Goal: Task Accomplishment & Management: Use online tool/utility

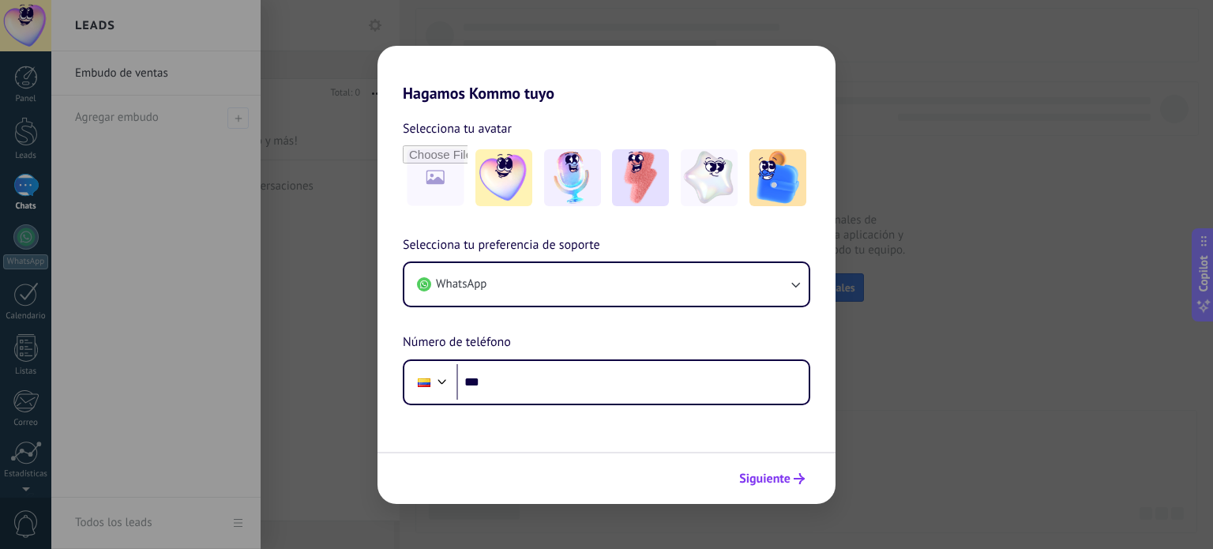
click at [761, 473] on span "Siguiente" at bounding box center [764, 478] width 51 height 11
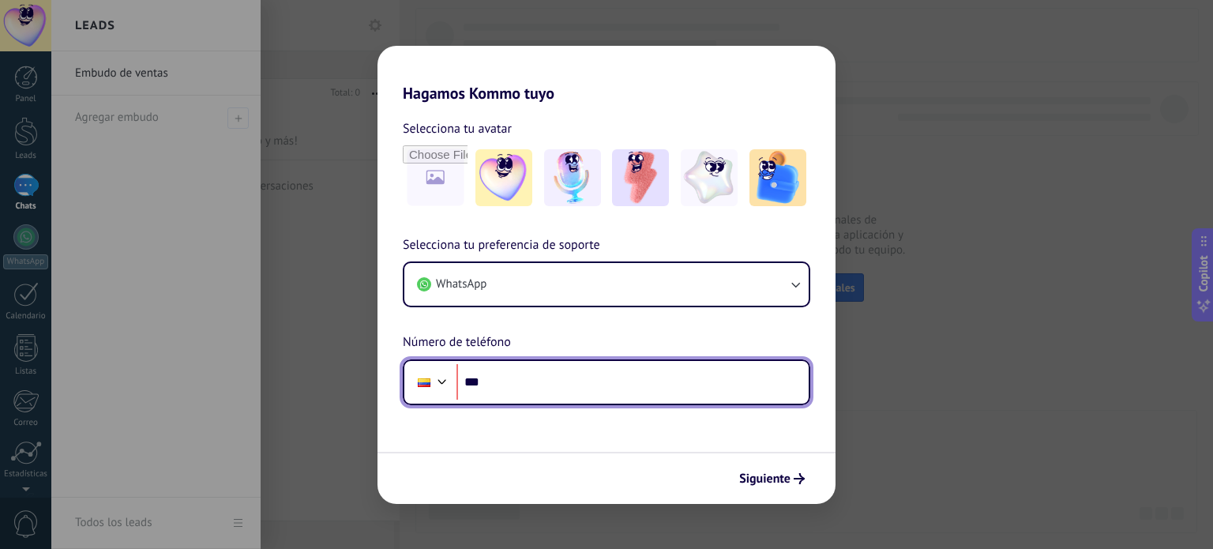
click at [542, 389] on input "***" at bounding box center [632, 382] width 352 height 36
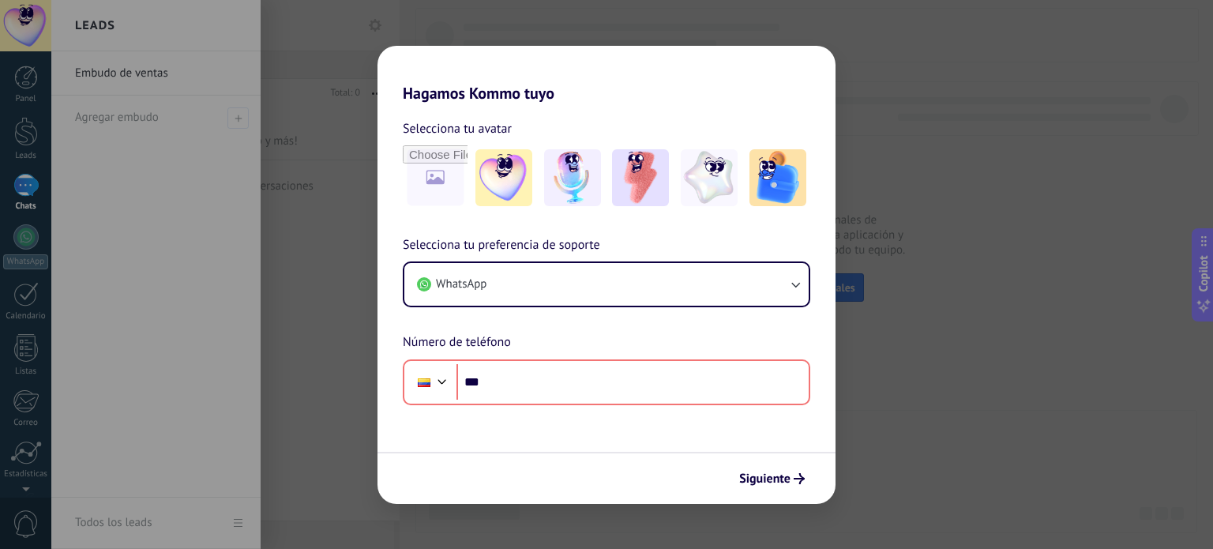
click at [396, 379] on div "Selecciona tu preferencia de soporte WhatsApp Número de teléfono Phone ***" at bounding box center [606, 320] width 458 height 170
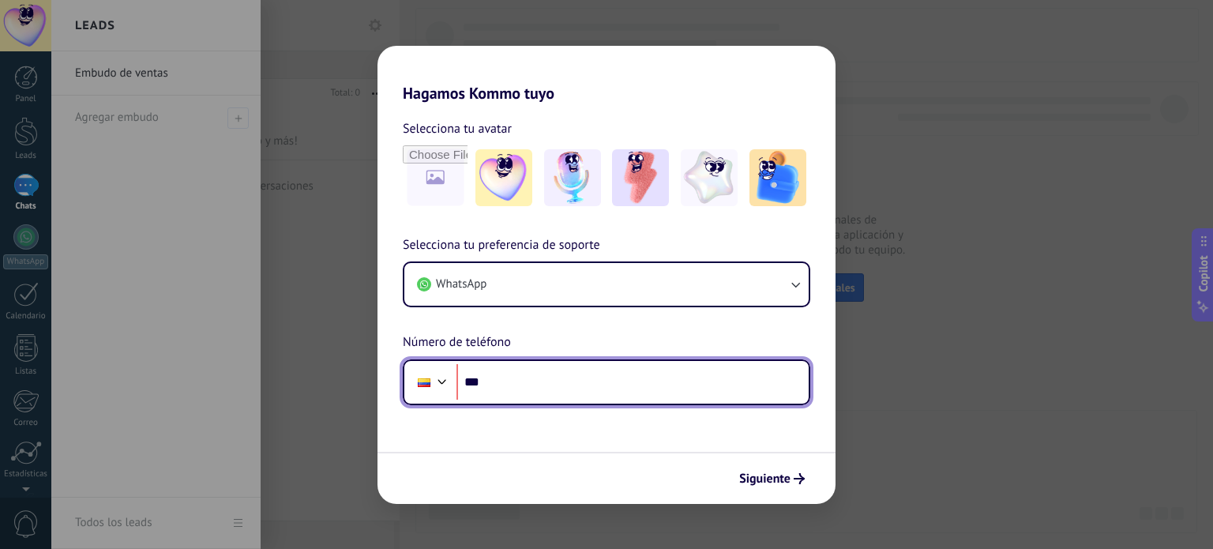
click at [434, 380] on div at bounding box center [442, 379] width 19 height 19
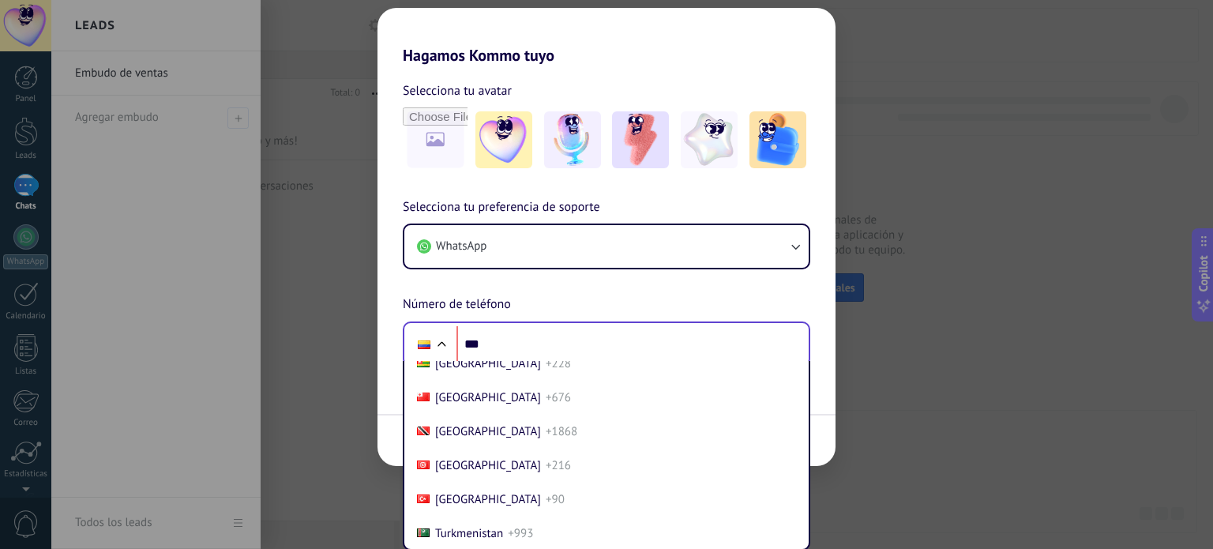
scroll to position [6939, 0]
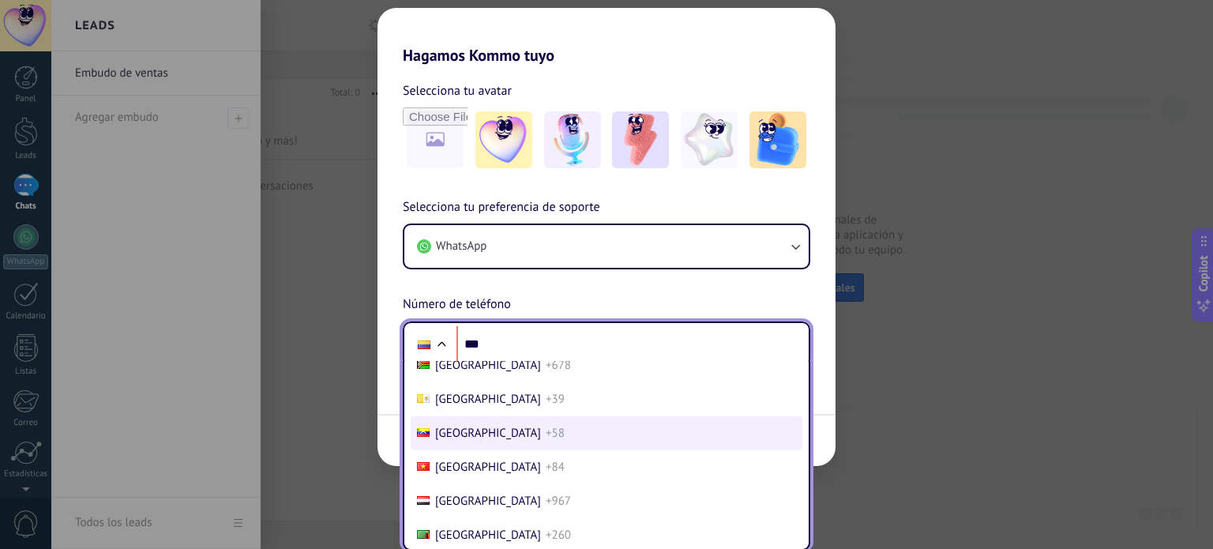
click at [486, 450] on li "Venezuela +58" at bounding box center [607, 433] width 392 height 34
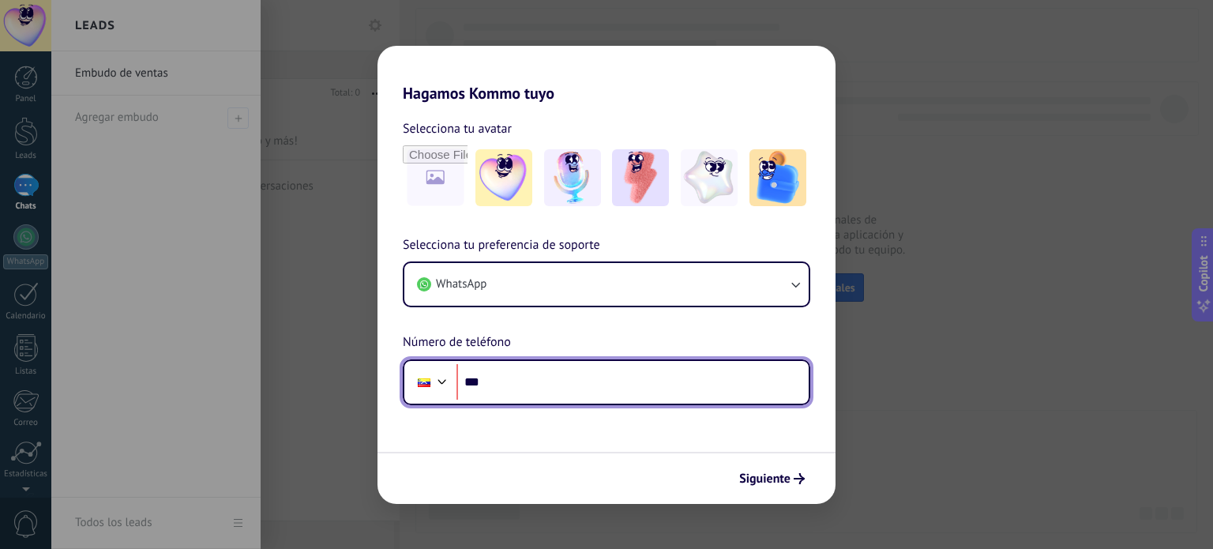
scroll to position [0, 0]
click at [513, 387] on input "***" at bounding box center [632, 382] width 352 height 36
type input "**********"
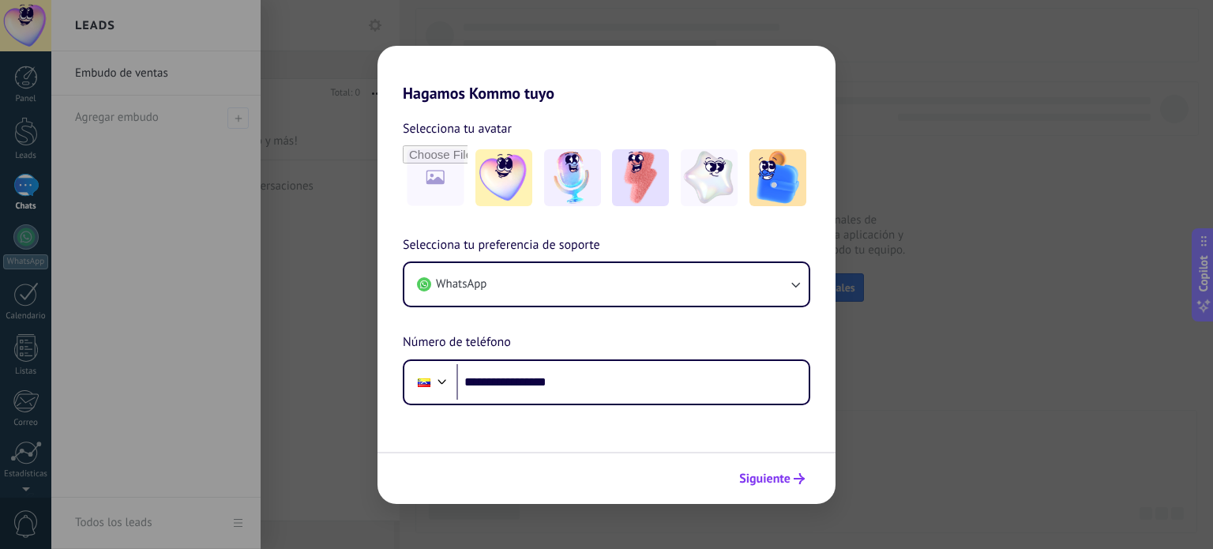
click at [798, 477] on icon "submit" at bounding box center [799, 478] width 11 height 11
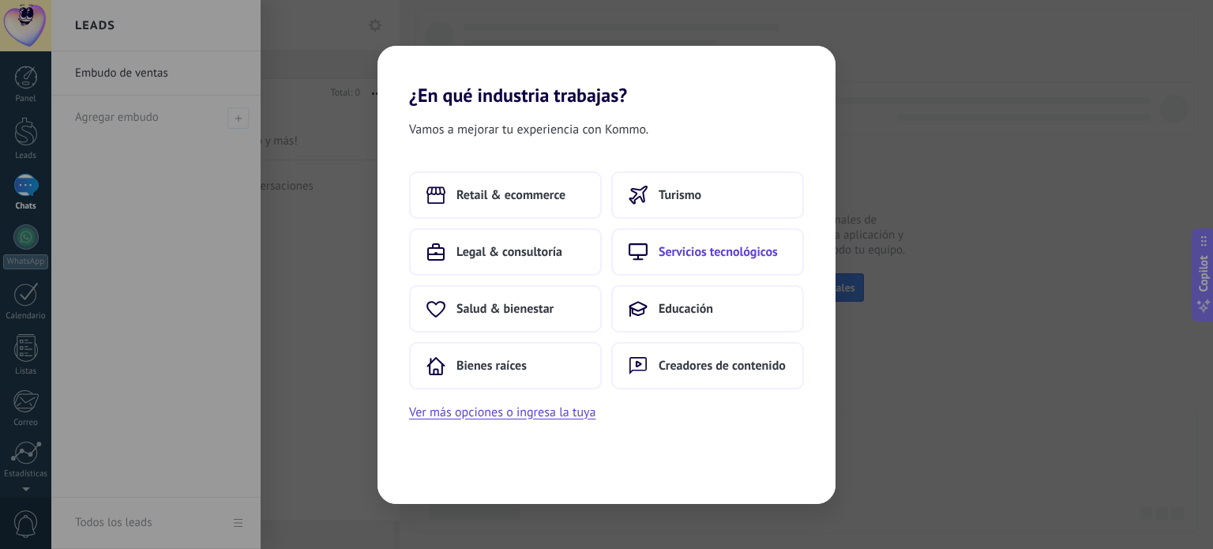
click at [725, 252] on span "Servicios tecnológicos" at bounding box center [718, 252] width 119 height 16
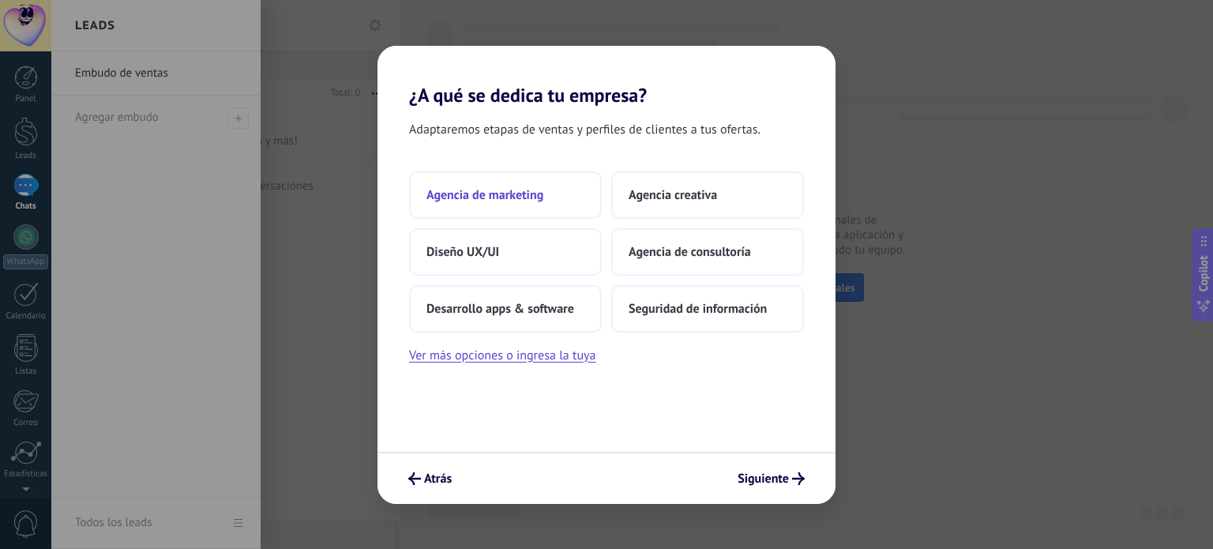
click at [494, 198] on span "Agencia de marketing" at bounding box center [484, 195] width 117 height 16
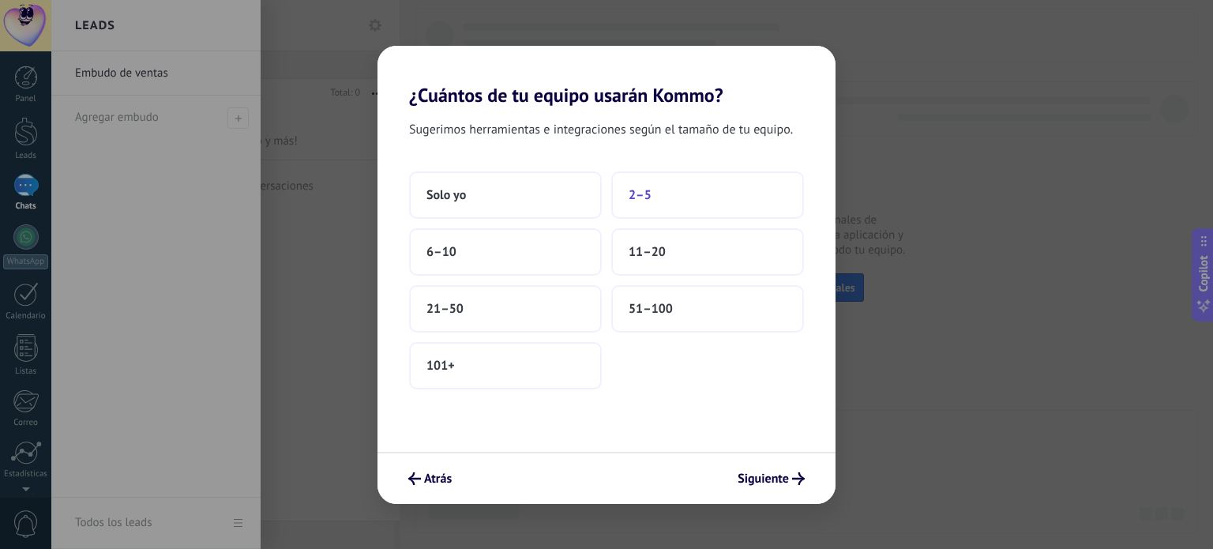
click at [651, 200] on button "2–5" at bounding box center [707, 194] width 193 height 47
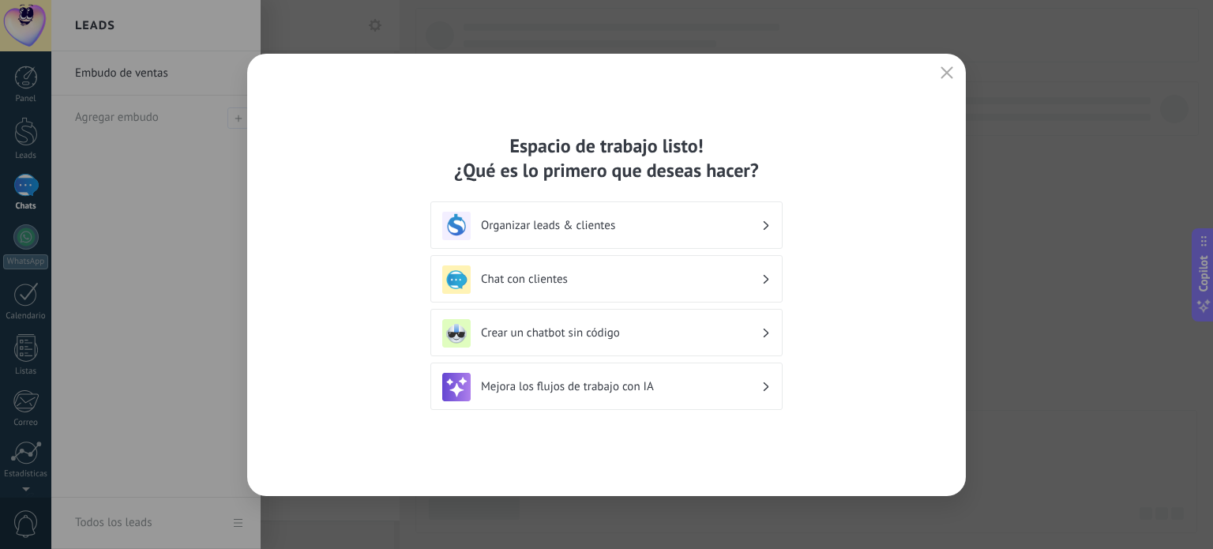
click at [560, 277] on h3 "Chat con clientes" at bounding box center [621, 279] width 280 height 15
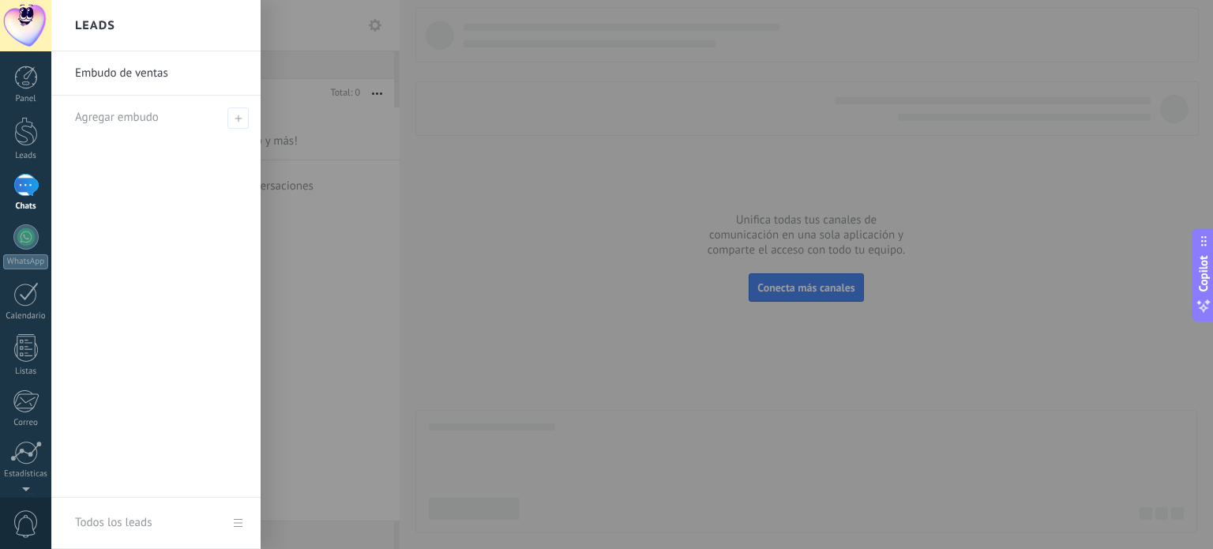
scroll to position [107, 0]
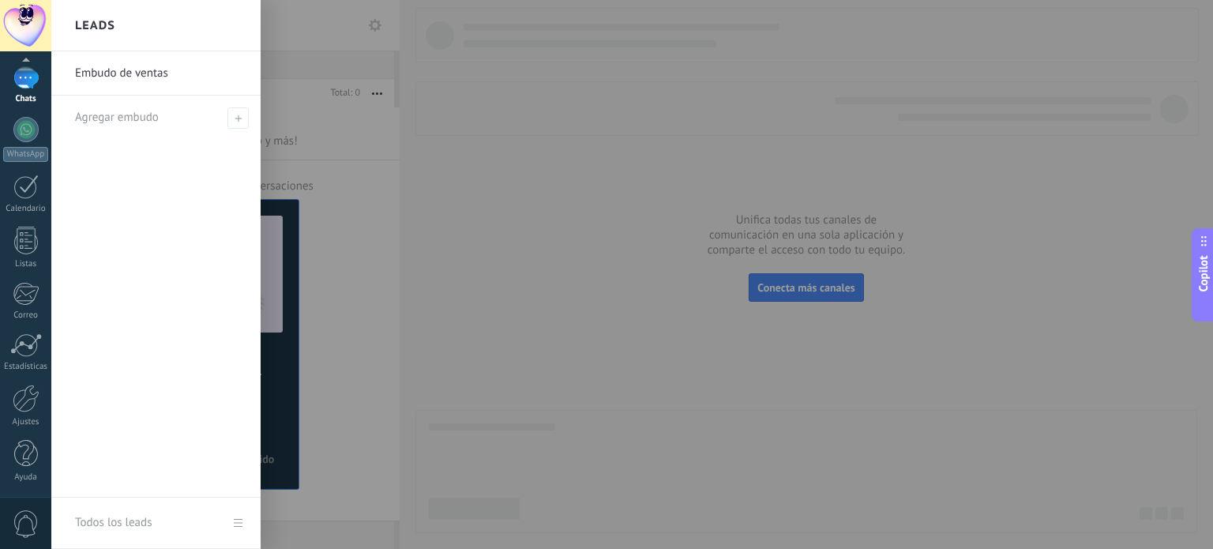
click at [587, 371] on div at bounding box center [657, 274] width 1213 height 549
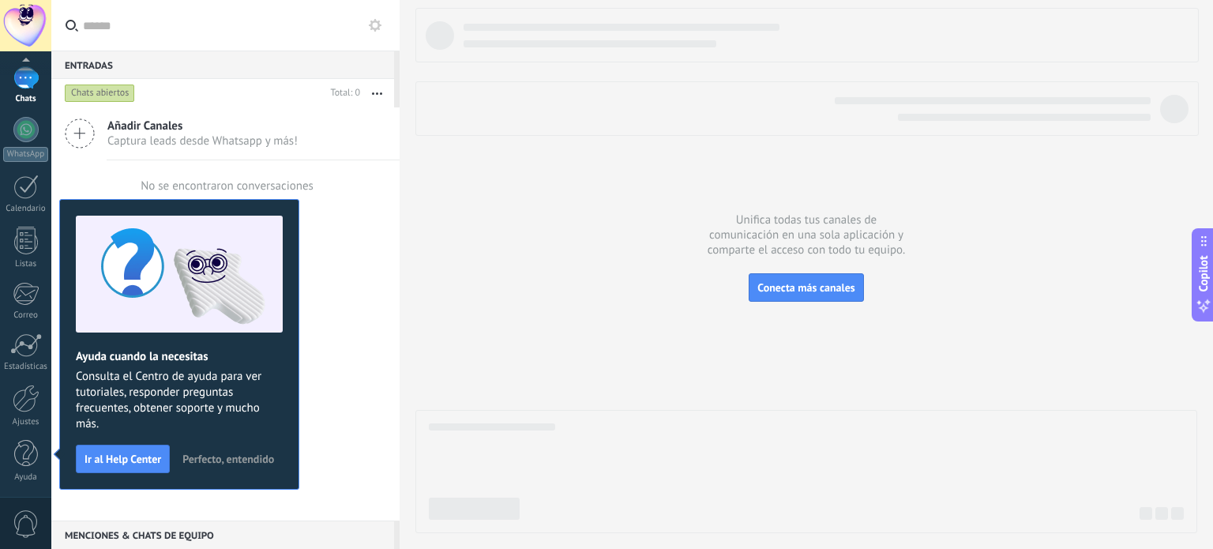
scroll to position [0, 0]
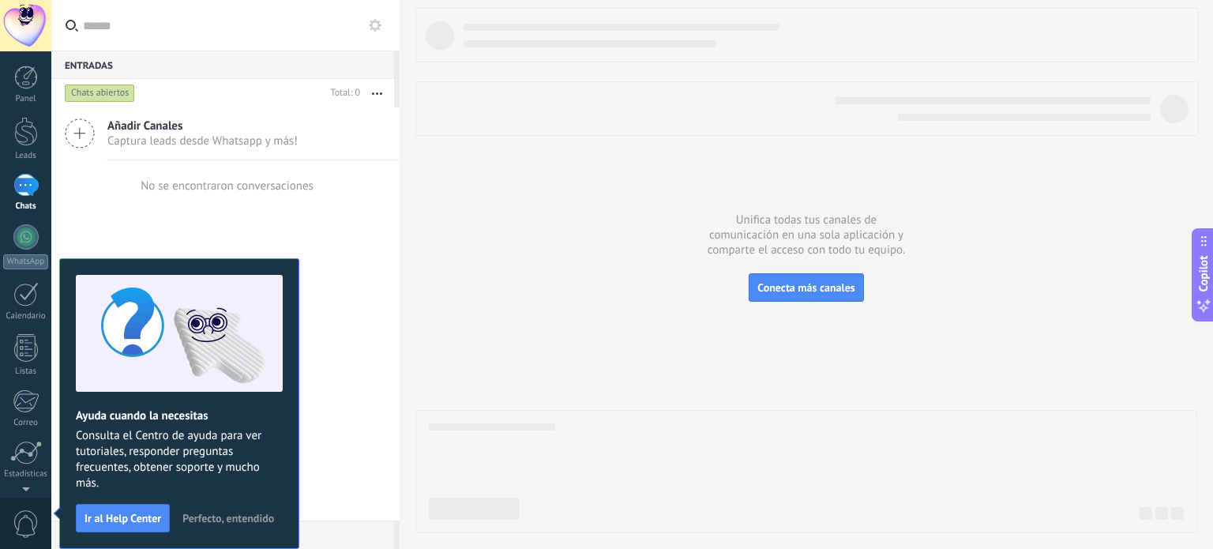
click at [413, 374] on div "Unifica todas tus canales de comunicación en una sola aplicación y comparte el …" at bounding box center [806, 274] width 813 height 549
click at [445, 239] on div at bounding box center [806, 270] width 782 height 525
click at [209, 519] on span "Perfecto, entendido" at bounding box center [228, 517] width 92 height 11
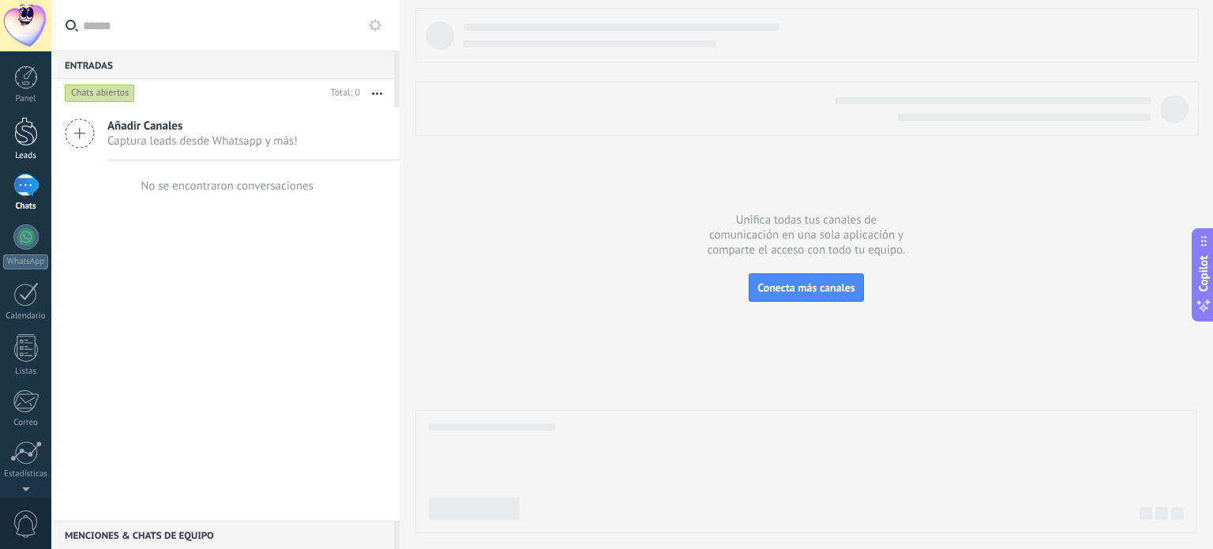
click at [31, 137] on div at bounding box center [26, 131] width 24 height 29
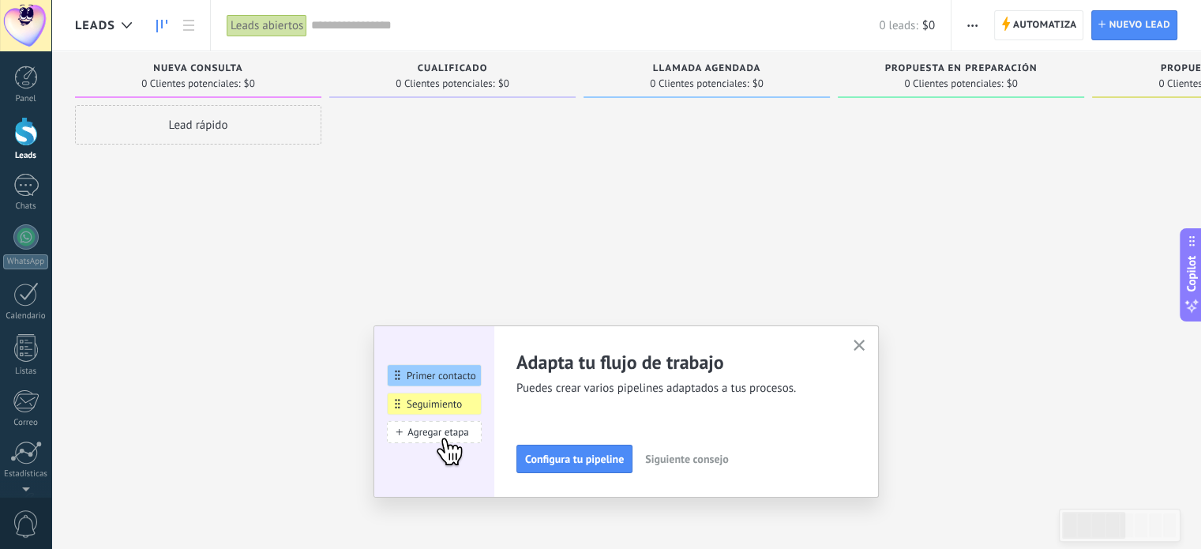
click at [858, 350] on button "button" at bounding box center [860, 346] width 20 height 21
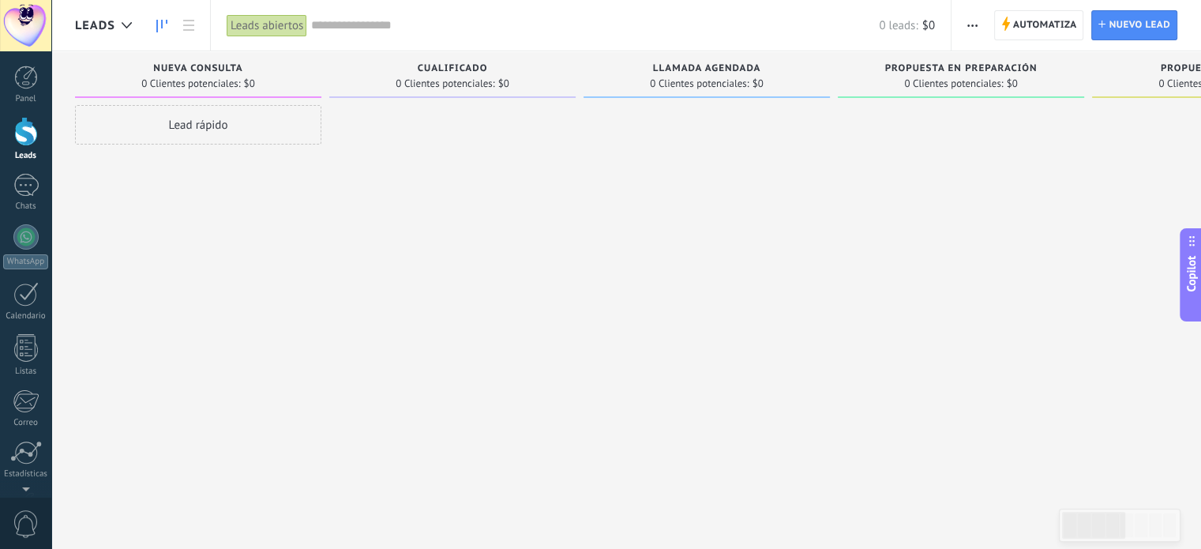
click at [980, 24] on button "button" at bounding box center [972, 25] width 23 height 30
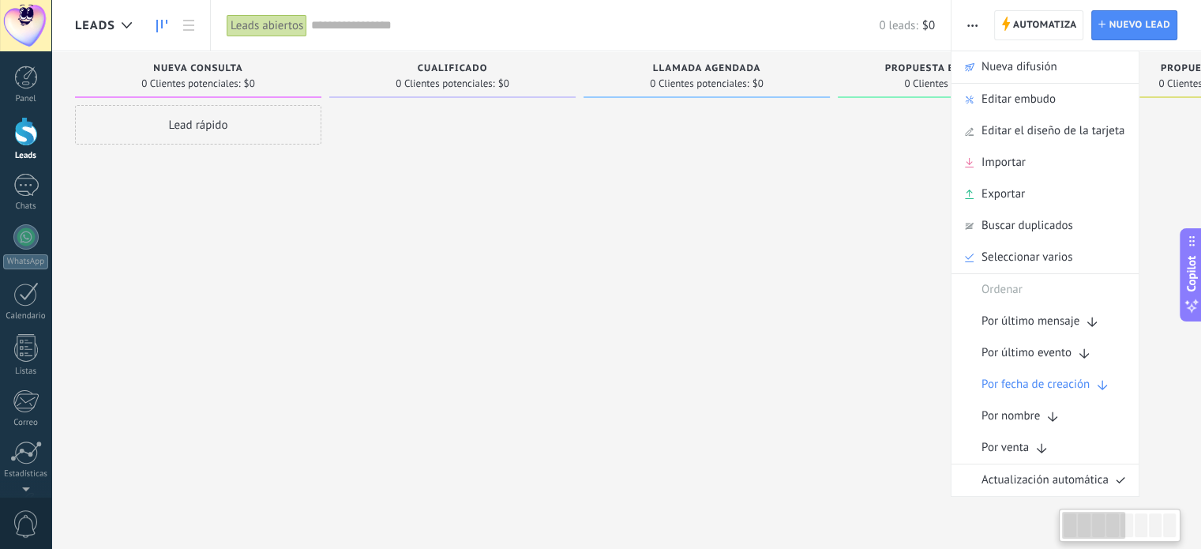
drag, startPoint x: 799, startPoint y: 392, endPoint x: 529, endPoint y: 392, distance: 270.1
click at [799, 392] on div at bounding box center [707, 276] width 246 height 343
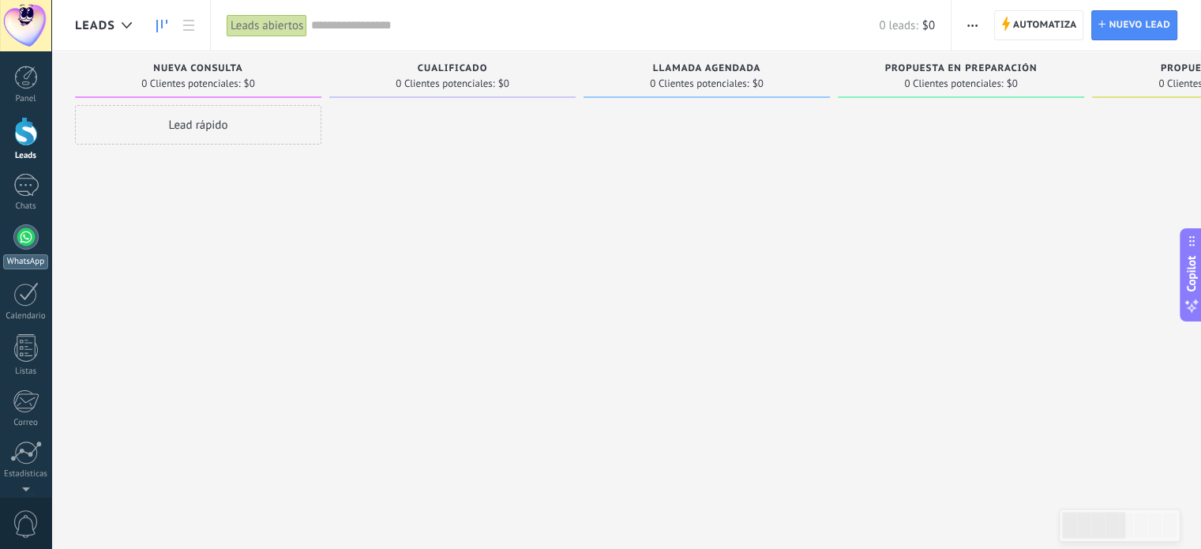
click at [30, 232] on div at bounding box center [25, 236] width 25 height 25
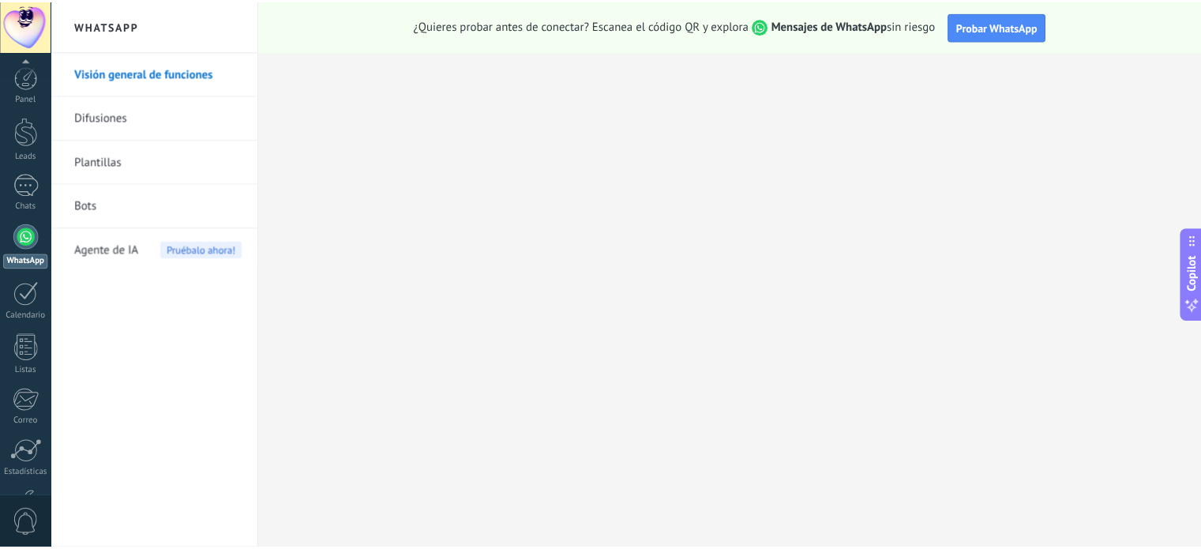
scroll to position [107, 0]
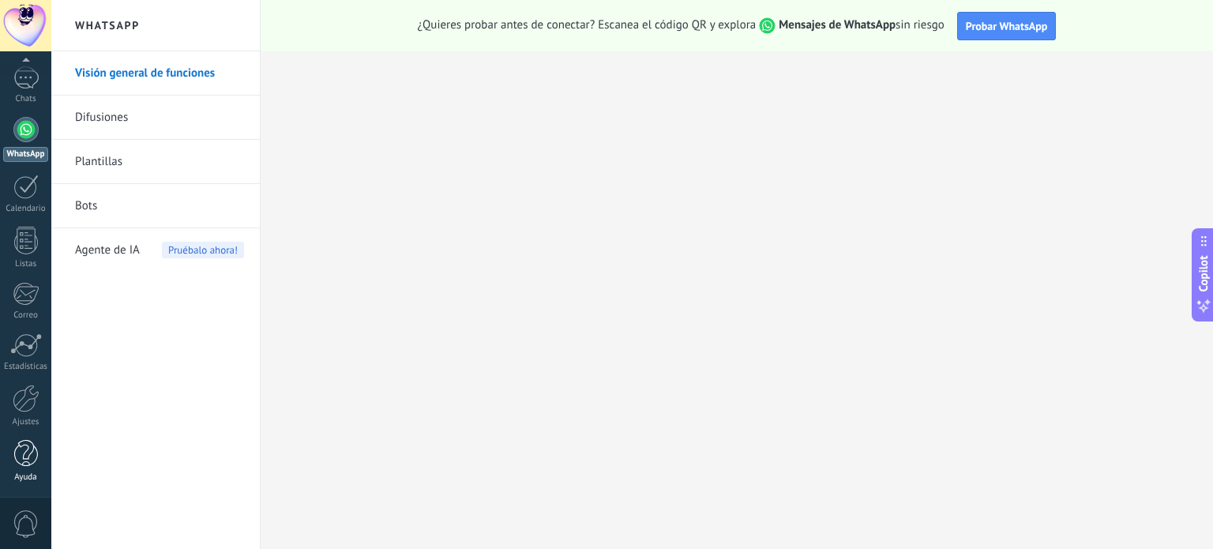
click at [32, 456] on div at bounding box center [26, 454] width 24 height 28
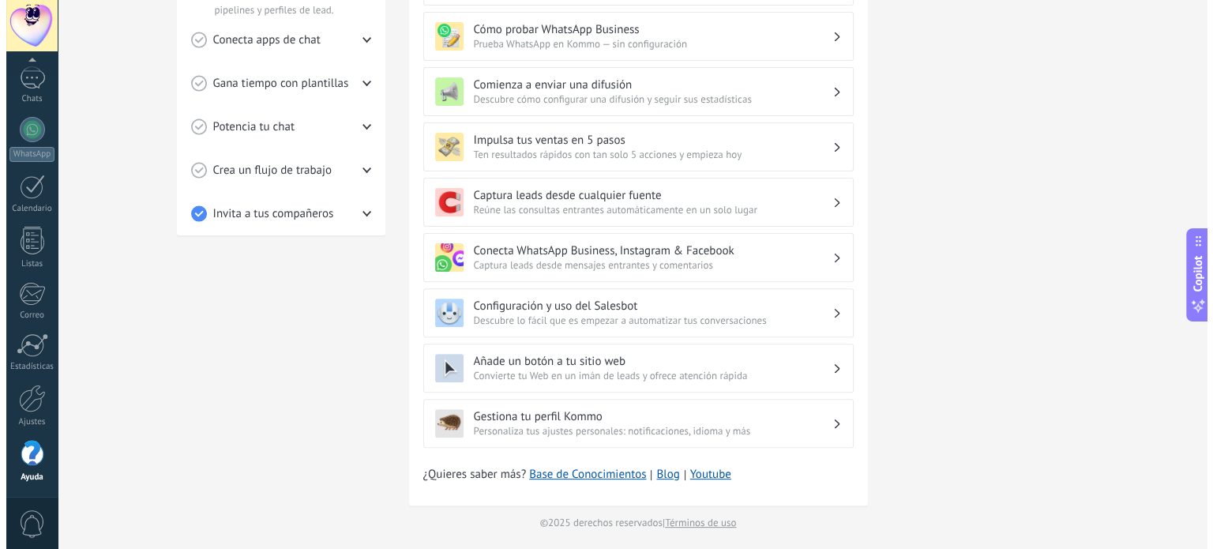
scroll to position [246, 0]
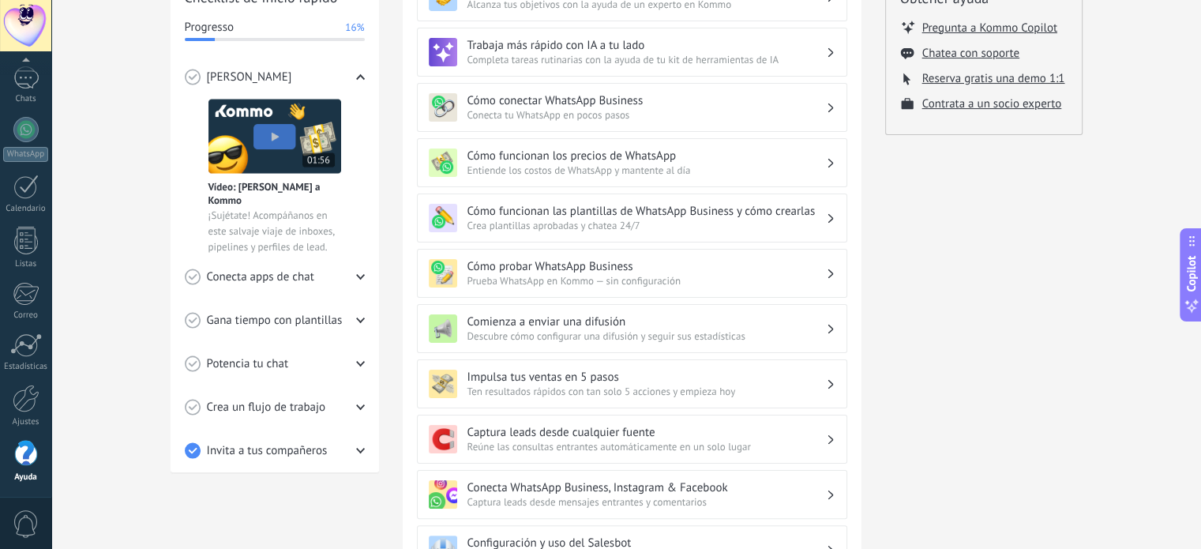
click at [287, 271] on span "Conecta apps de chat" at bounding box center [260, 277] width 107 height 16
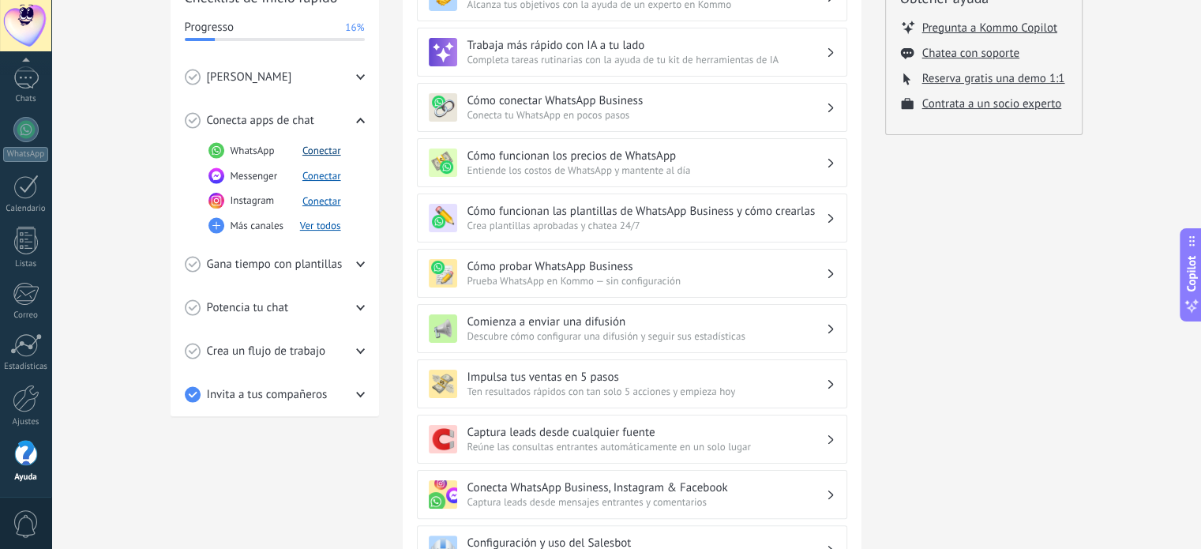
click at [320, 149] on button "Conectar" at bounding box center [321, 150] width 39 height 13
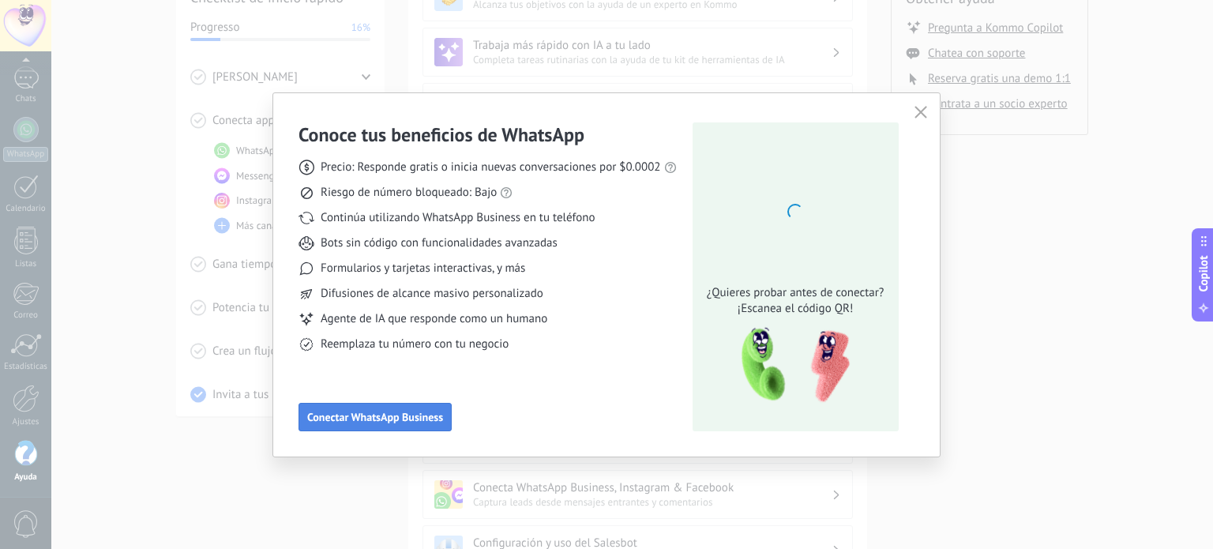
click at [412, 413] on span "Conectar WhatsApp Business" at bounding box center [375, 416] width 136 height 11
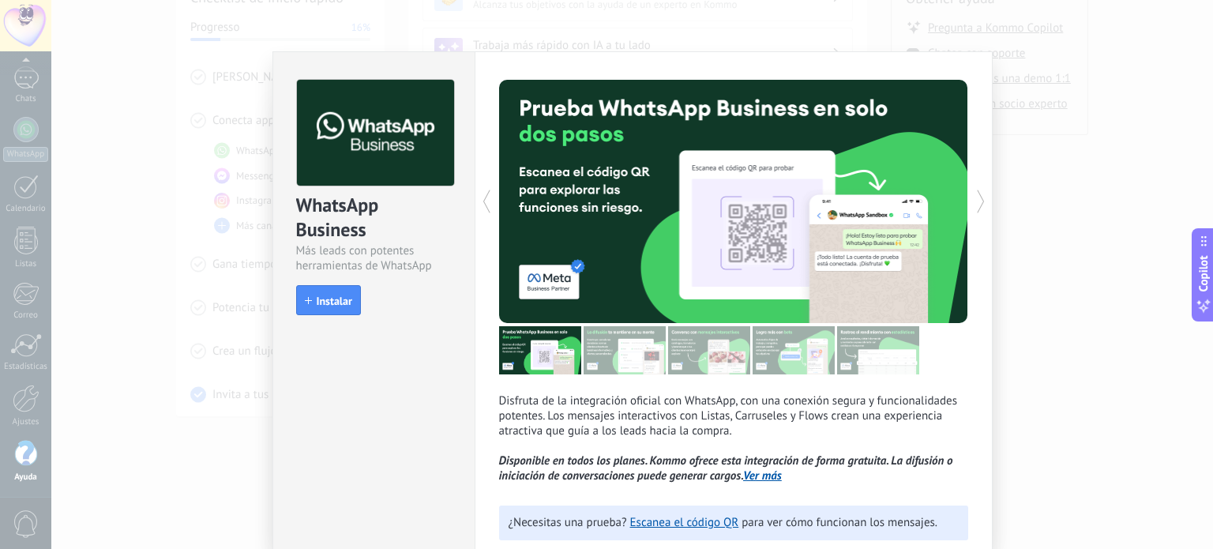
scroll to position [96, 0]
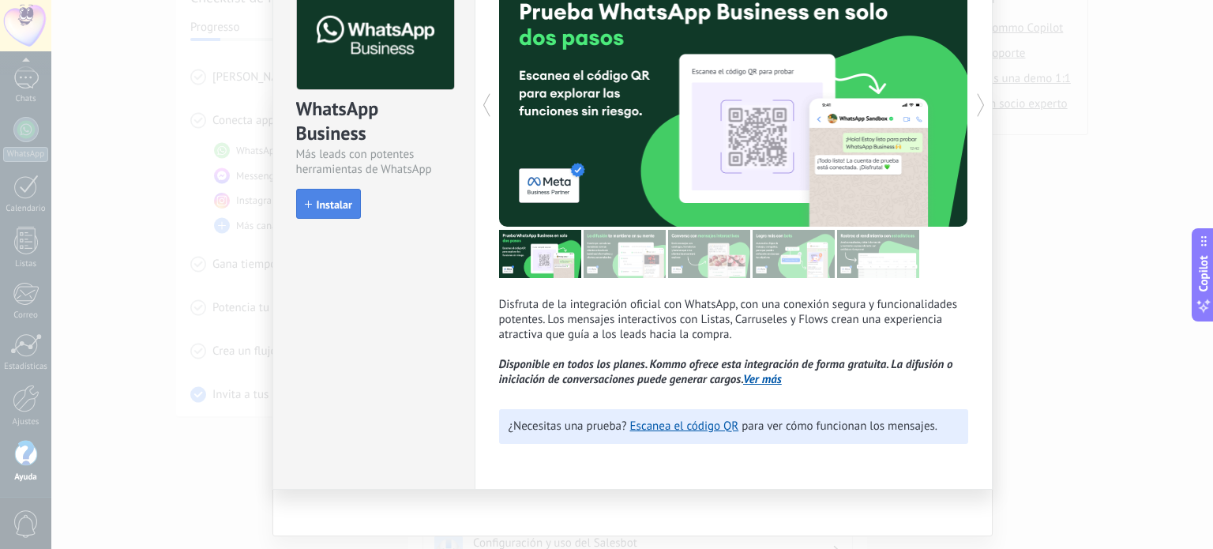
click at [335, 201] on span "Instalar" at bounding box center [335, 204] width 36 height 11
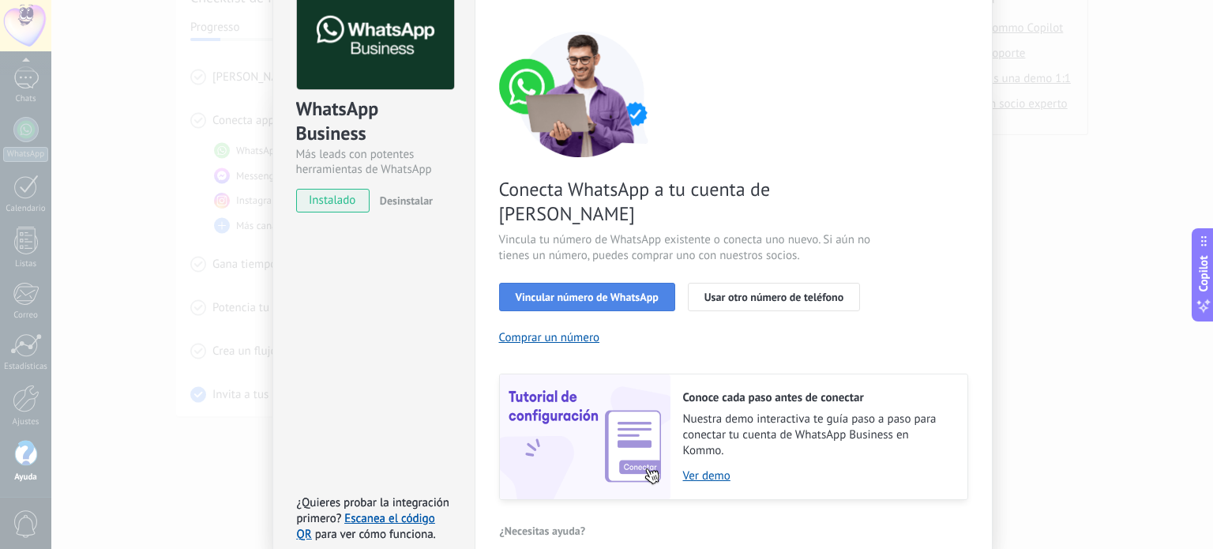
click at [587, 291] on span "Vincular número de WhatsApp" at bounding box center [587, 296] width 143 height 11
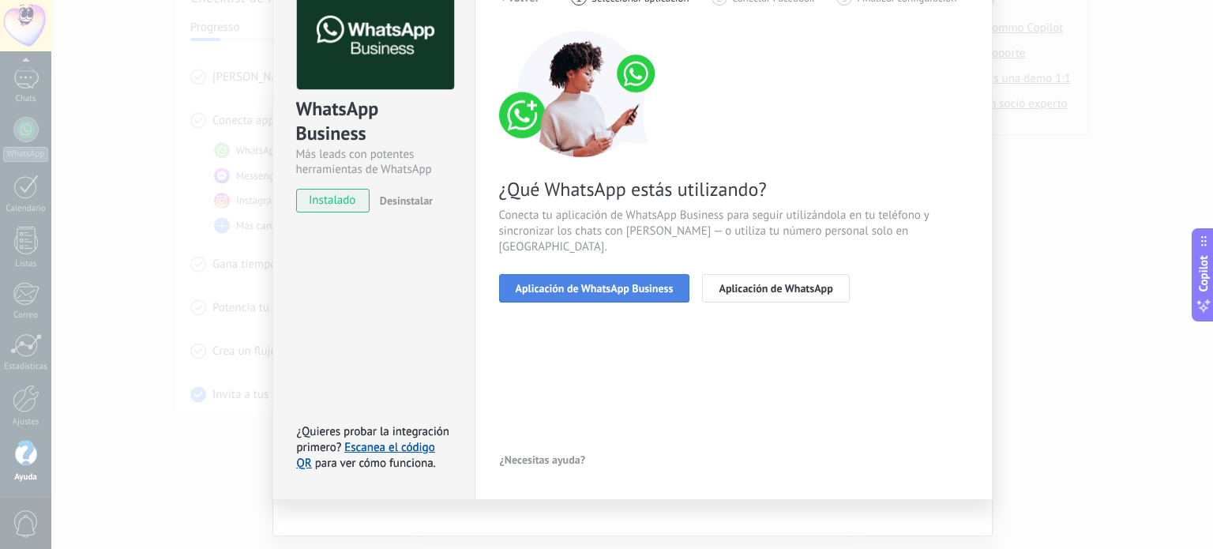
click at [609, 283] on span "Aplicación de WhatsApp Business" at bounding box center [595, 288] width 158 height 11
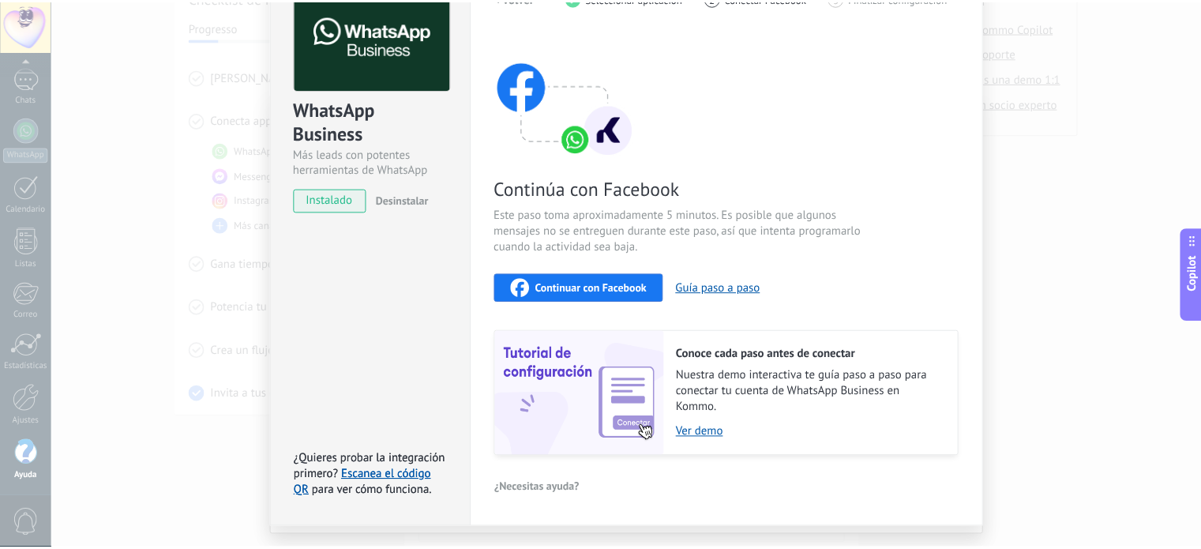
scroll to position [0, 0]
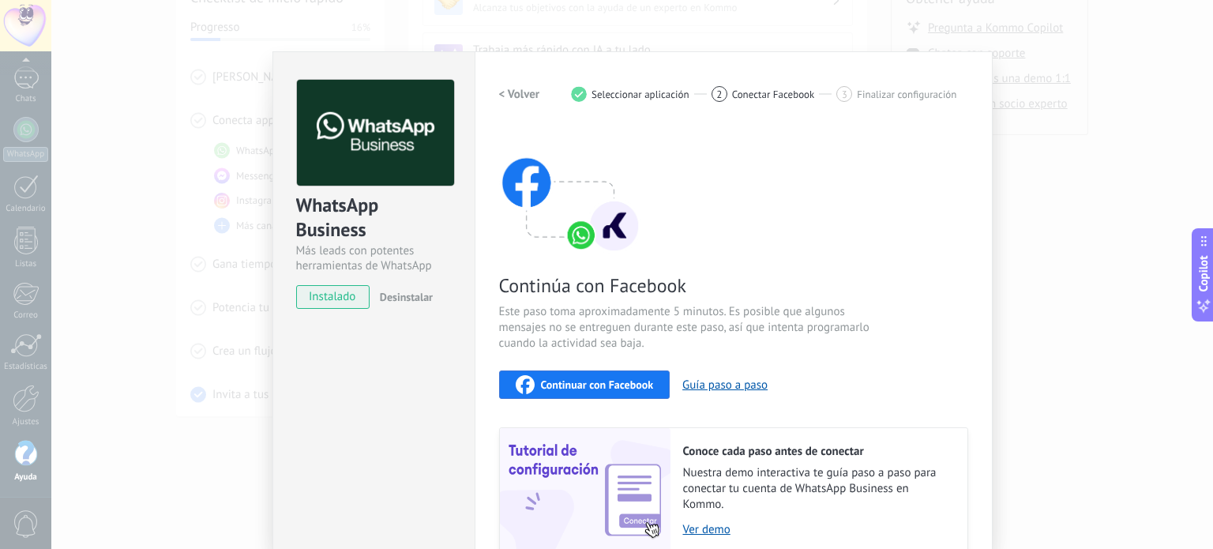
click at [1092, 301] on div "WhatsApp Business Más leads con potentes herramientas de WhatsApp instalado Des…" at bounding box center [632, 274] width 1162 height 549
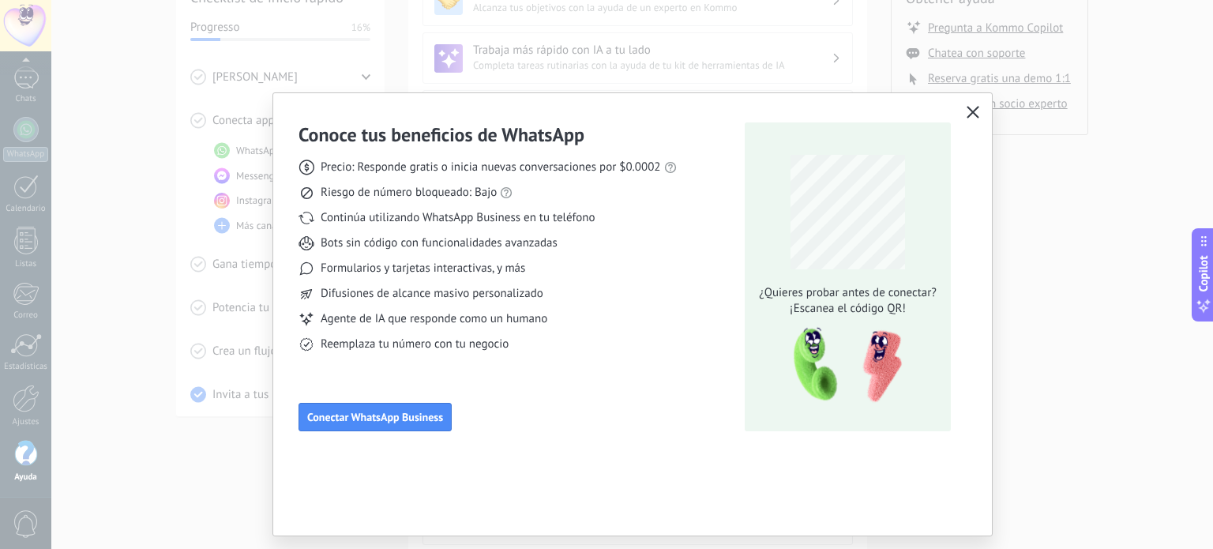
click at [970, 113] on icon "button" at bounding box center [973, 112] width 13 height 13
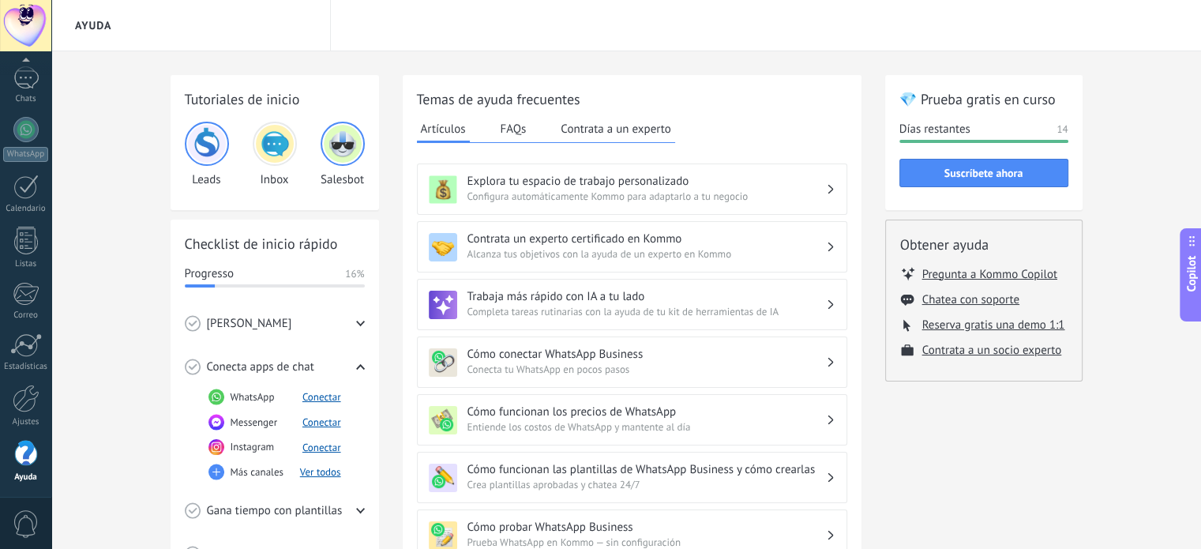
click at [257, 319] on span "[PERSON_NAME]" at bounding box center [249, 324] width 85 height 16
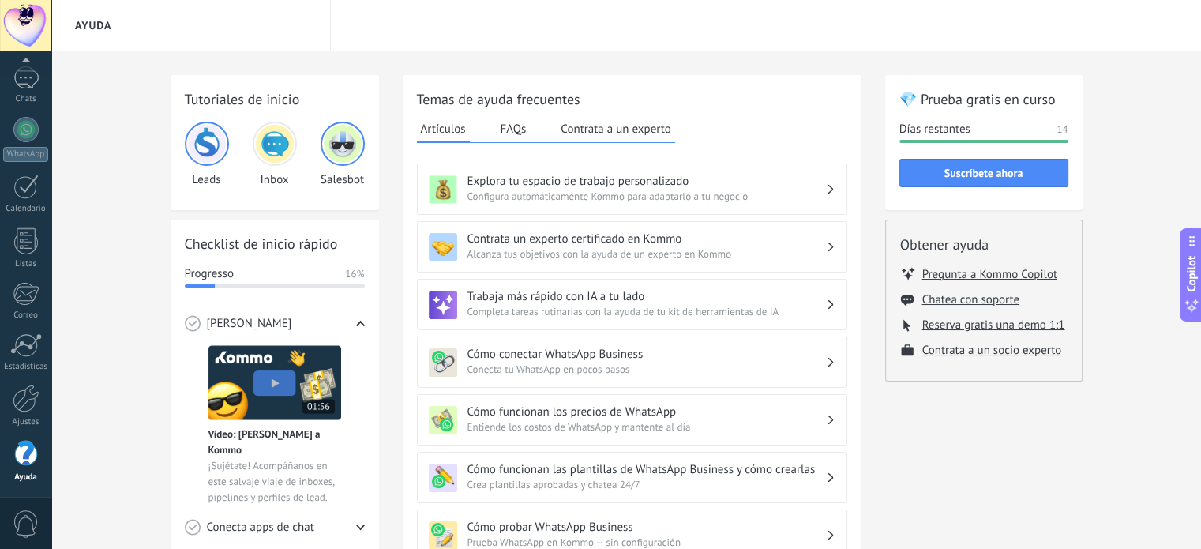
click at [308, 321] on div "[PERSON_NAME]" at bounding box center [275, 323] width 180 height 43
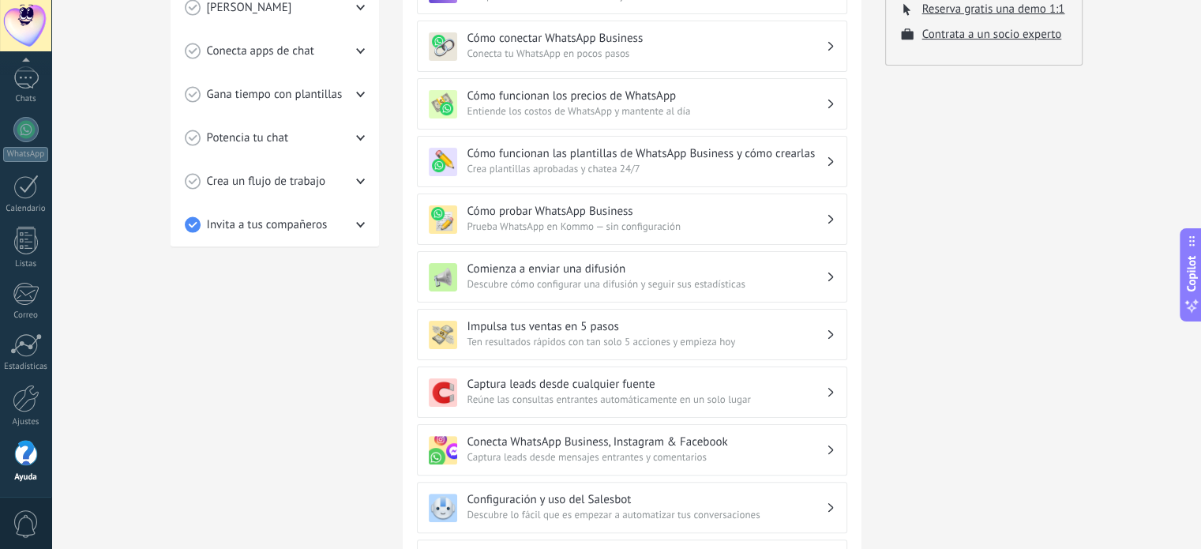
scroll to position [395, 0]
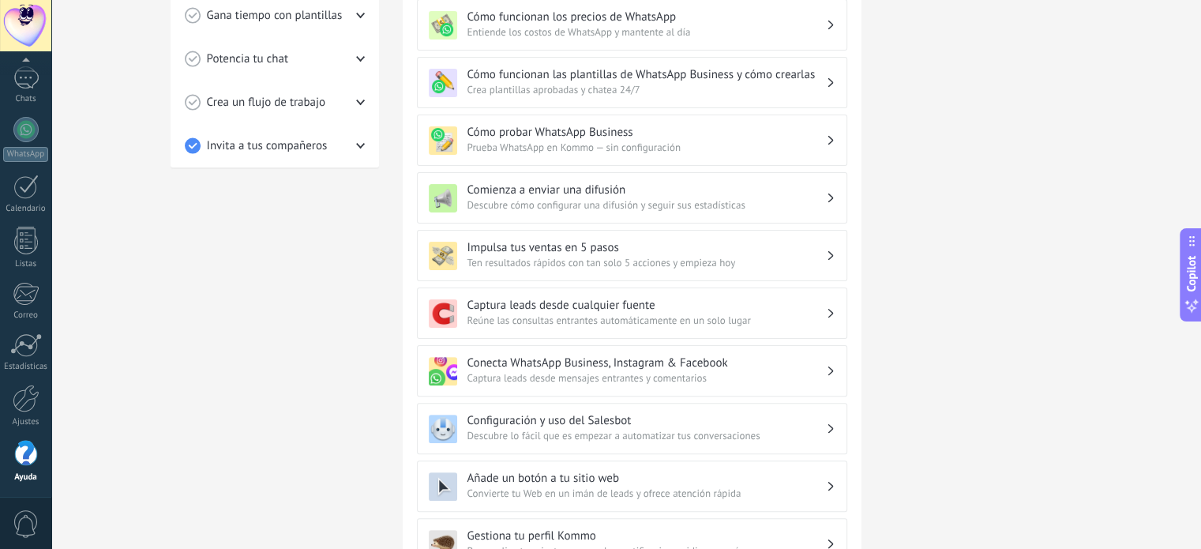
click at [28, 173] on div "Panel Leads Chats WhatsApp Clientes" at bounding box center [25, 228] width 51 height 540
click at [36, 195] on div at bounding box center [25, 187] width 25 height 24
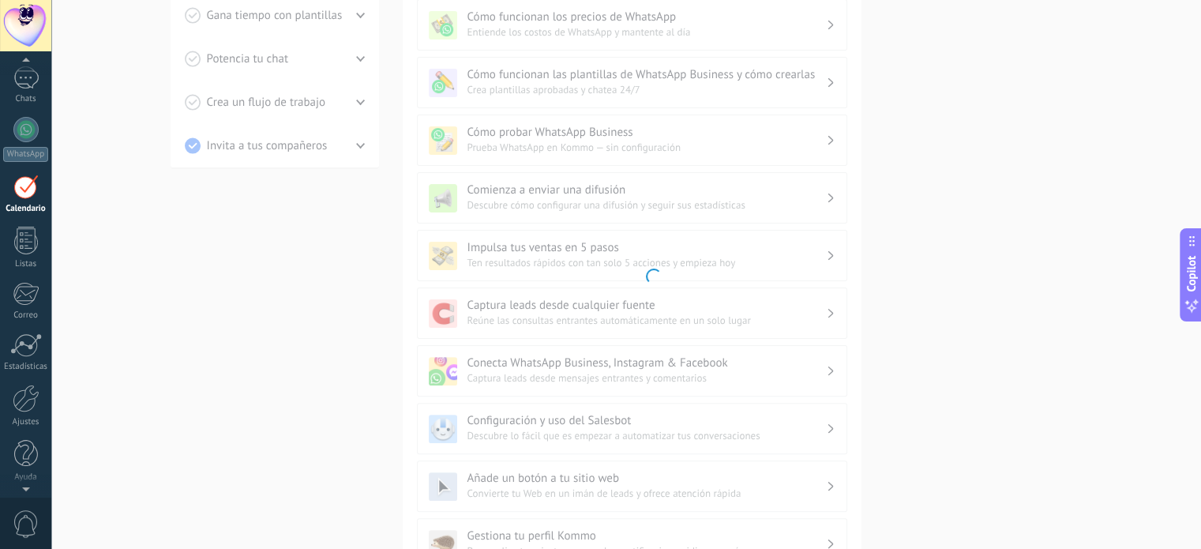
scroll to position [44, 0]
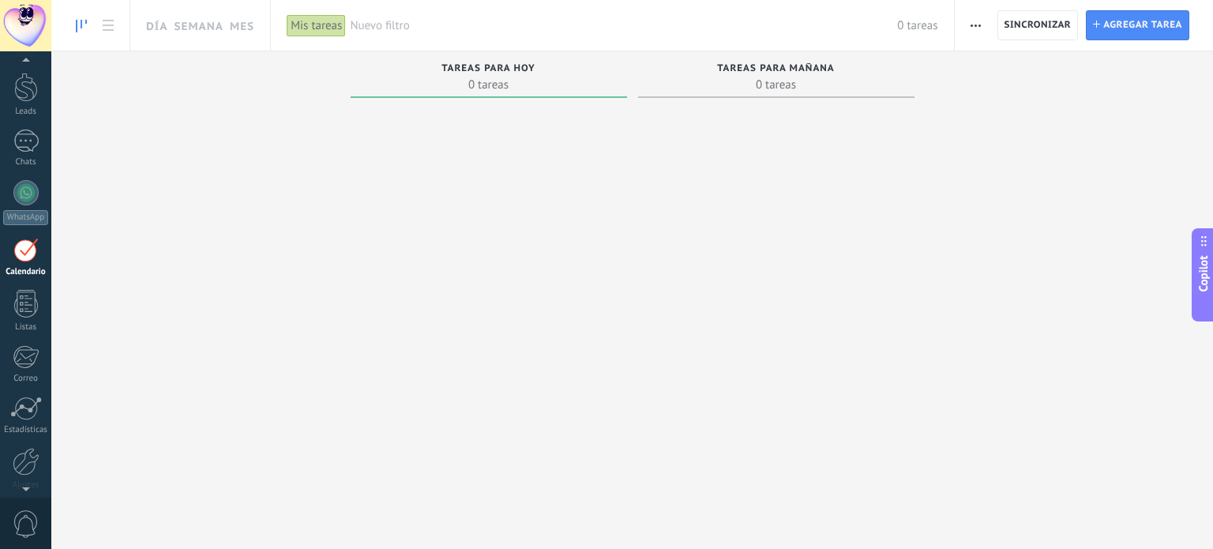
drag, startPoint x: 587, startPoint y: 357, endPoint x: 562, endPoint y: 355, distance: 25.4
click at [587, 357] on div at bounding box center [489, 306] width 276 height 405
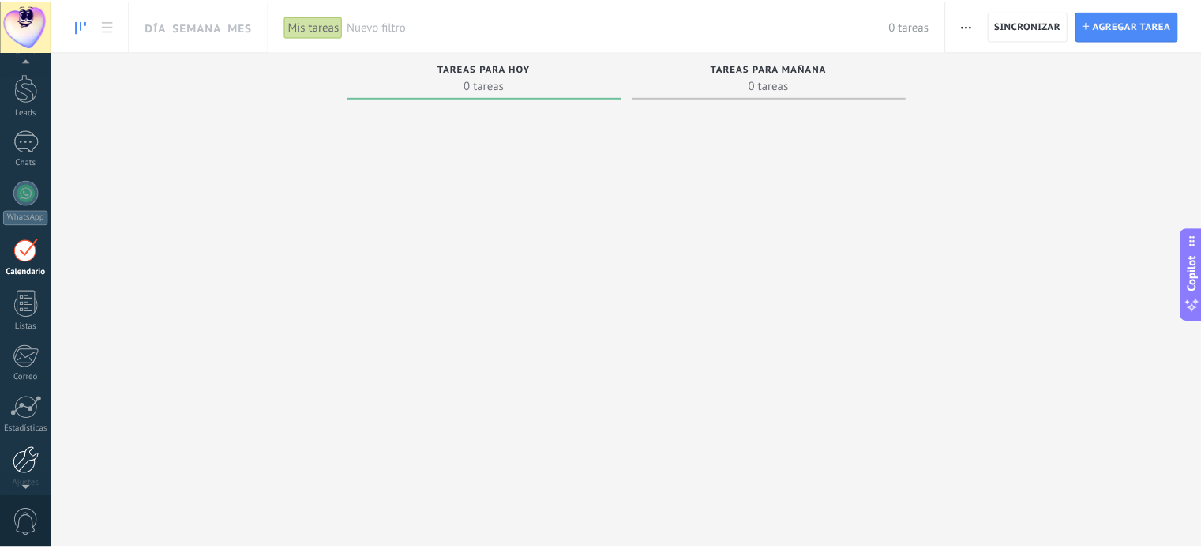
scroll to position [107, 0]
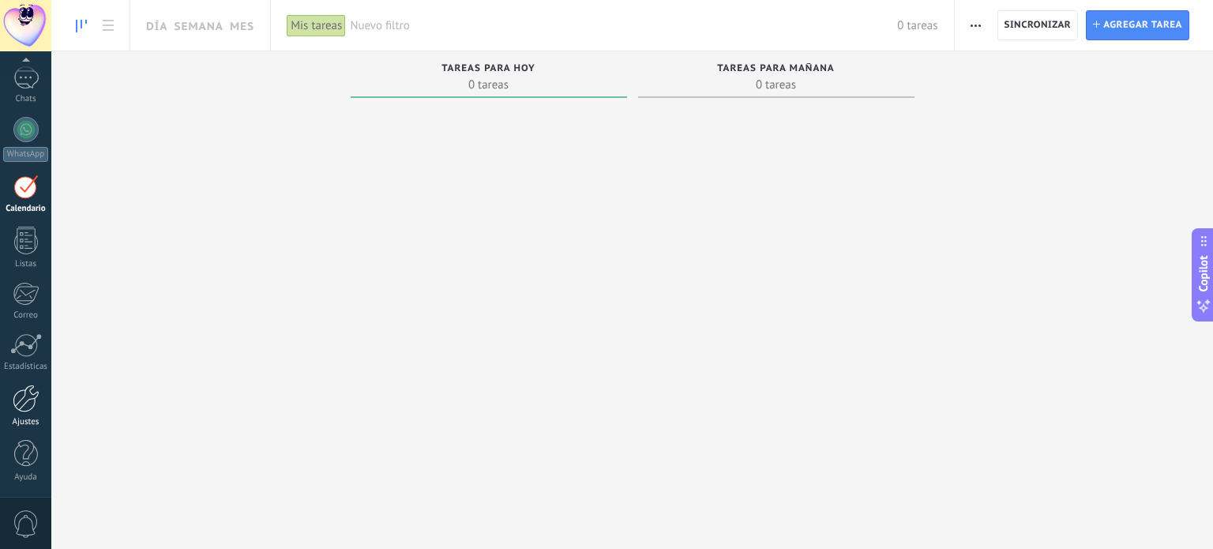
click at [24, 394] on div at bounding box center [26, 399] width 27 height 28
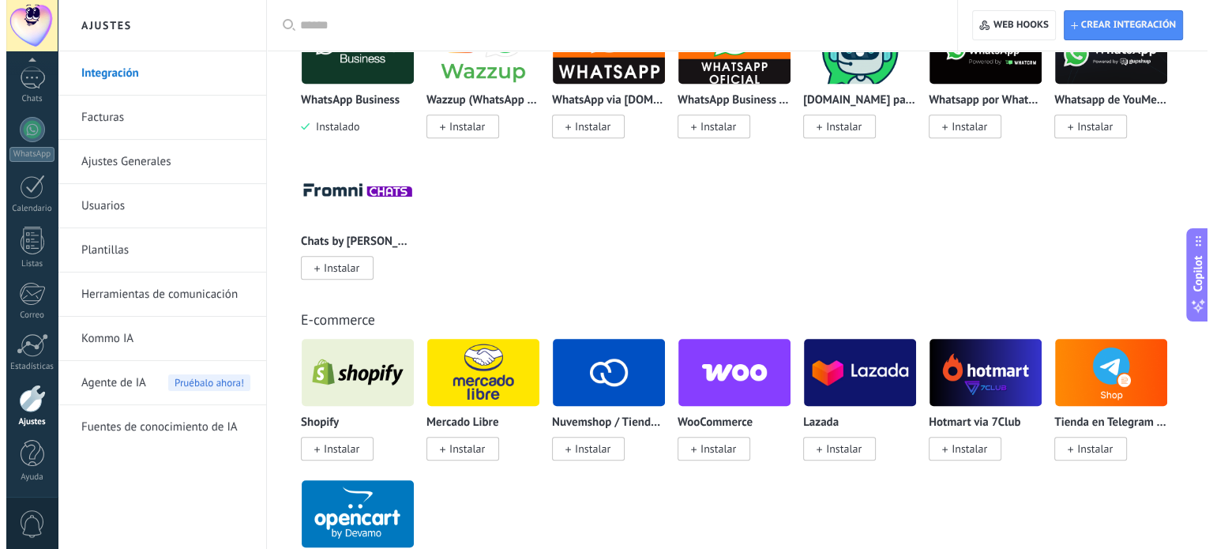
scroll to position [632, 0]
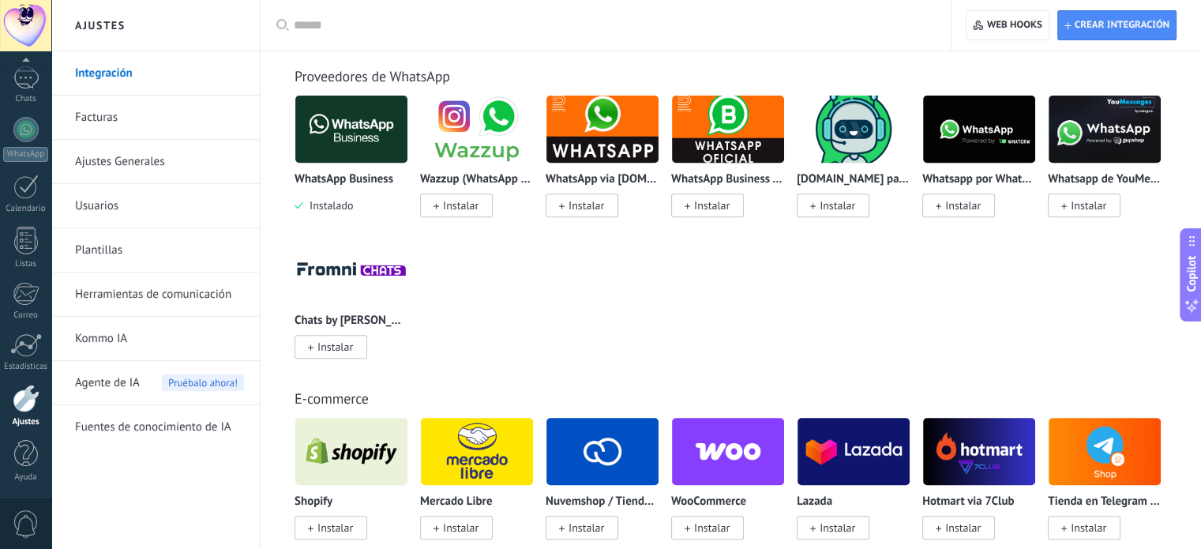
click at [337, 179] on p "WhatsApp Business" at bounding box center [344, 179] width 99 height 13
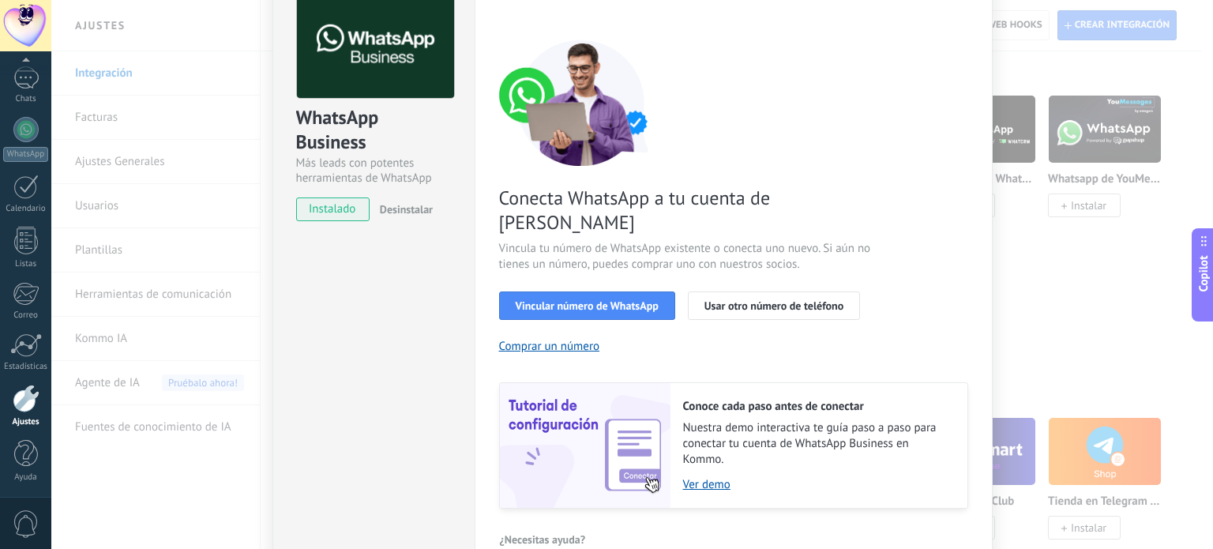
scroll to position [208, 0]
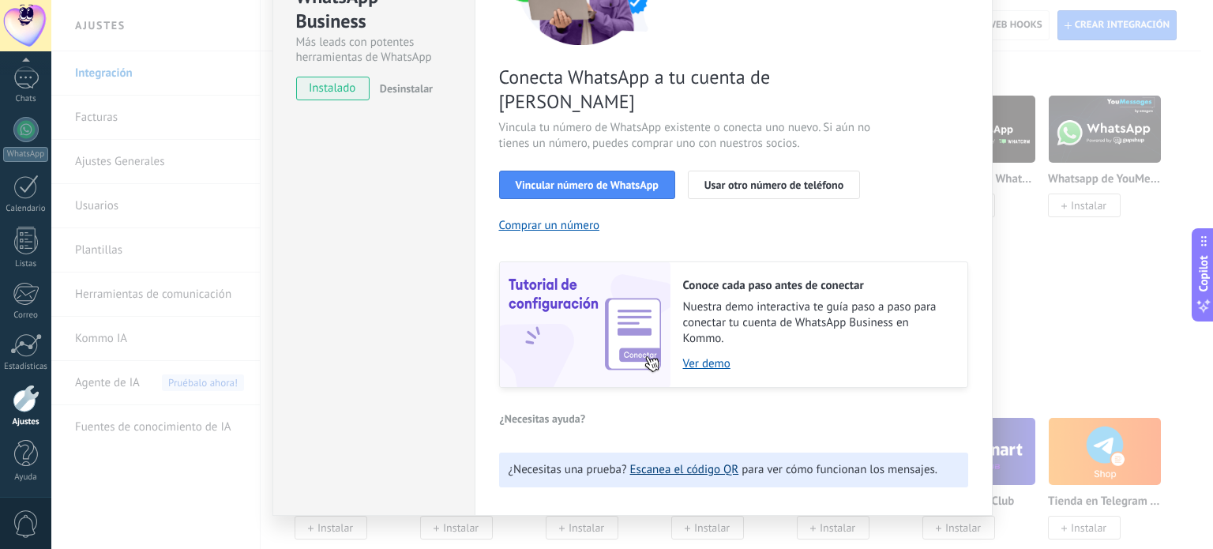
click at [660, 462] on link "Escanea el código QR" at bounding box center [684, 469] width 109 height 15
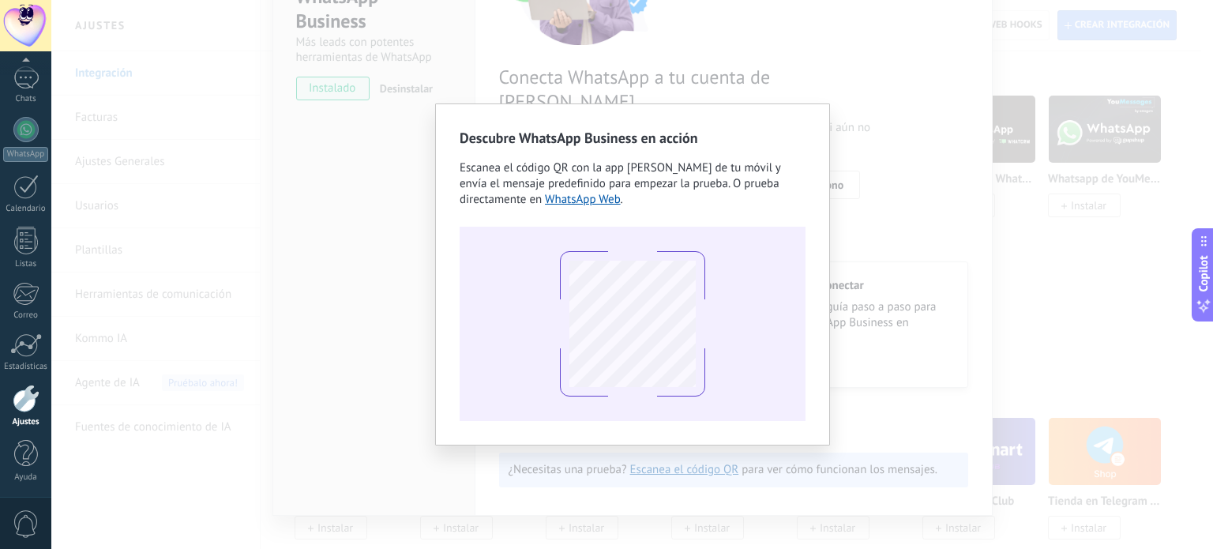
click at [332, 268] on div "Descubre WhatsApp Business en acción Escanea el código QR con la app [PERSON_NA…" at bounding box center [632, 274] width 1162 height 549
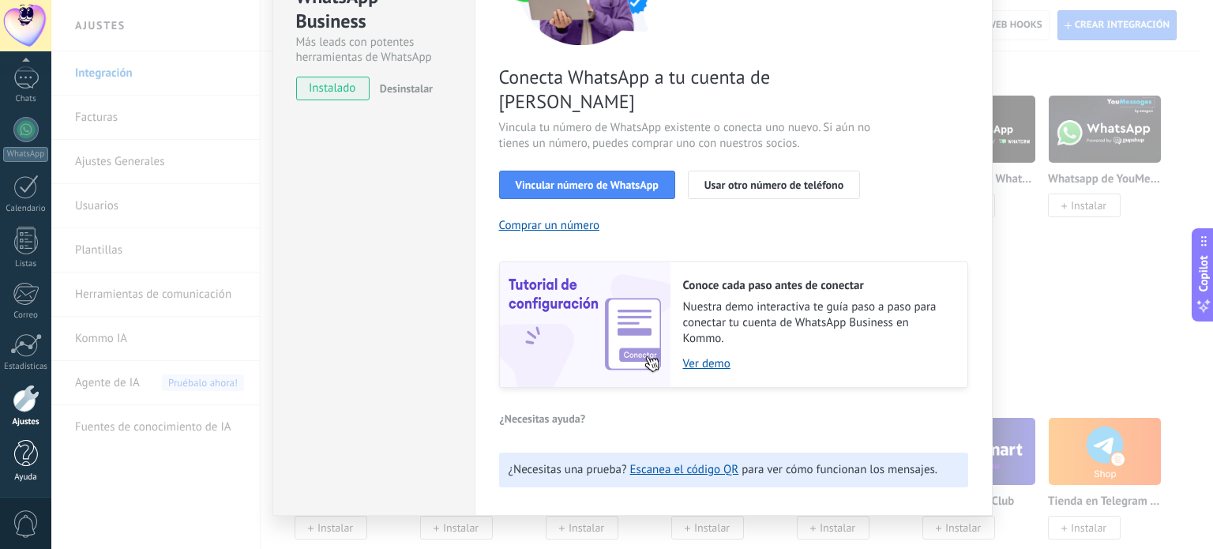
click at [38, 459] on link "Ayuda" at bounding box center [25, 461] width 51 height 43
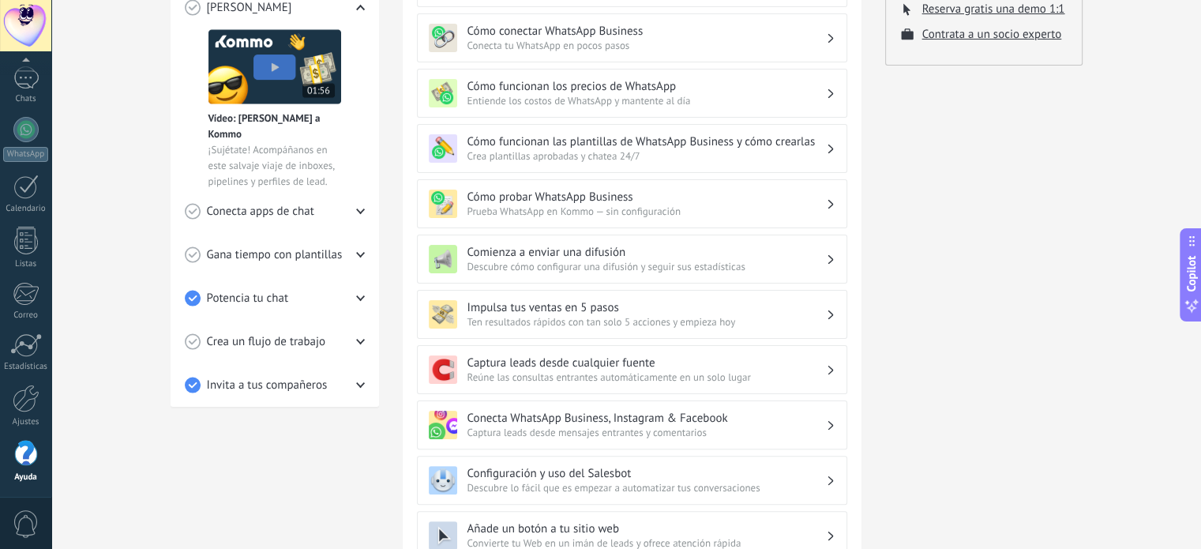
scroll to position [483, 0]
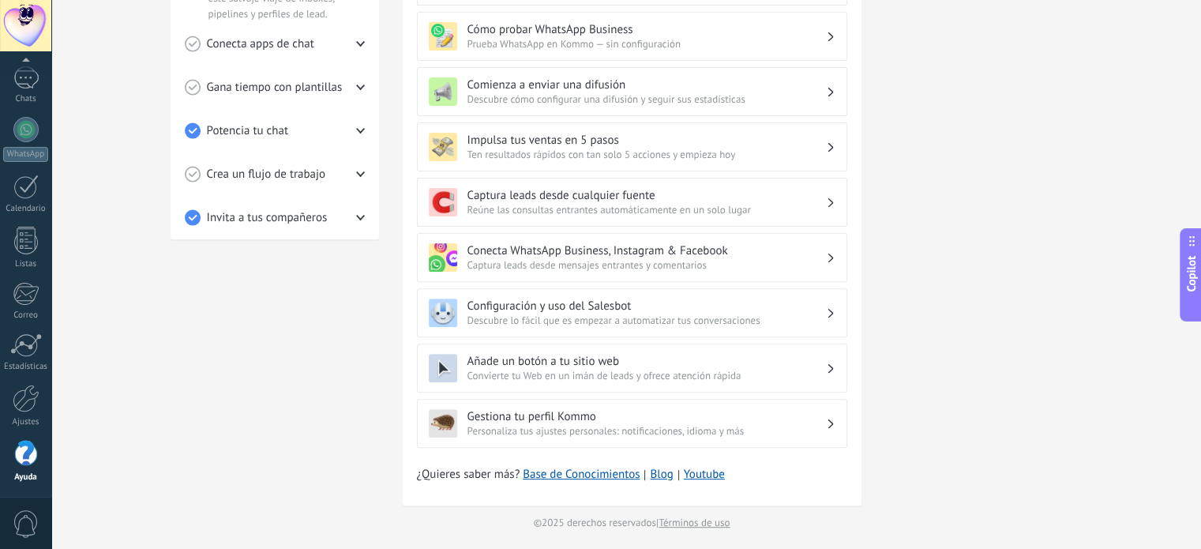
click at [24, 512] on span "0" at bounding box center [26, 524] width 27 height 28
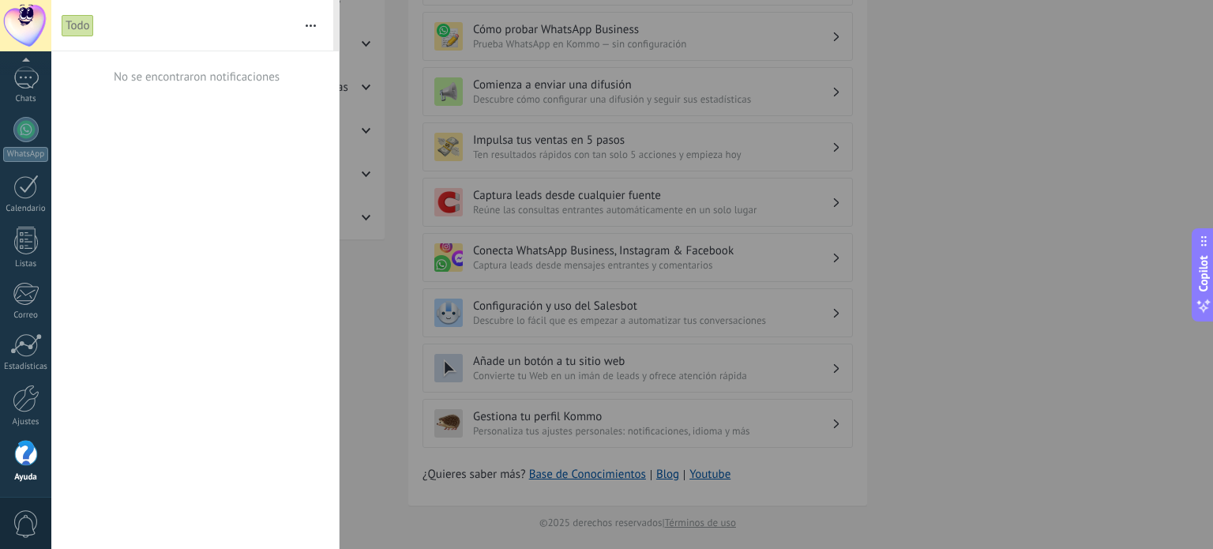
click at [33, 518] on span "0" at bounding box center [26, 524] width 27 height 28
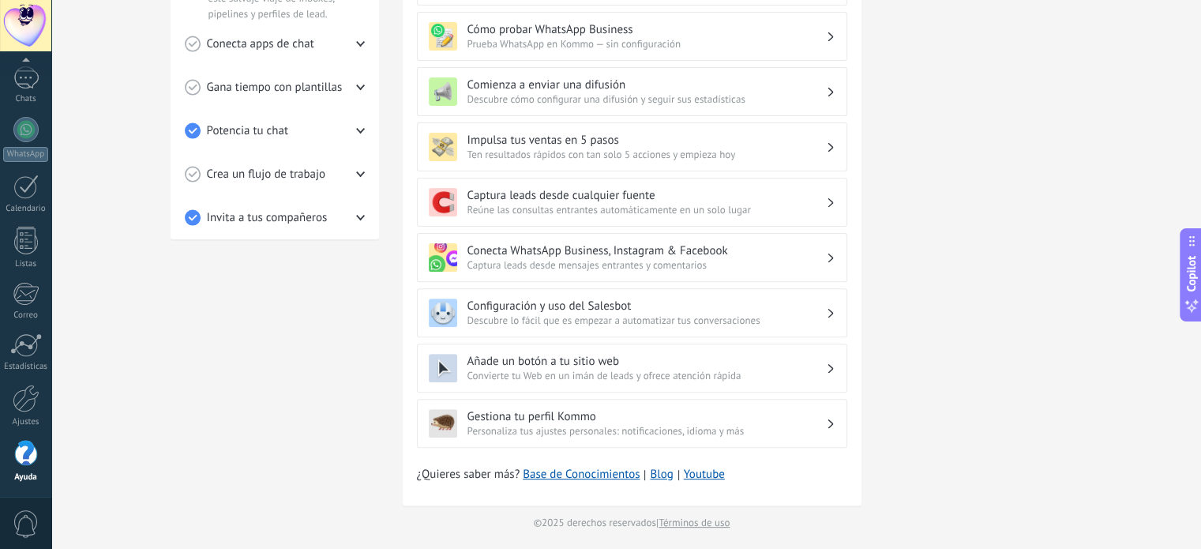
click at [21, 454] on div at bounding box center [26, 454] width 24 height 28
click at [30, 388] on div at bounding box center [26, 399] width 27 height 28
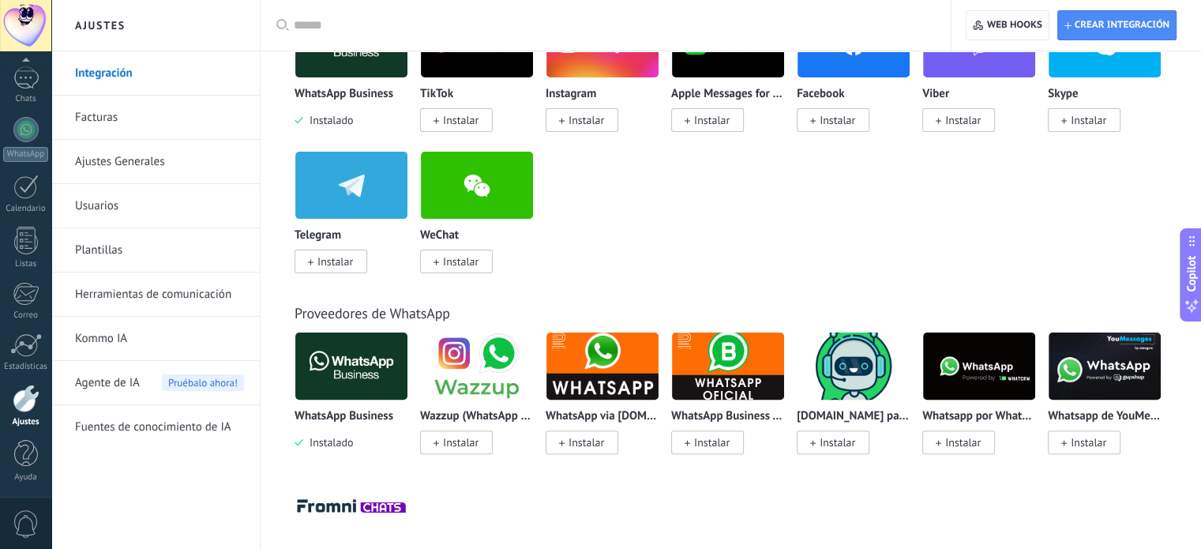
scroll to position [553, 0]
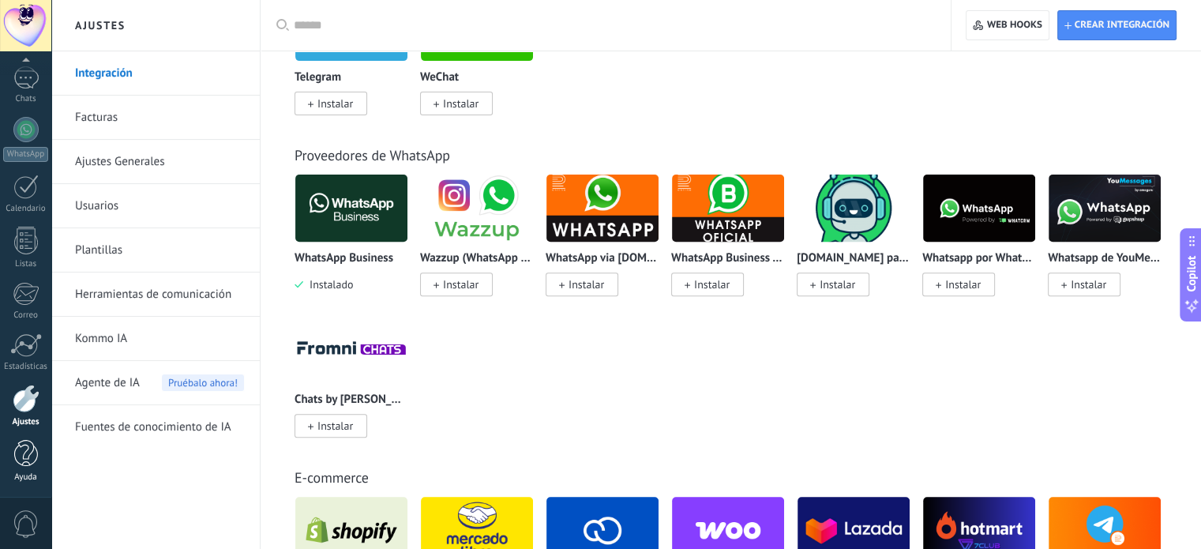
click at [23, 448] on div at bounding box center [26, 454] width 24 height 28
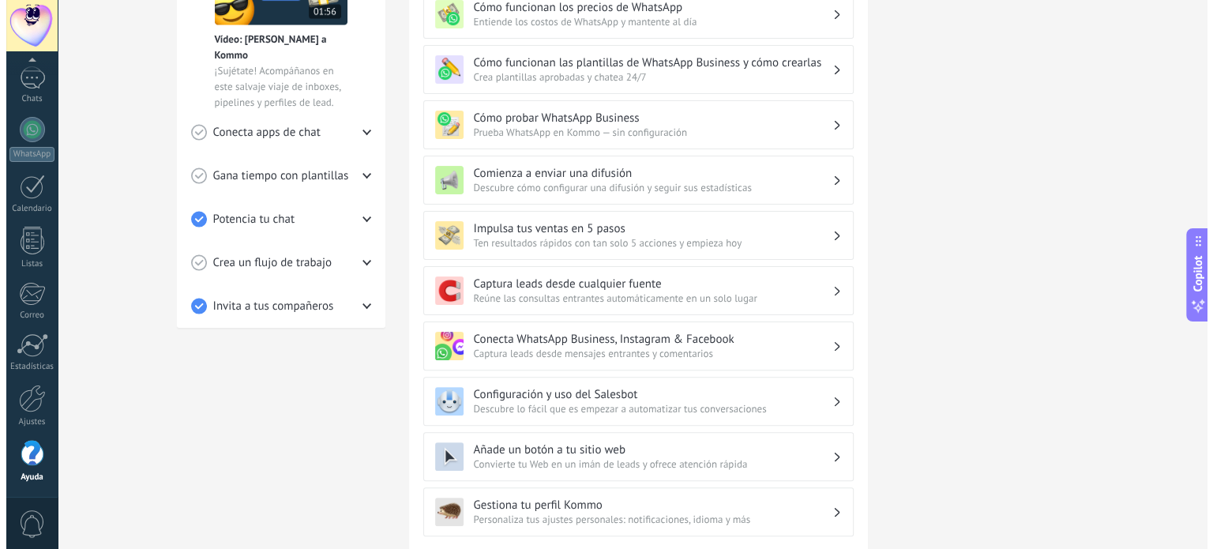
scroll to position [483, 0]
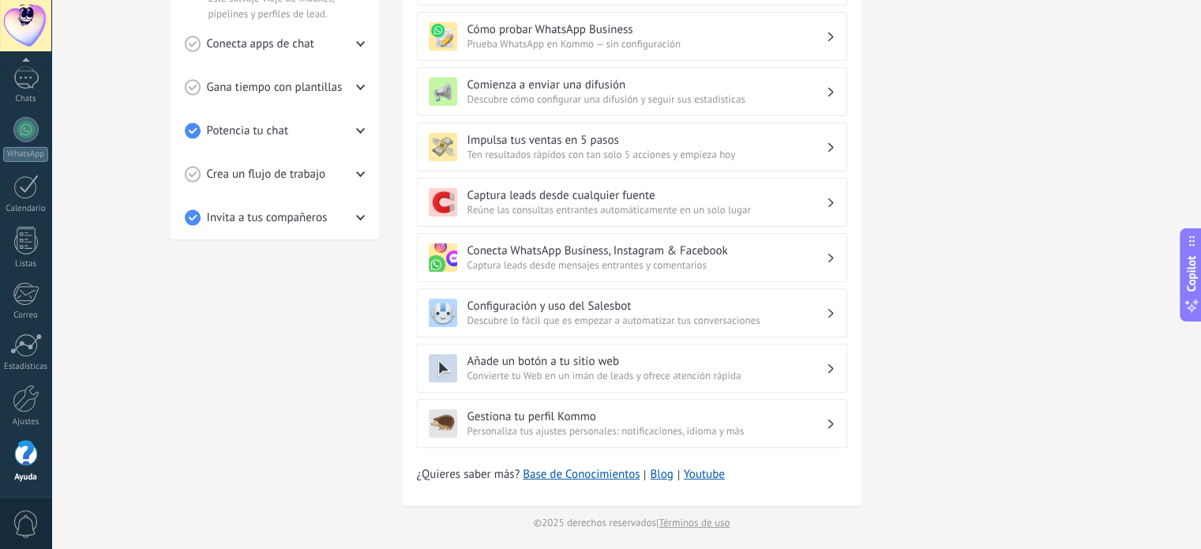
click at [25, 521] on span "0" at bounding box center [26, 524] width 27 height 28
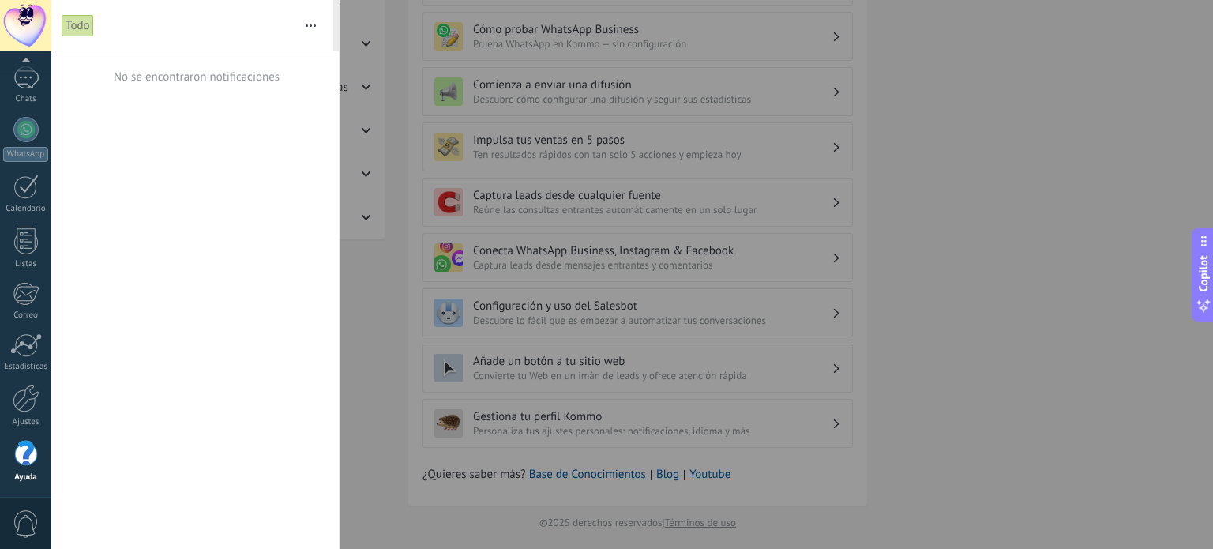
click at [298, 24] on button "button" at bounding box center [311, 25] width 34 height 51
drag, startPoint x: 123, startPoint y: 103, endPoint x: 51, endPoint y: 41, distance: 95.2
click at [119, 97] on div "No se encontraron notificaciones" at bounding box center [194, 299] width 287 height 497
click at [16, 21] on div at bounding box center [25, 25] width 51 height 51
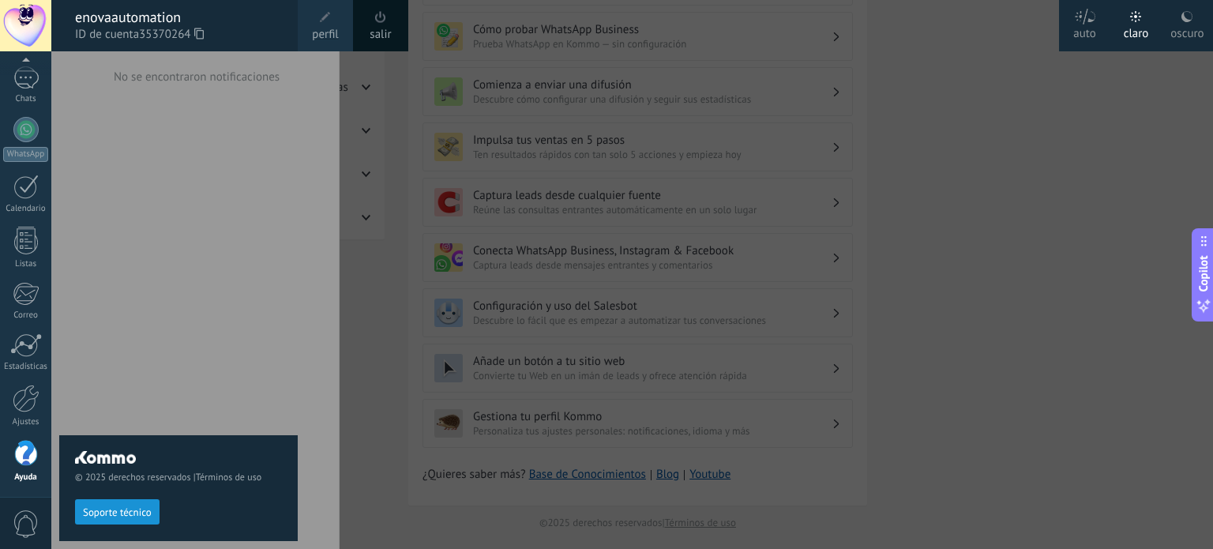
click at [376, 13] on span at bounding box center [380, 17] width 11 height 12
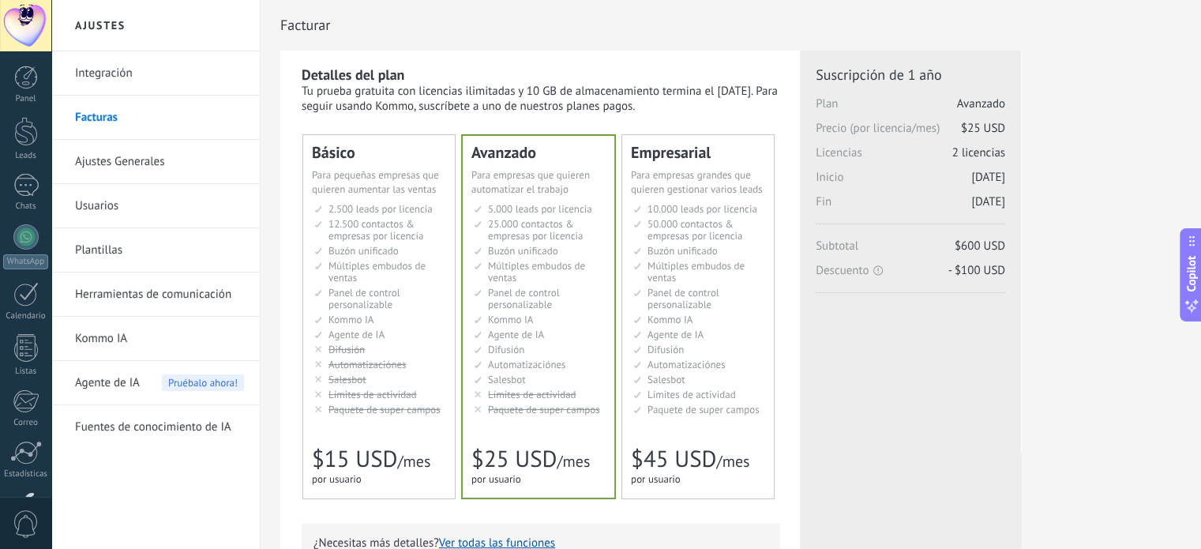
scroll to position [316, 0]
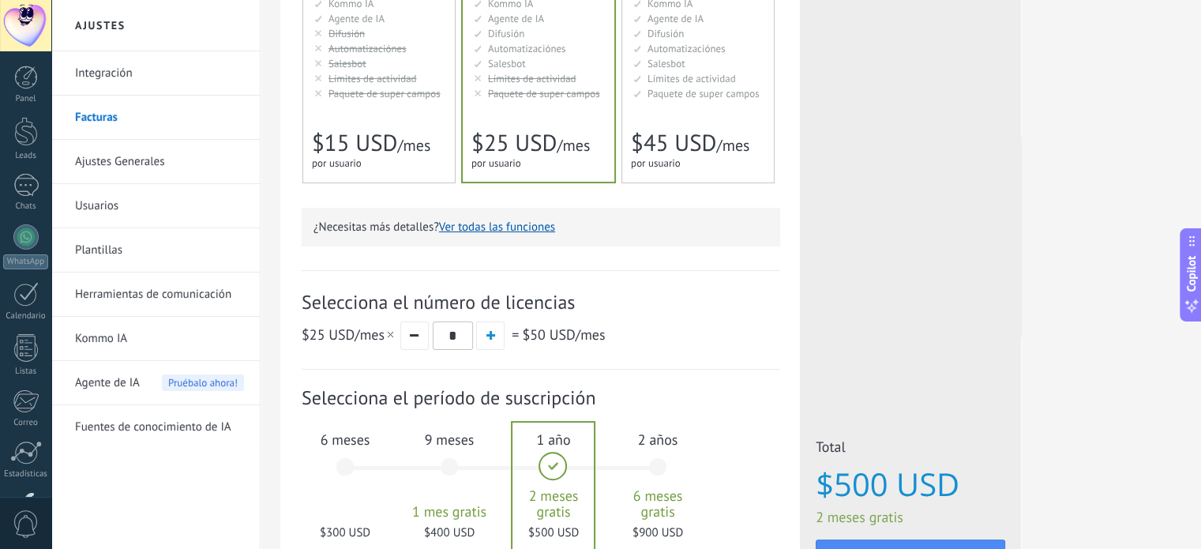
click at [325, 464] on div "6 meses $300 USD" at bounding box center [344, 474] width 85 height 111
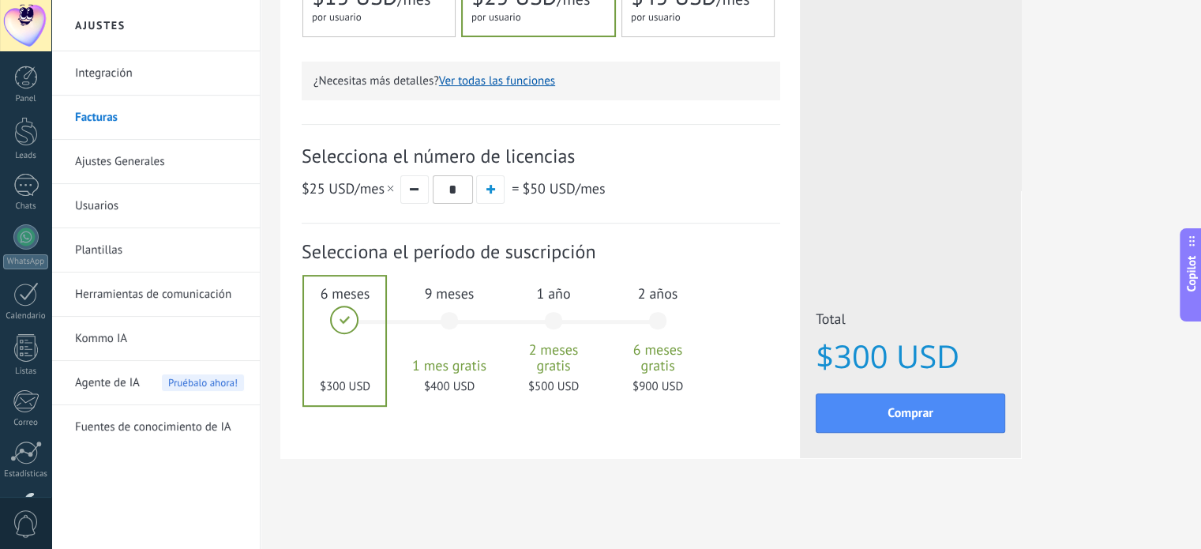
scroll to position [385, 0]
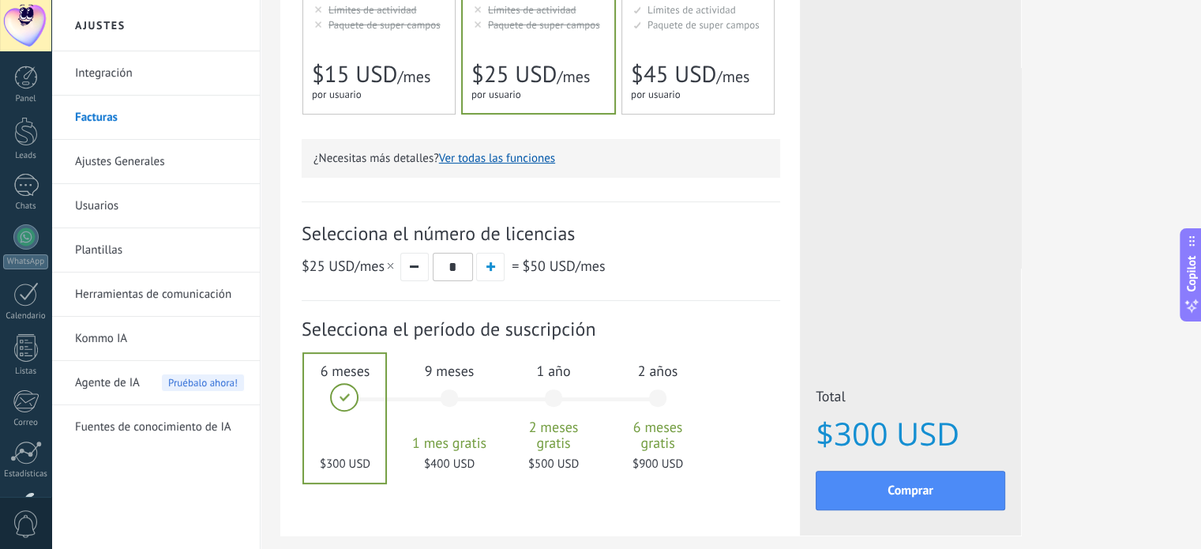
drag, startPoint x: 415, startPoint y: 271, endPoint x: 477, endPoint y: 306, distance: 71.1
click at [415, 270] on button "button" at bounding box center [414, 267] width 28 height 28
type input "*"
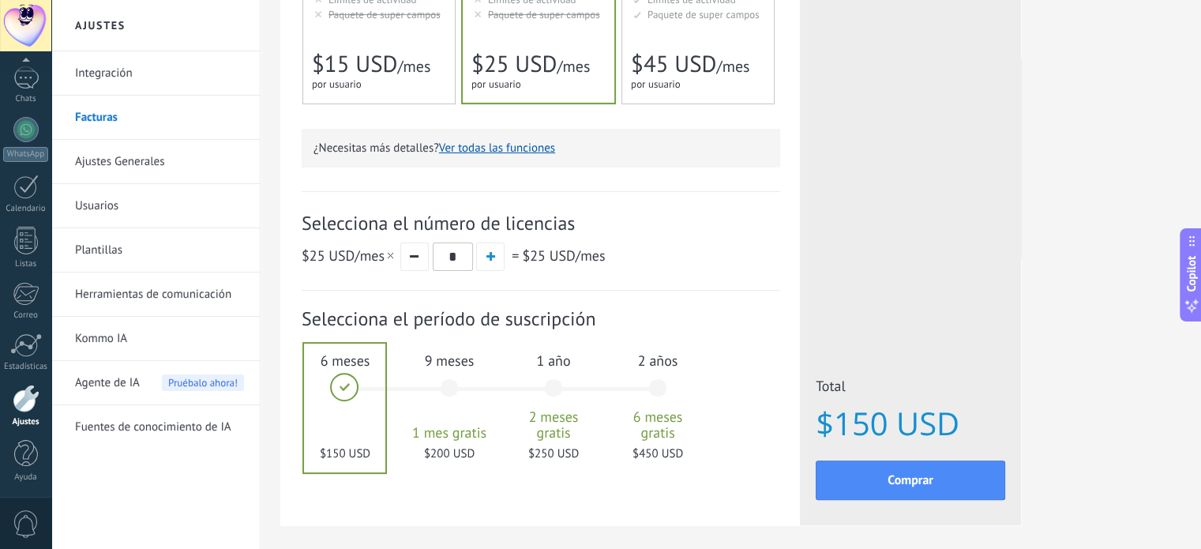
scroll to position [464, 0]
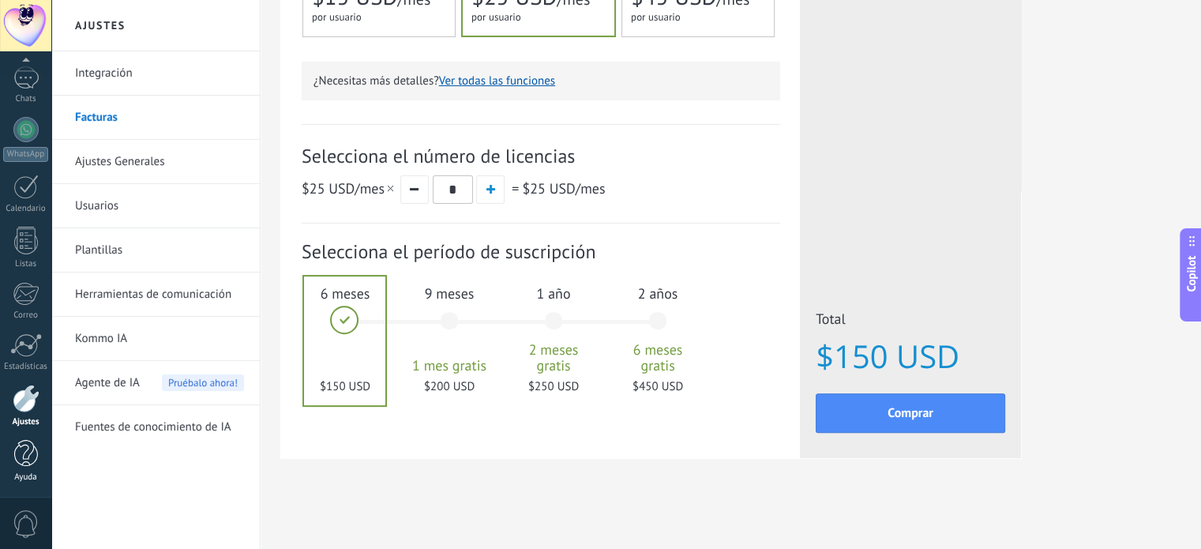
click at [29, 462] on div at bounding box center [26, 454] width 24 height 28
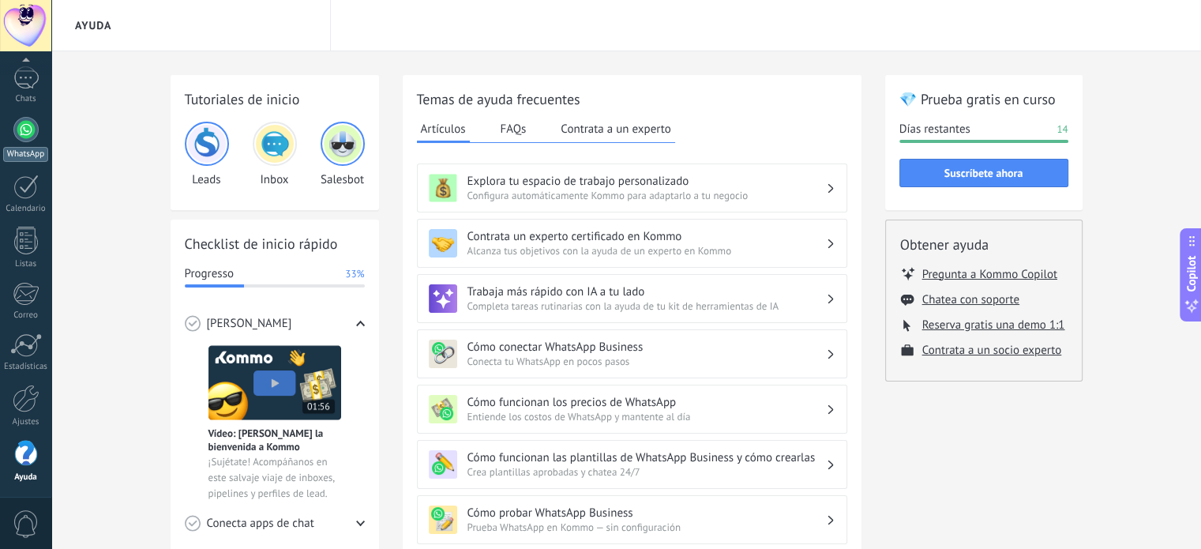
click at [28, 129] on div at bounding box center [25, 129] width 25 height 25
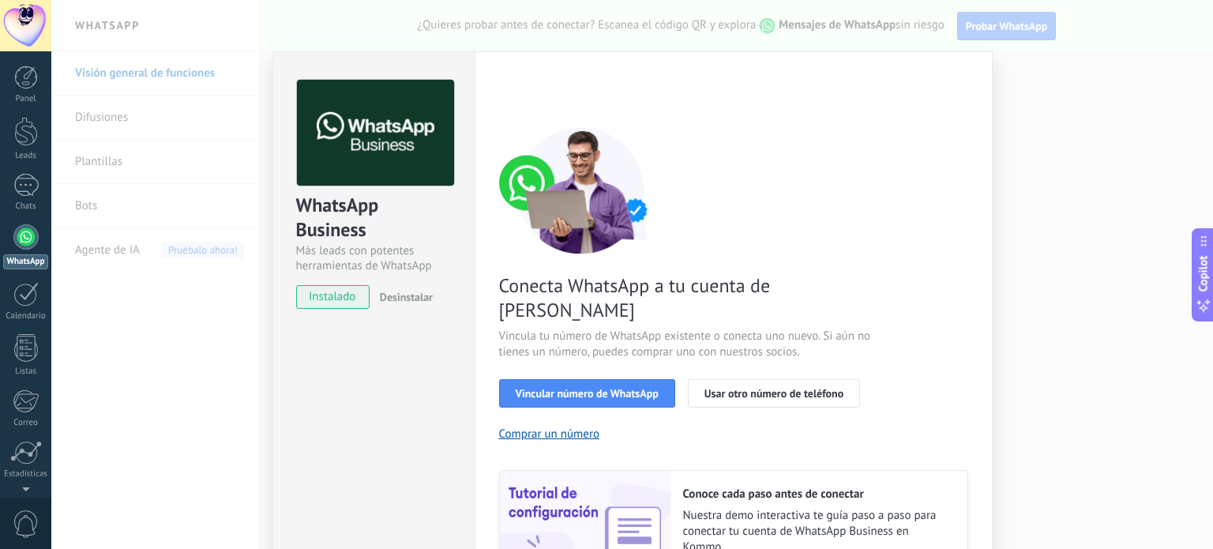
scroll to position [152, 0]
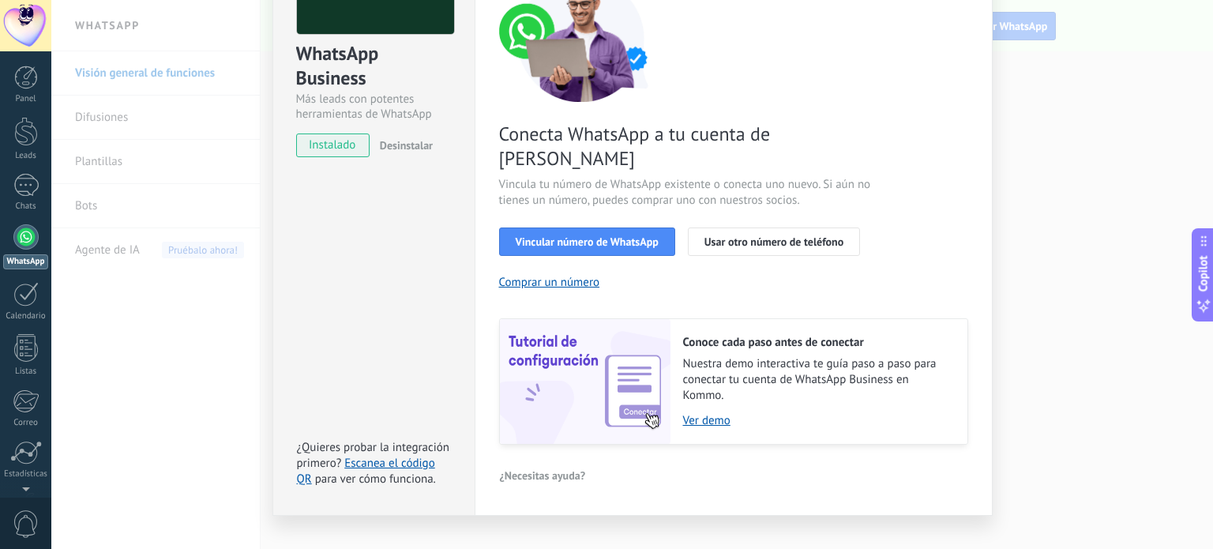
click at [1160, 299] on div "WhatsApp Business Más leads con potentes herramientas de WhatsApp instalado Des…" at bounding box center [632, 274] width 1162 height 549
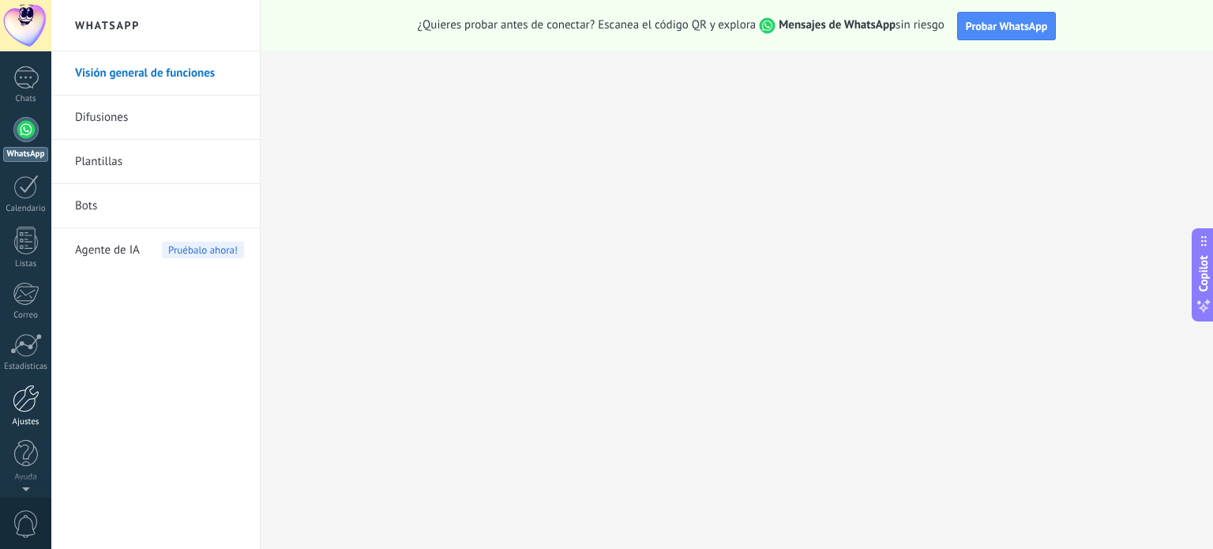
scroll to position [0, 0]
click at [34, 252] on link "WhatsApp" at bounding box center [25, 246] width 51 height 45
click at [148, 69] on link "Visión general de funciones" at bounding box center [159, 73] width 169 height 44
click at [1017, 31] on span "Probar WhatsApp" at bounding box center [1007, 26] width 82 height 14
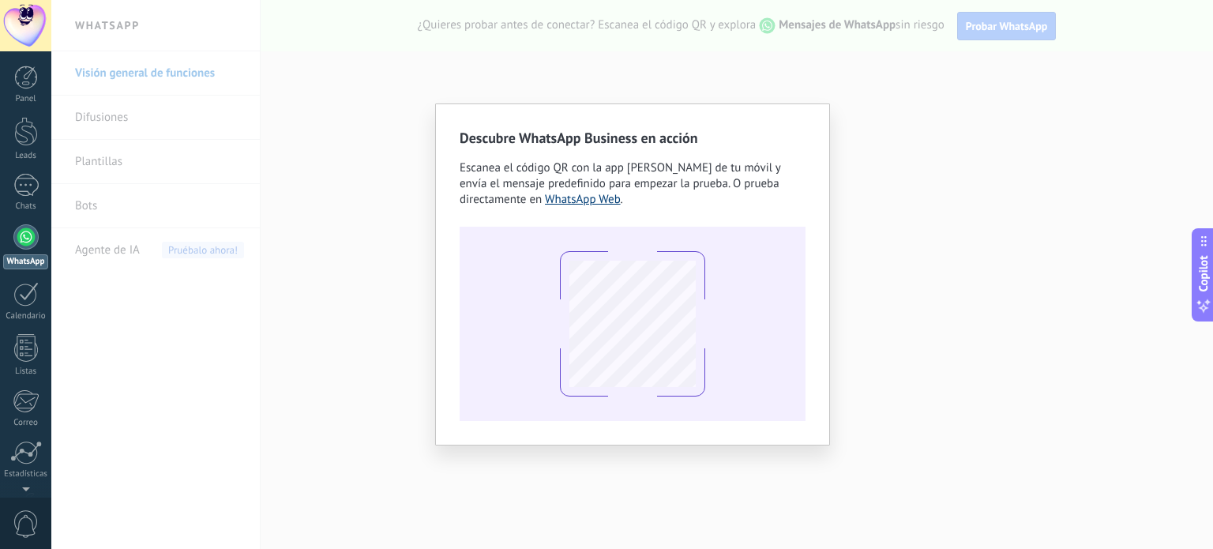
click at [559, 198] on link "WhatsApp Web" at bounding box center [583, 199] width 76 height 15
click at [955, 186] on div "Descubre WhatsApp Business en acción Escanea el código QR con la app [PERSON_NA…" at bounding box center [632, 274] width 1162 height 549
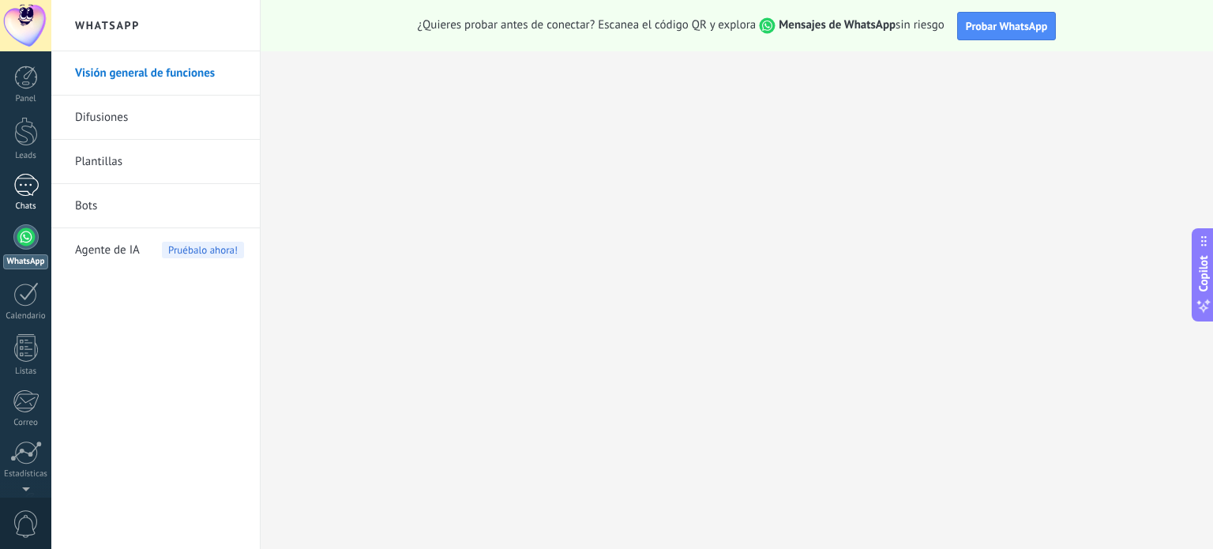
click at [30, 195] on div at bounding box center [25, 185] width 25 height 23
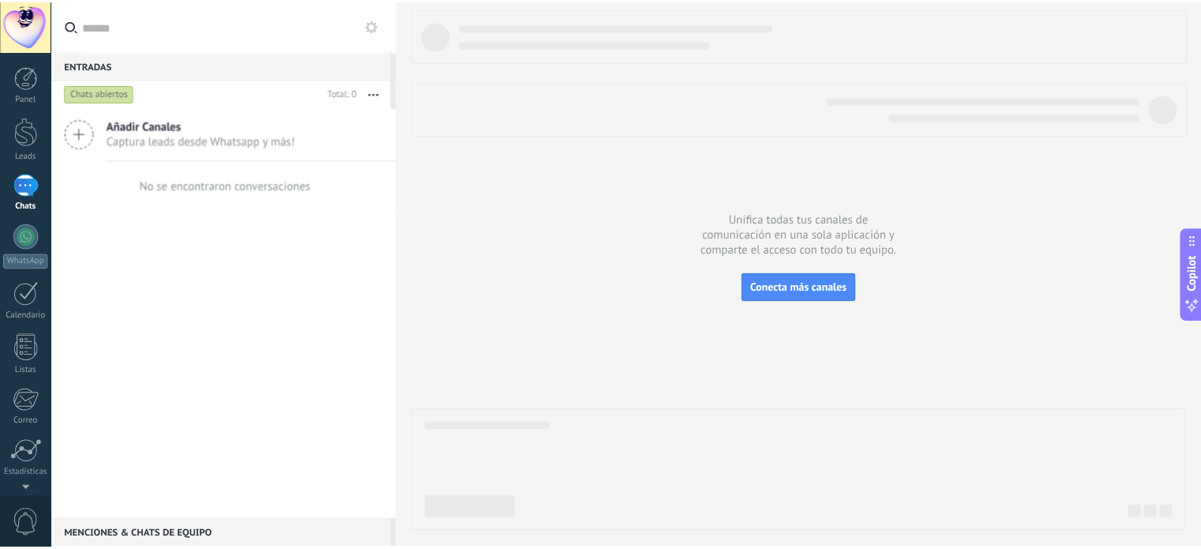
scroll to position [107, 0]
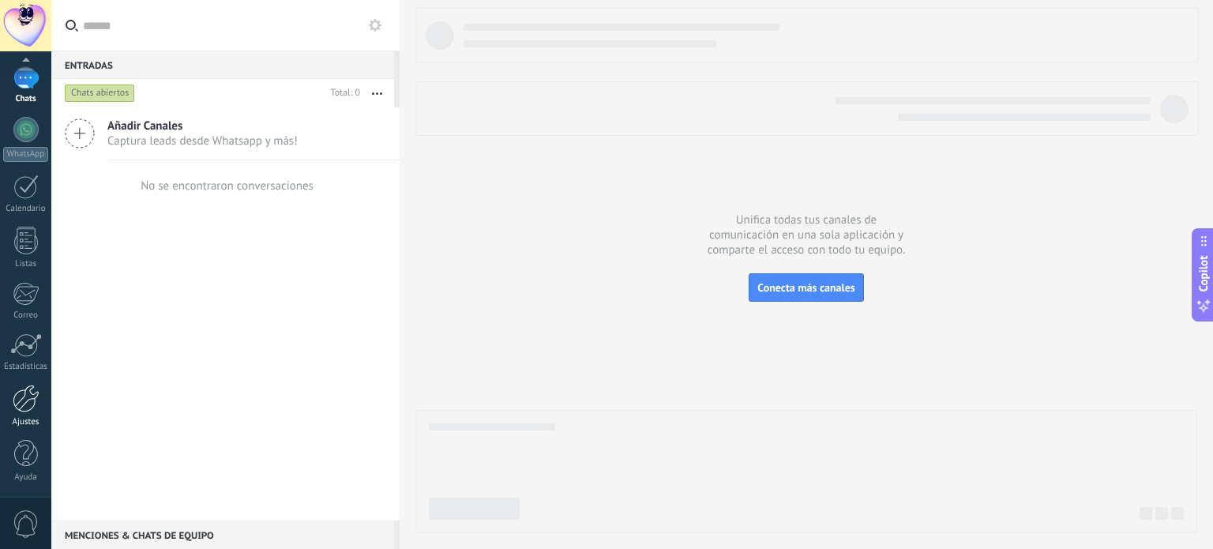
click at [28, 400] on div at bounding box center [26, 399] width 27 height 28
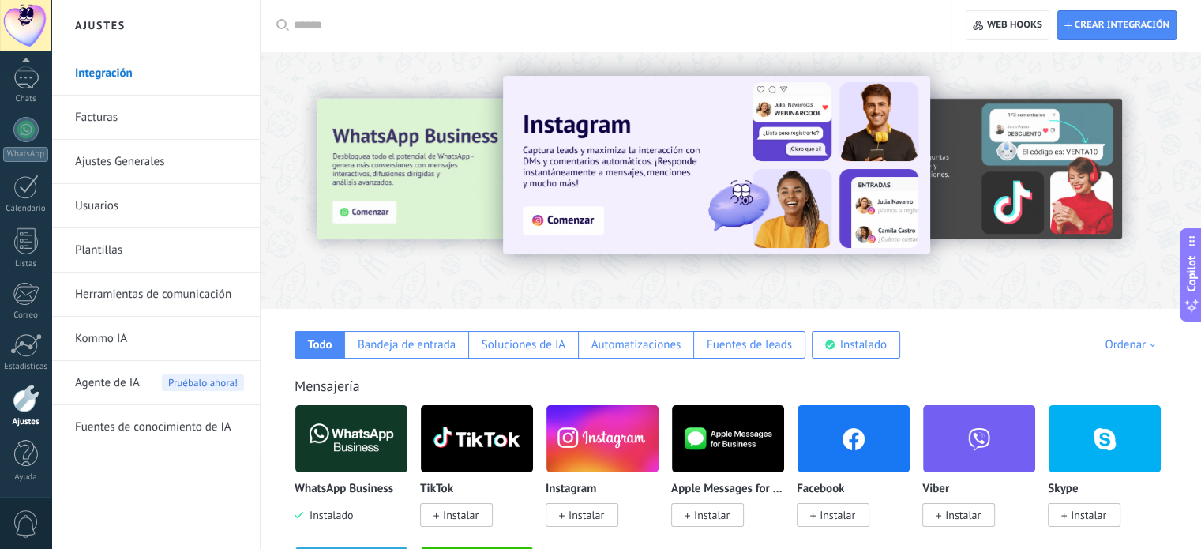
click at [524, 28] on input "text" at bounding box center [611, 25] width 635 height 17
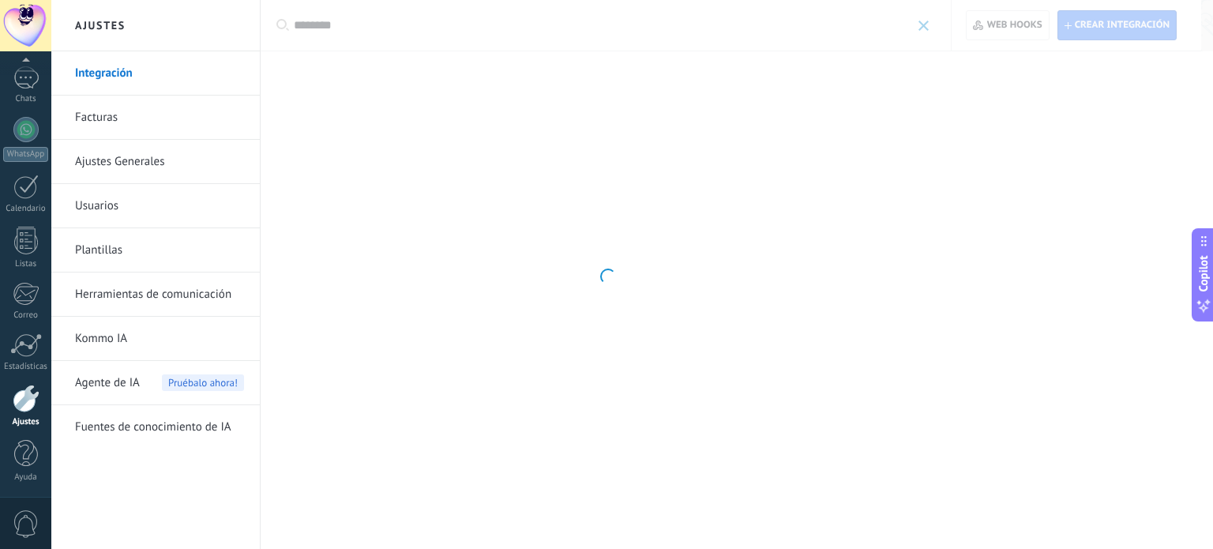
type input "********"
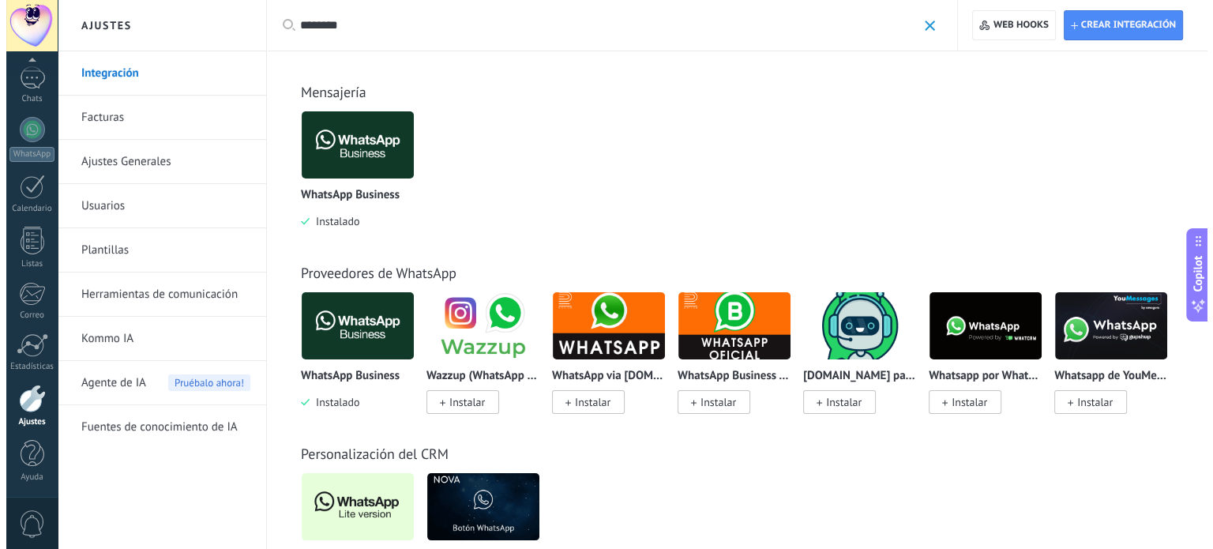
scroll to position [316, 0]
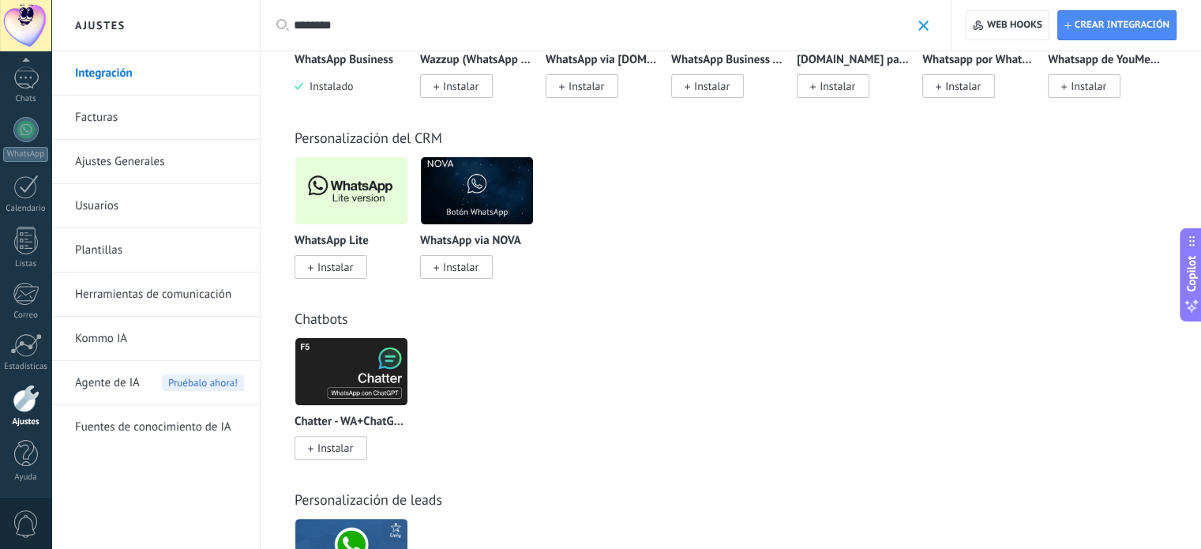
click at [322, 274] on span "Instalar" at bounding box center [335, 267] width 36 height 14
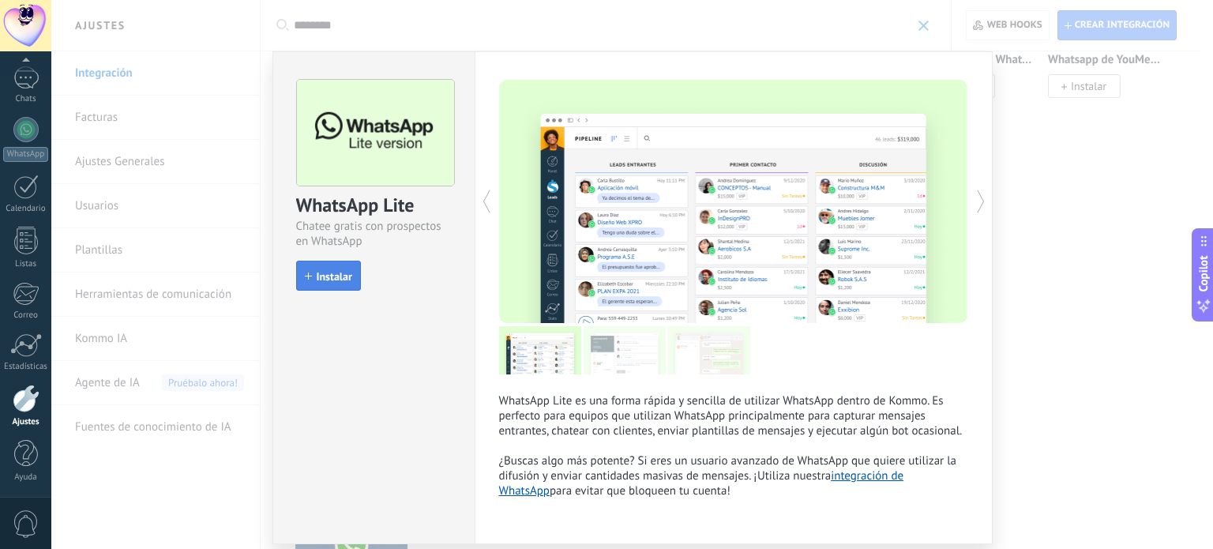
click at [336, 274] on span "Instalar" at bounding box center [335, 276] width 36 height 11
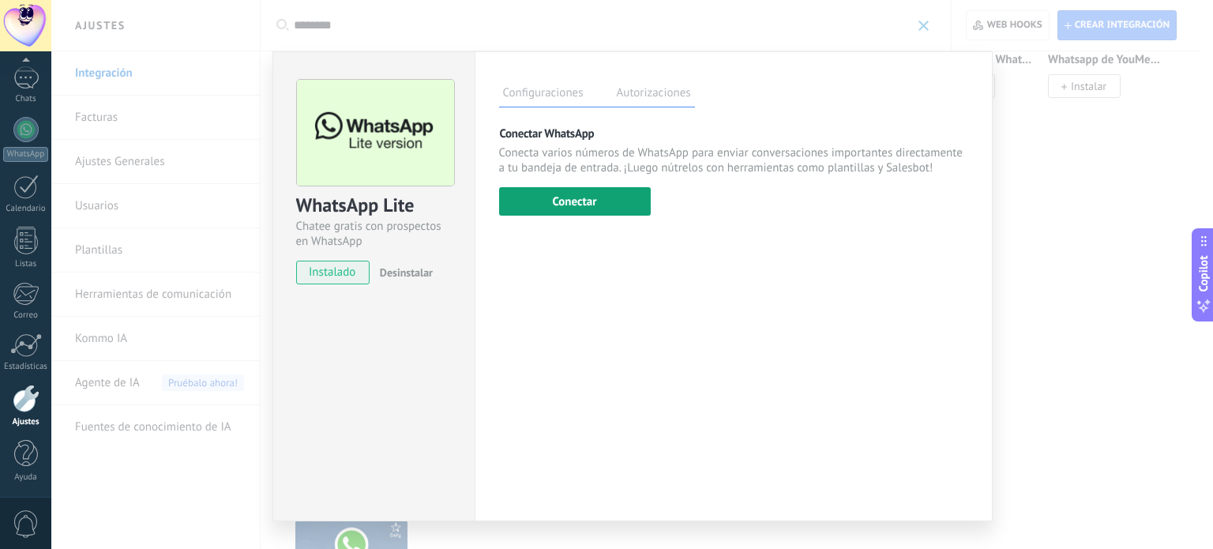
click at [559, 204] on button "Conectar" at bounding box center [575, 201] width 152 height 28
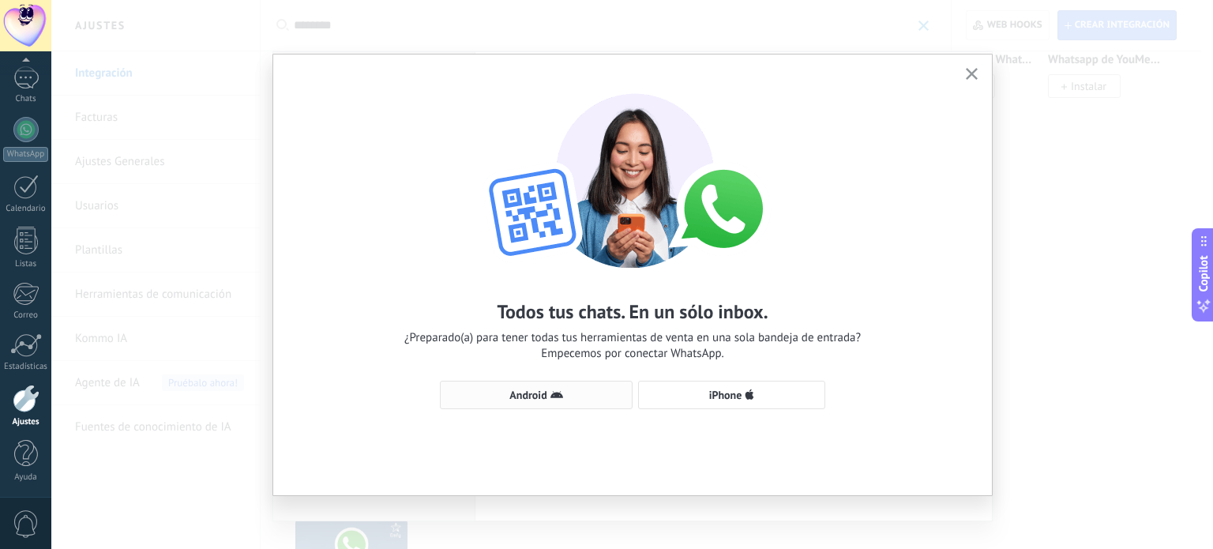
click at [574, 392] on span "Android" at bounding box center [536, 395] width 175 height 13
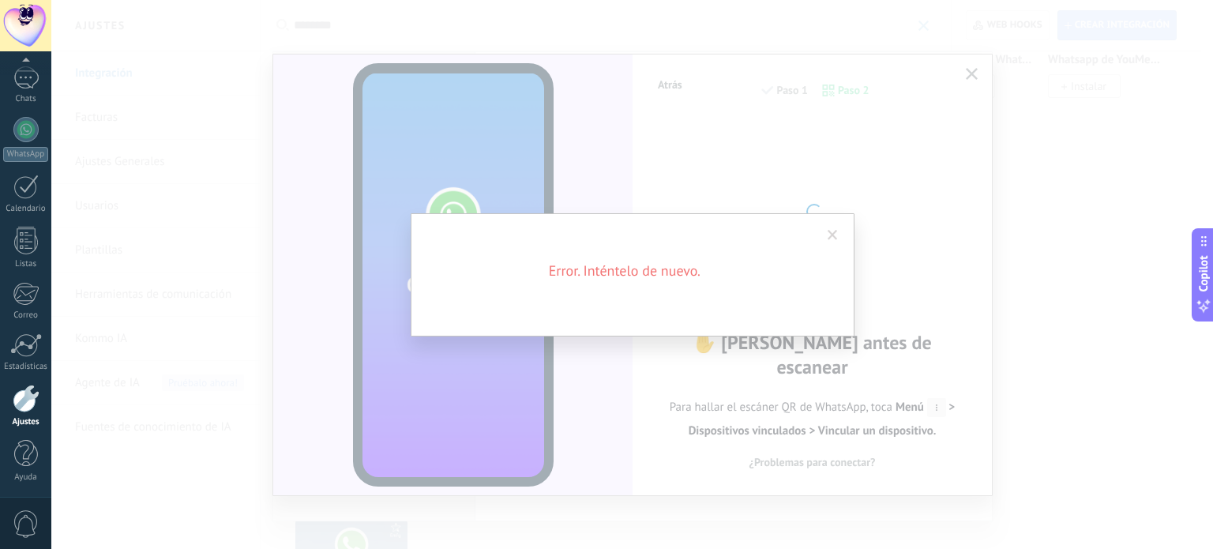
click at [823, 230] on span at bounding box center [833, 235] width 26 height 27
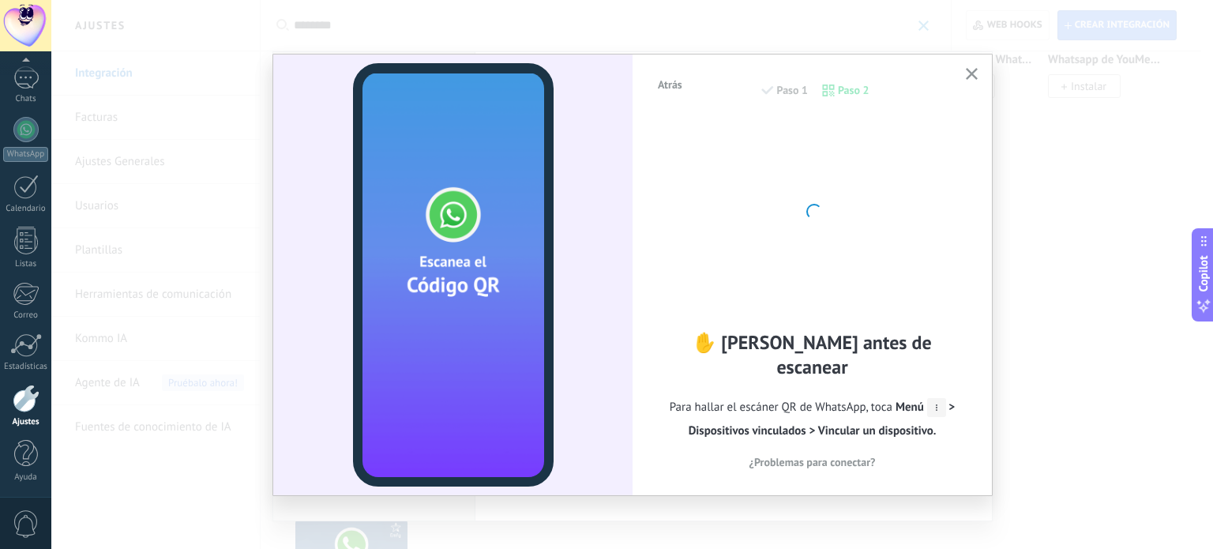
click at [934, 398] on icon at bounding box center [936, 407] width 19 height 19
click at [933, 398] on icon at bounding box center [936, 407] width 19 height 19
click at [936, 398] on icon at bounding box center [936, 407] width 19 height 19
click at [794, 398] on span "Para hallar el escáner QR de WhatsApp, toca Menú > Dispositivos vinculados > Vi…" at bounding box center [812, 419] width 312 height 47
click at [850, 456] on span "¿Problemas para conectar?" at bounding box center [812, 461] width 126 height 11
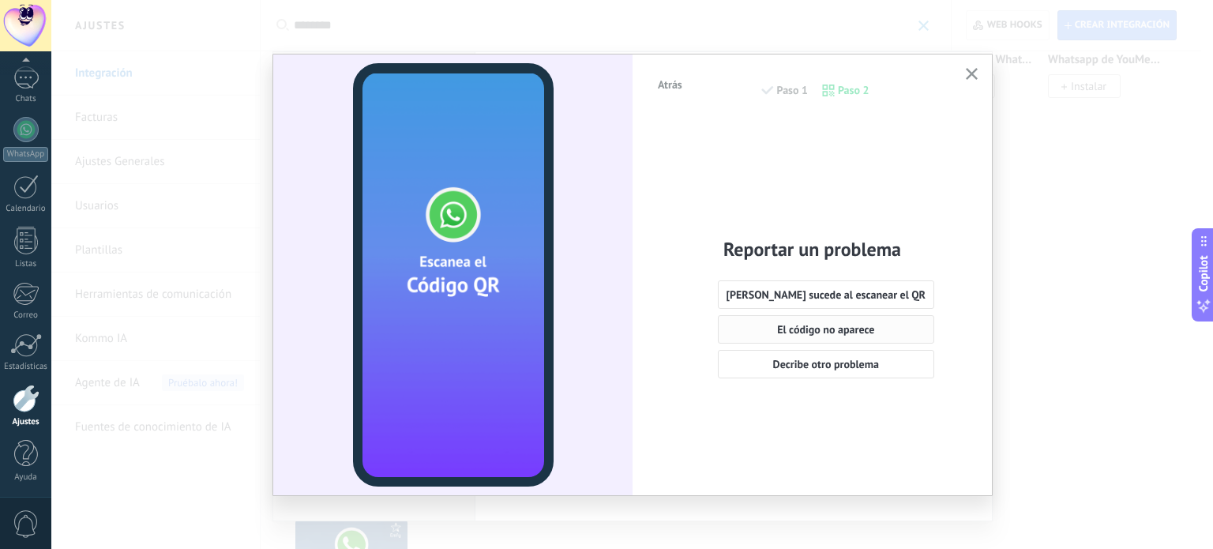
click at [834, 331] on span "El código no aparece" at bounding box center [825, 329] width 97 height 11
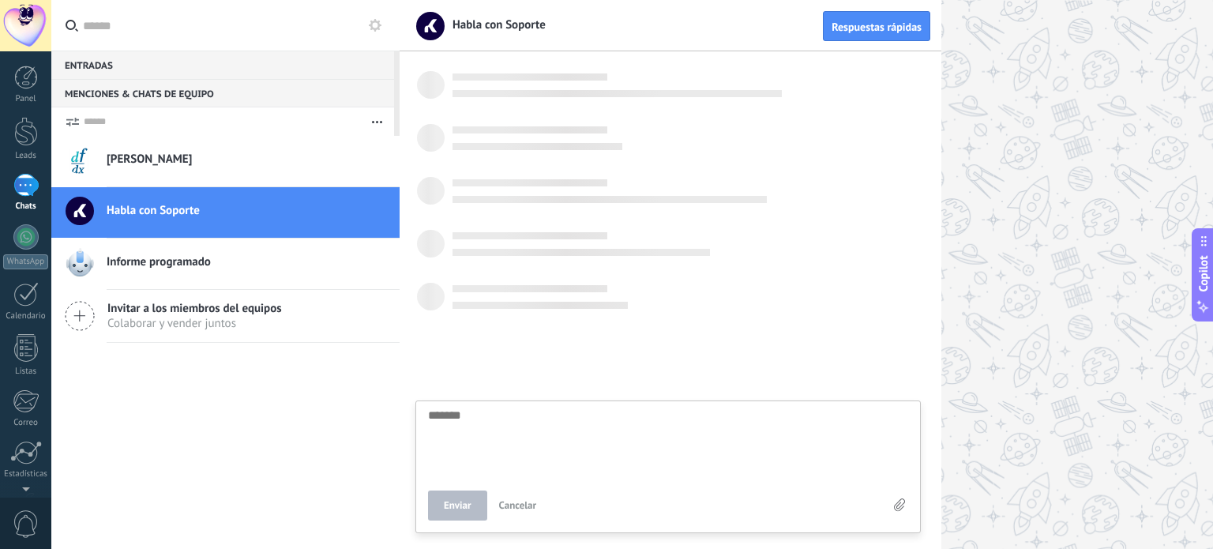
scroll to position [15, 0]
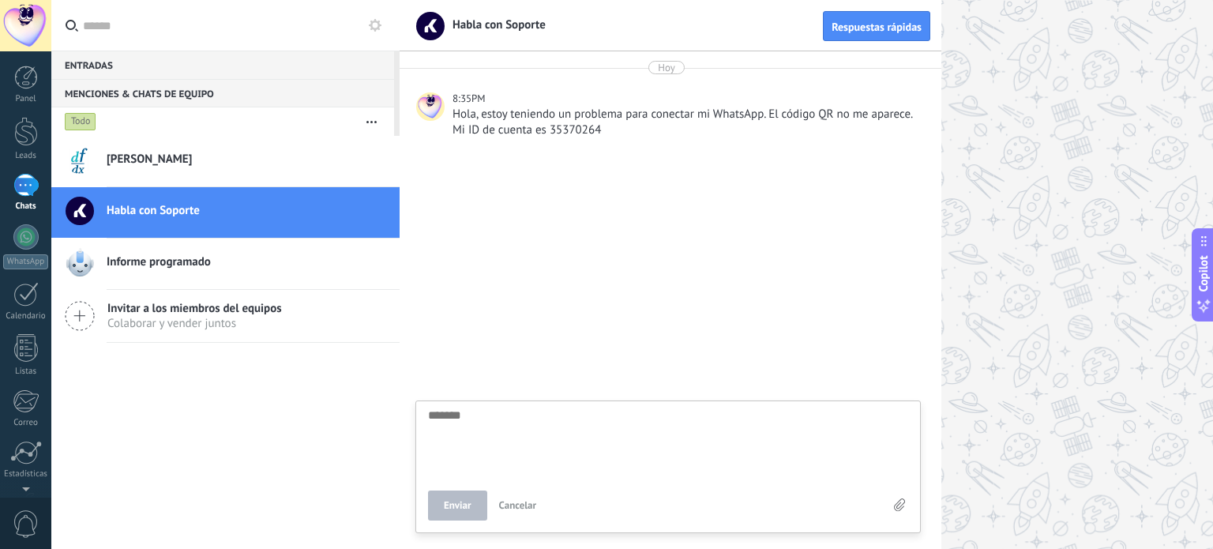
click at [164, 160] on span "[PERSON_NAME]" at bounding box center [149, 160] width 85 height 16
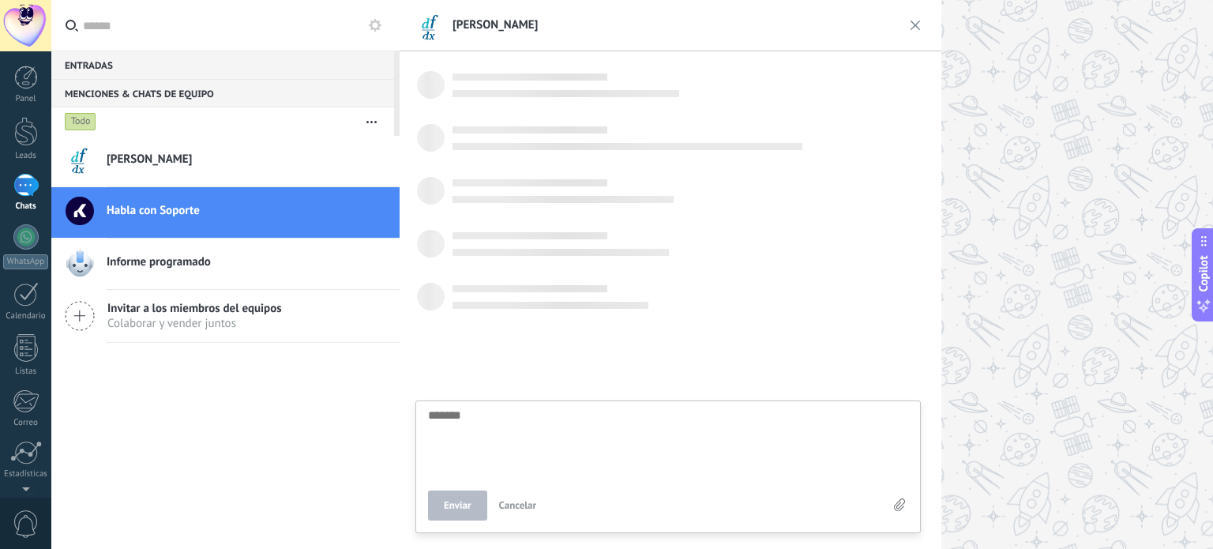
scroll to position [15, 0]
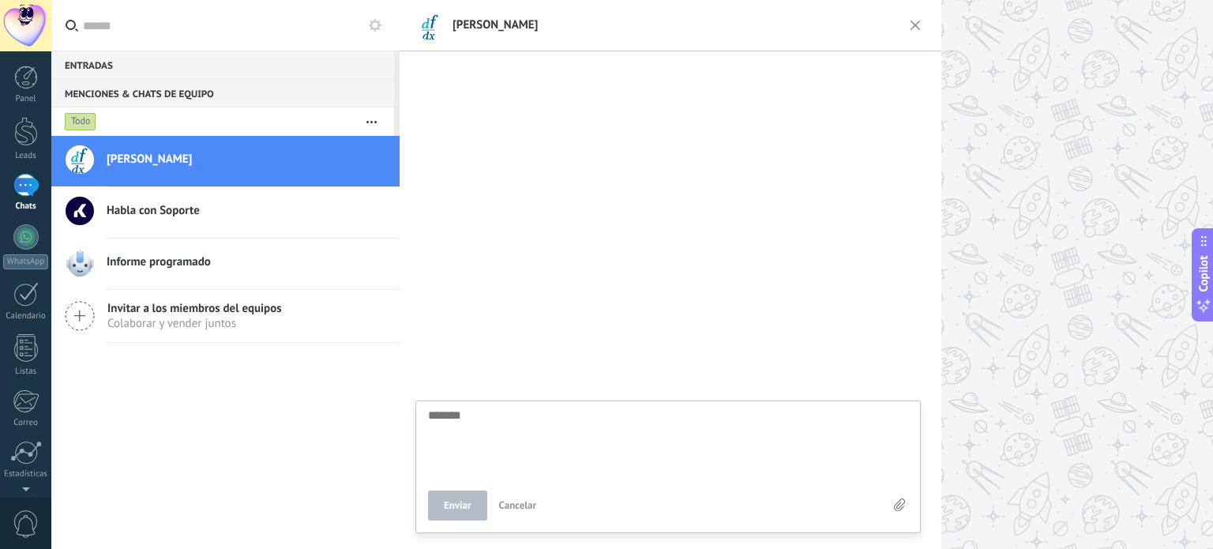
click at [128, 211] on span "Habla con Soporte" at bounding box center [153, 211] width 93 height 16
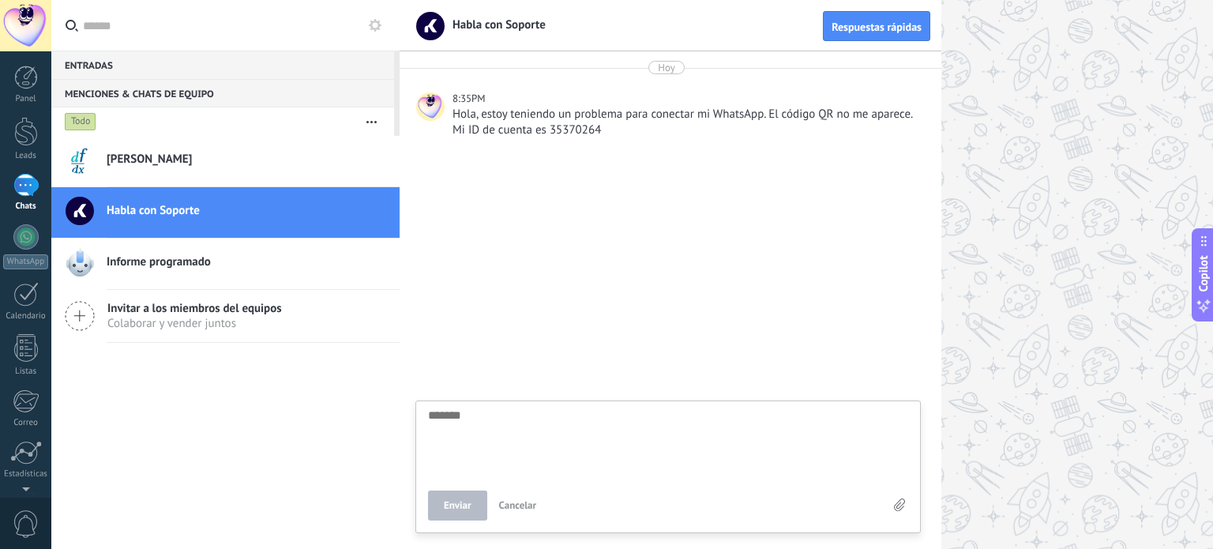
click at [205, 268] on span "Informe programado" at bounding box center [159, 262] width 104 height 16
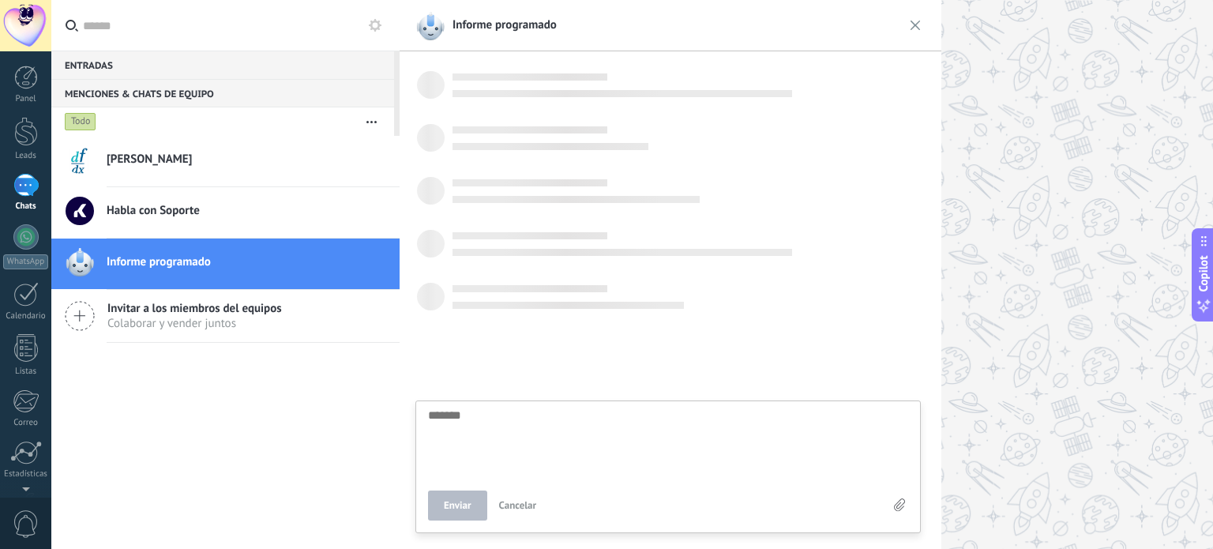
scroll to position [15, 0]
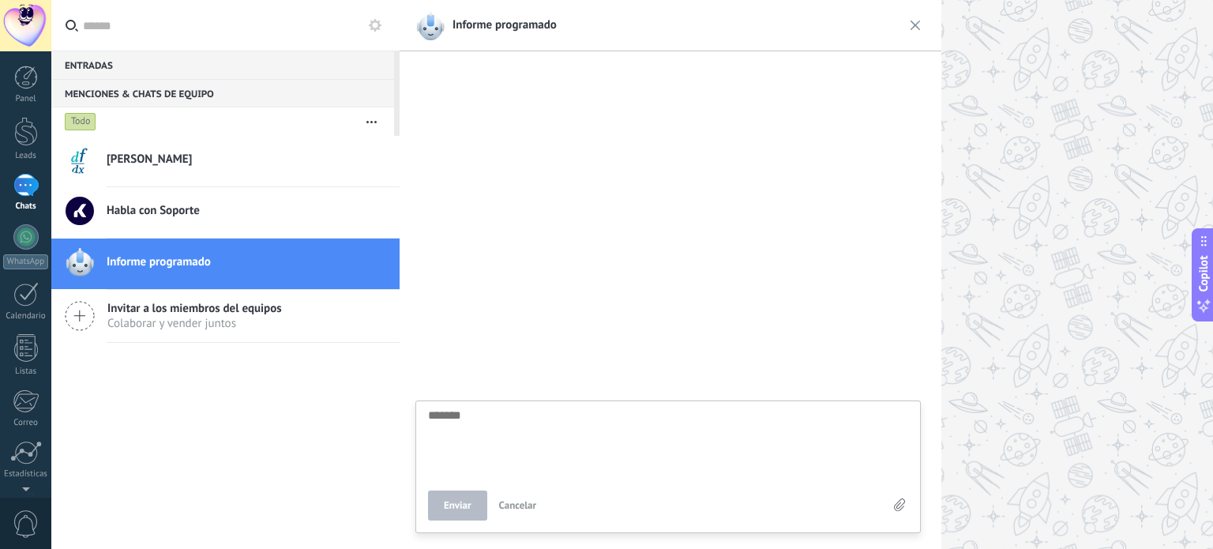
click at [177, 208] on span "Habla con Soporte" at bounding box center [153, 211] width 93 height 16
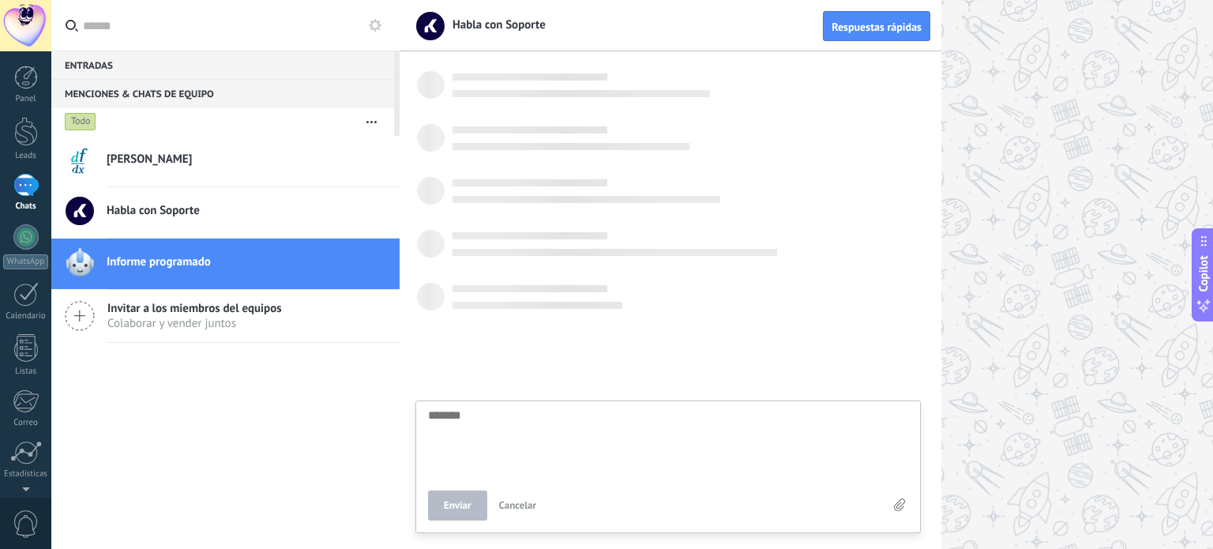
scroll to position [15, 0]
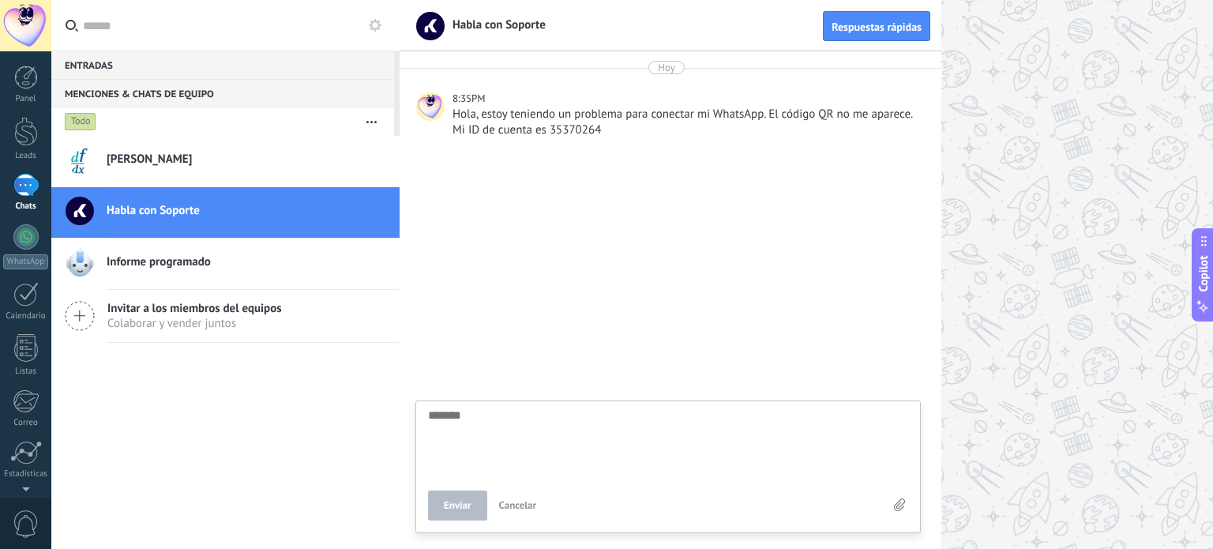
click at [453, 419] on textarea at bounding box center [668, 441] width 480 height 65
click at [480, 426] on textarea at bounding box center [668, 441] width 480 height 65
click at [181, 151] on div "[PERSON_NAME]" at bounding box center [253, 161] width 293 height 35
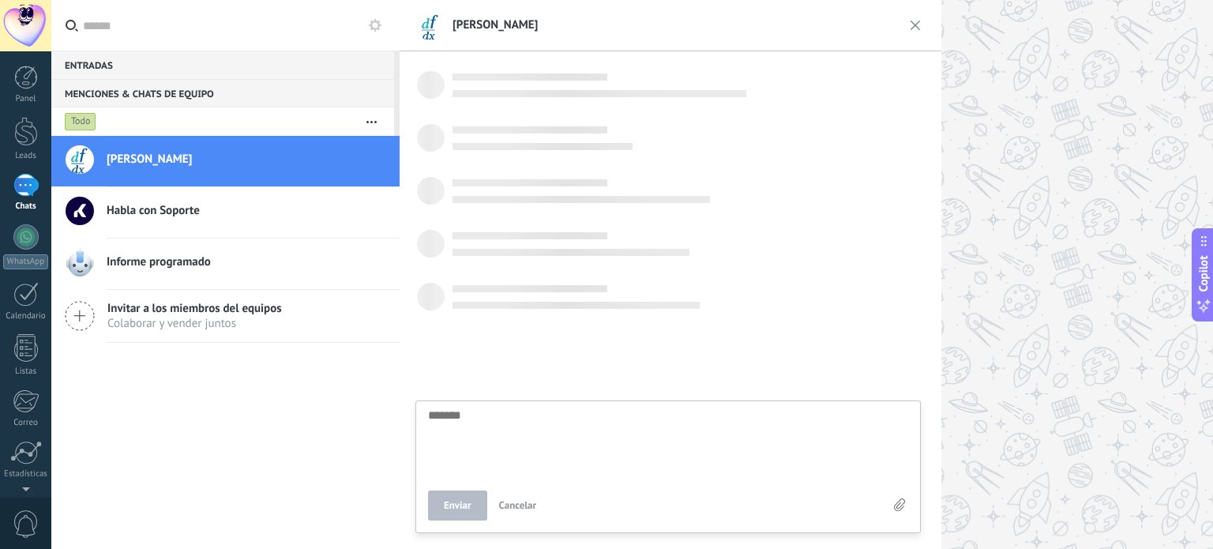
scroll to position [15, 0]
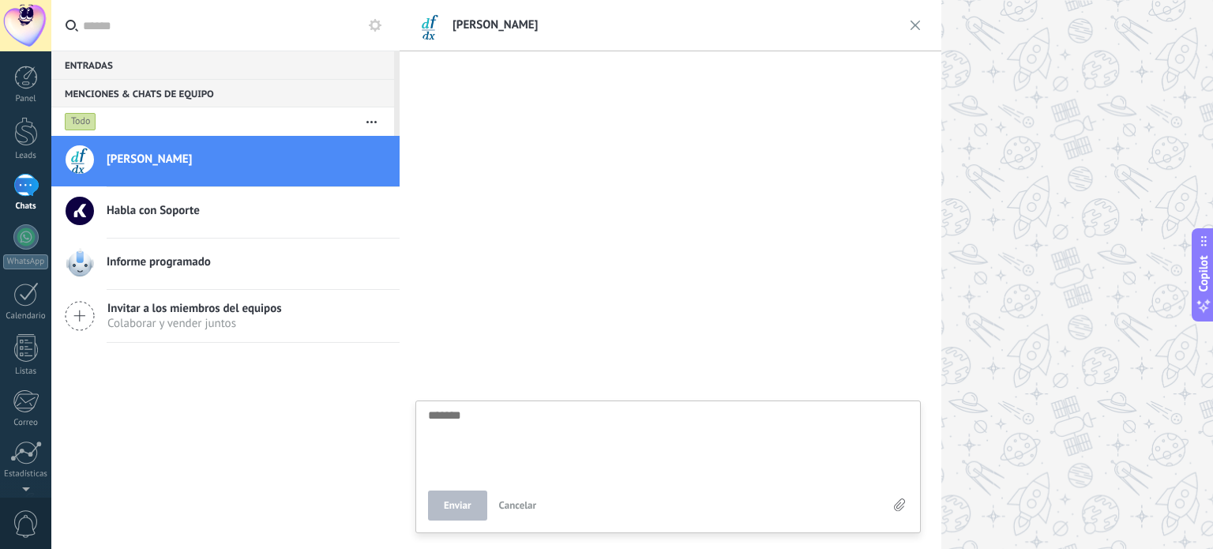
click at [157, 214] on span "Habla con Soporte" at bounding box center [153, 211] width 93 height 16
type textarea "*******"
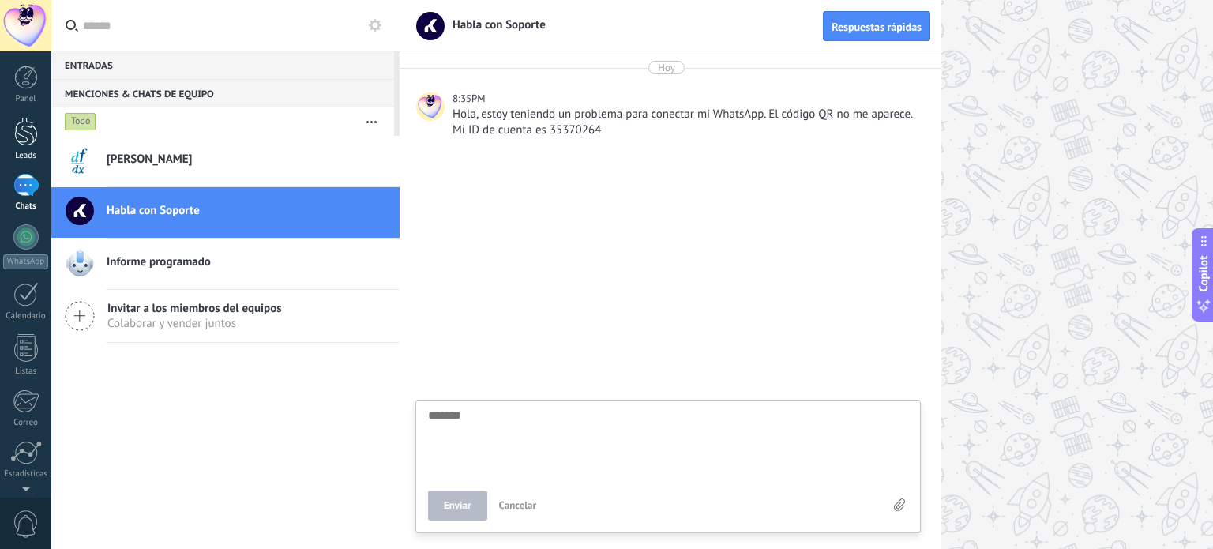
click at [16, 133] on div at bounding box center [26, 131] width 24 height 29
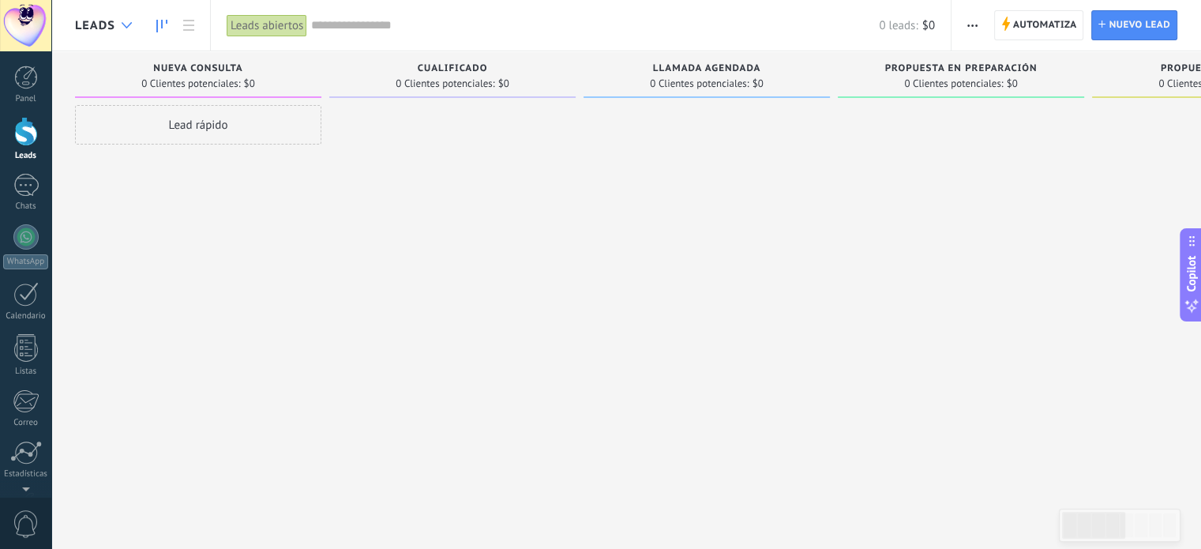
click at [128, 23] on icon at bounding box center [127, 25] width 10 height 6
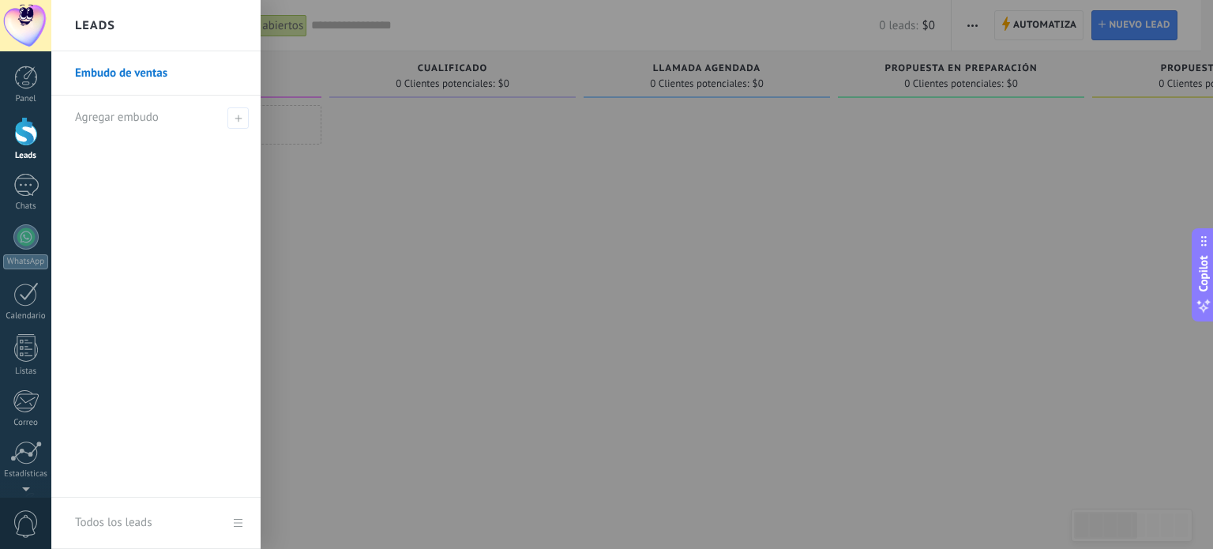
click at [128, 23] on div "Leads" at bounding box center [155, 25] width 209 height 51
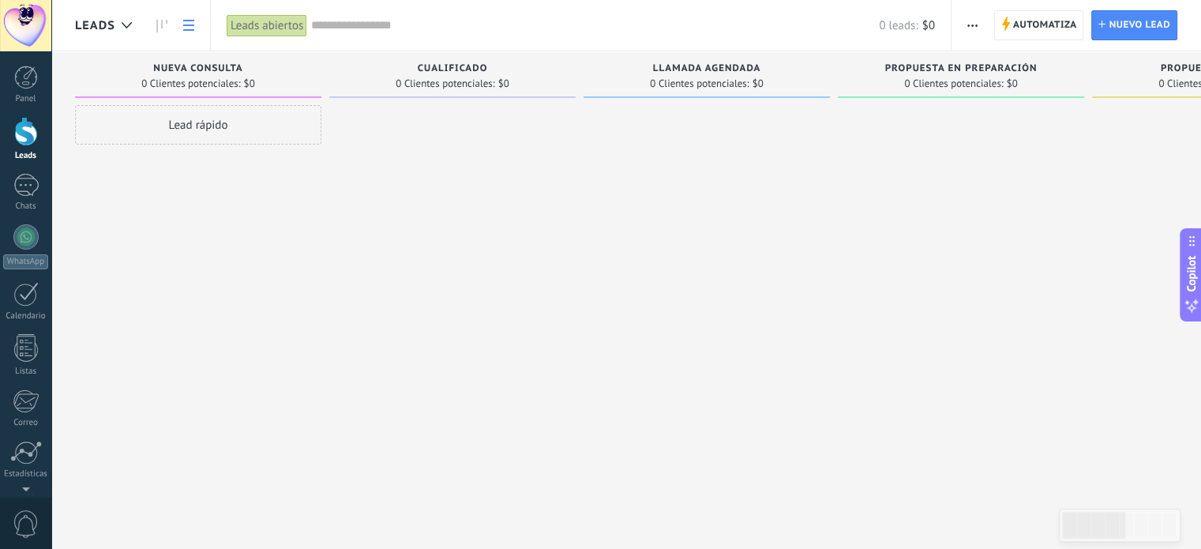
click at [190, 24] on icon at bounding box center [188, 25] width 11 height 11
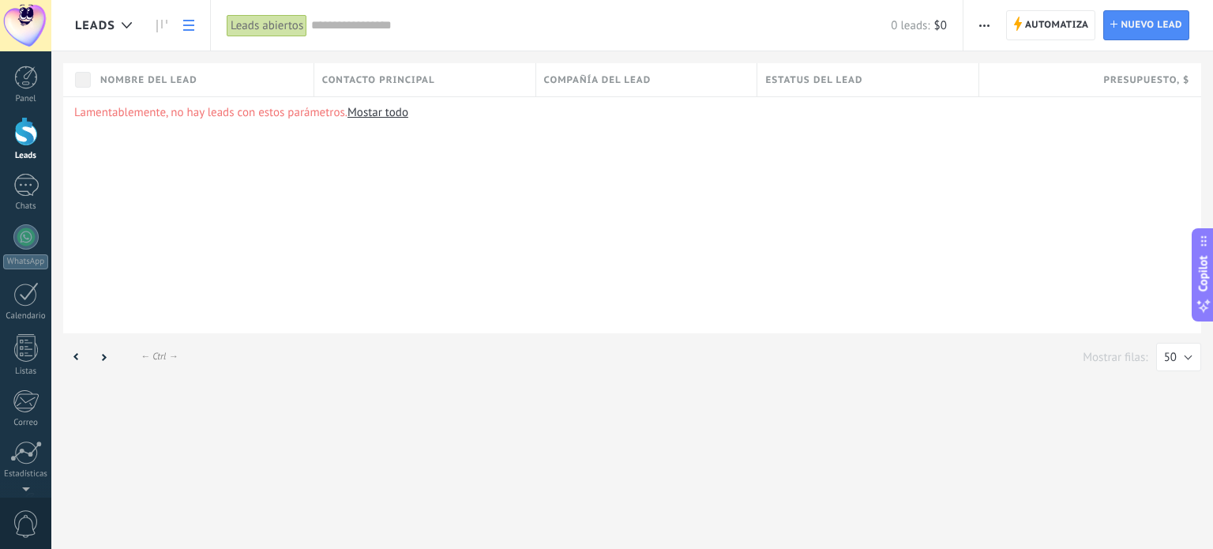
click at [159, 27] on icon at bounding box center [161, 26] width 11 height 13
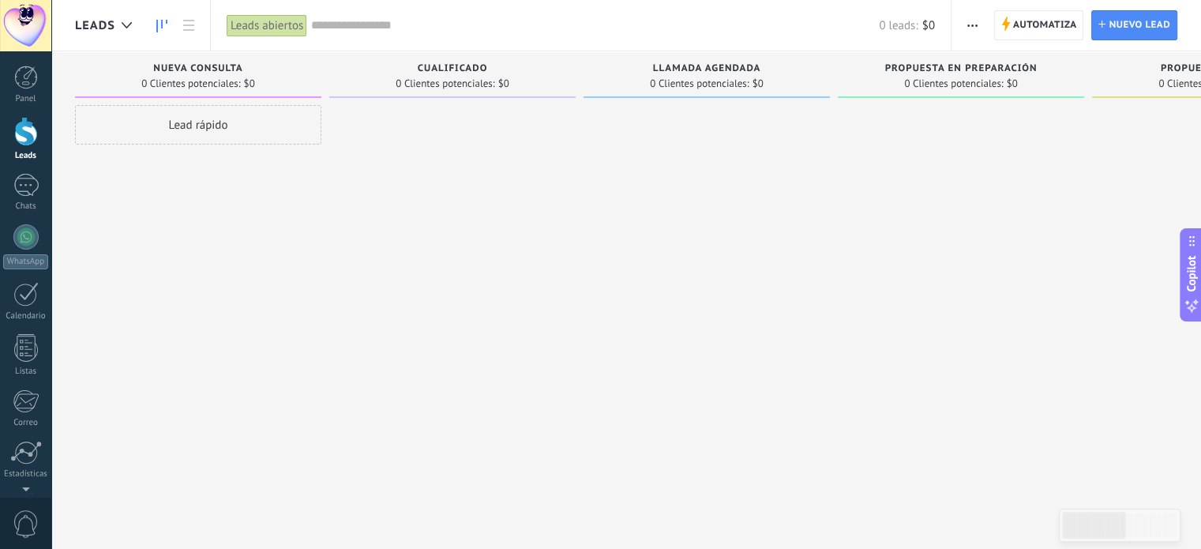
click at [153, 25] on link at bounding box center [161, 25] width 27 height 31
click at [122, 22] on icon at bounding box center [127, 25] width 10 height 6
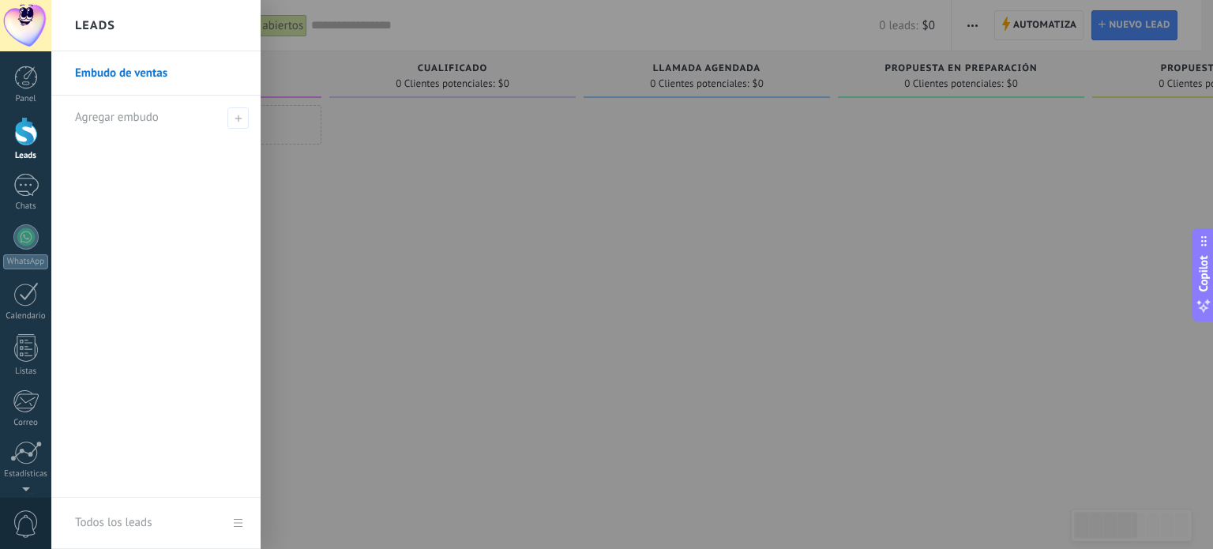
click at [121, 22] on div "Leads" at bounding box center [155, 25] width 209 height 51
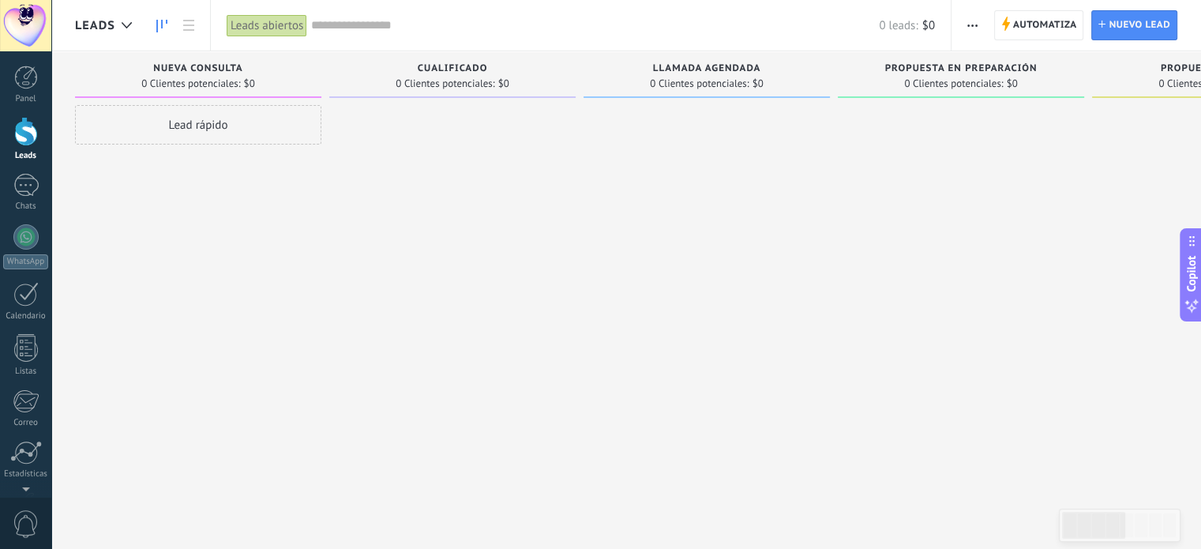
click at [28, 20] on div at bounding box center [25, 25] width 51 height 51
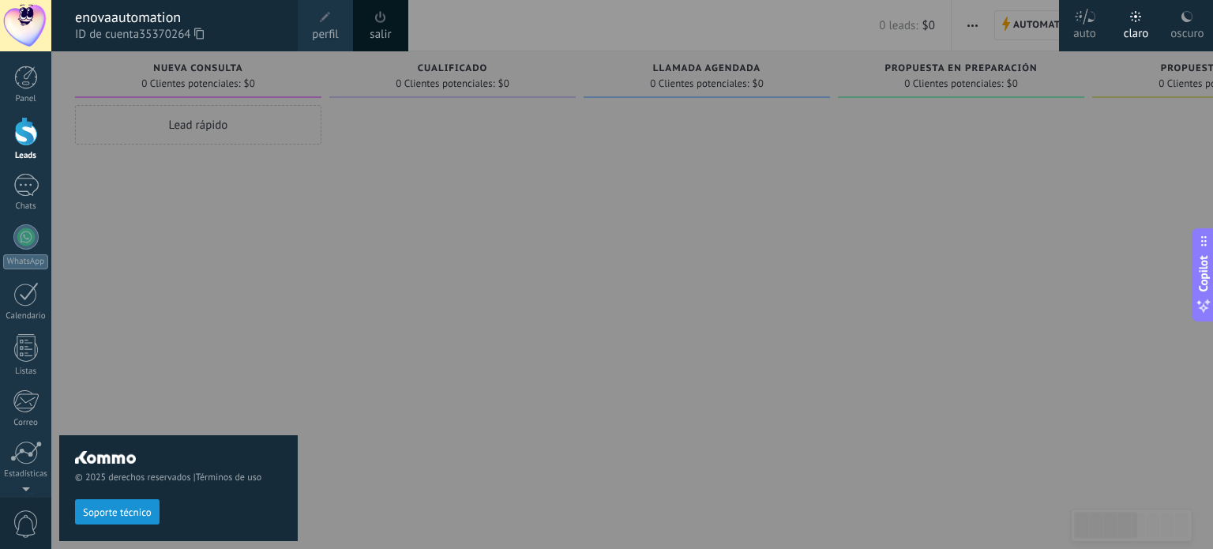
click at [1188, 18] on icon at bounding box center [1187, 16] width 13 height 13
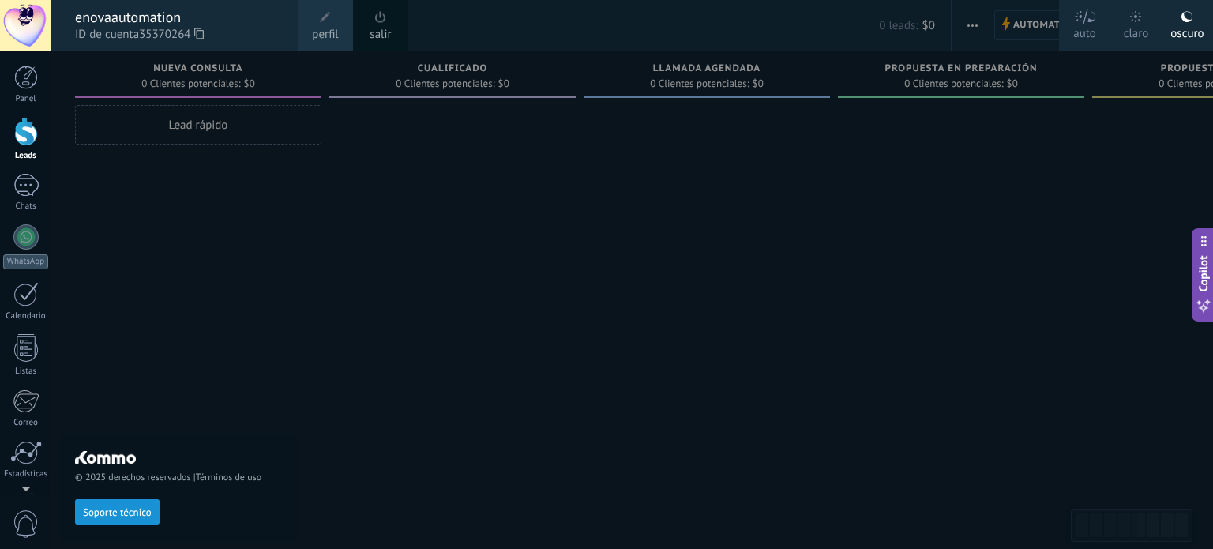
click at [319, 298] on div at bounding box center [657, 274] width 1213 height 549
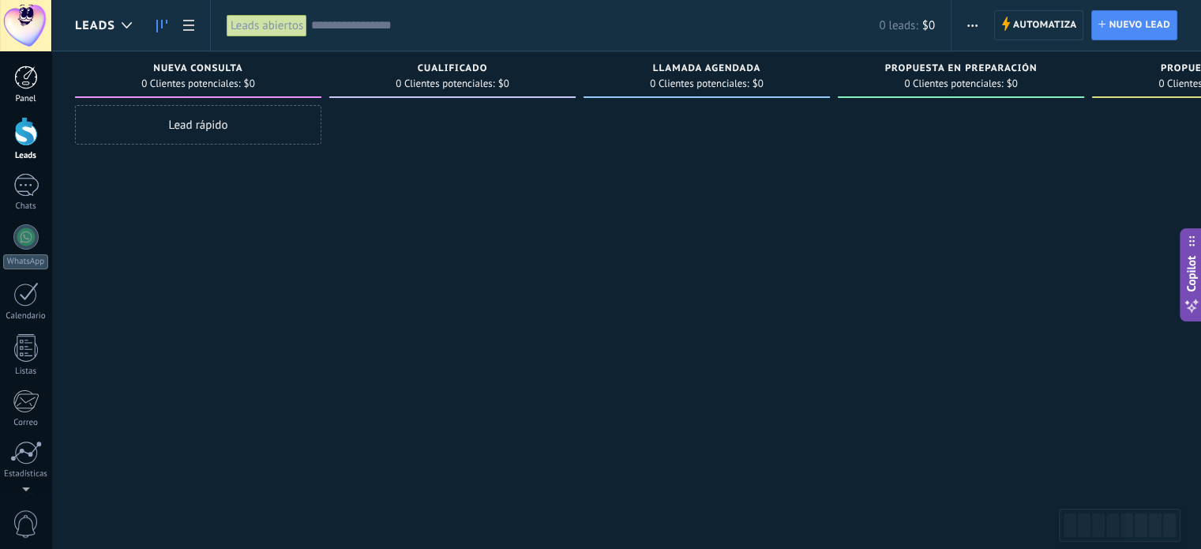
click at [21, 80] on div at bounding box center [26, 78] width 24 height 24
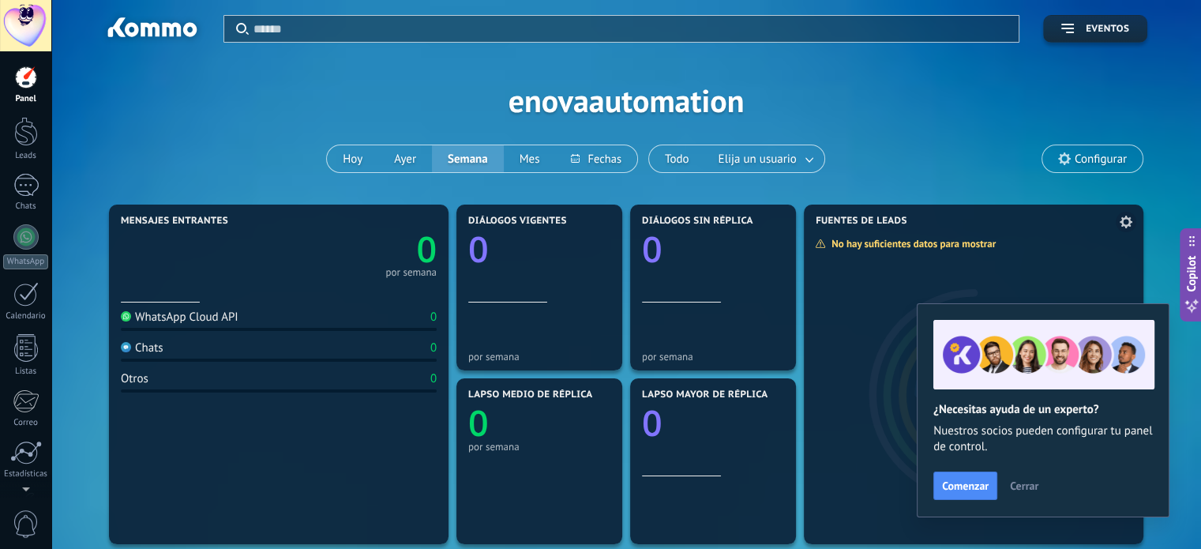
click at [1019, 489] on span "Cerrar" at bounding box center [1024, 485] width 28 height 11
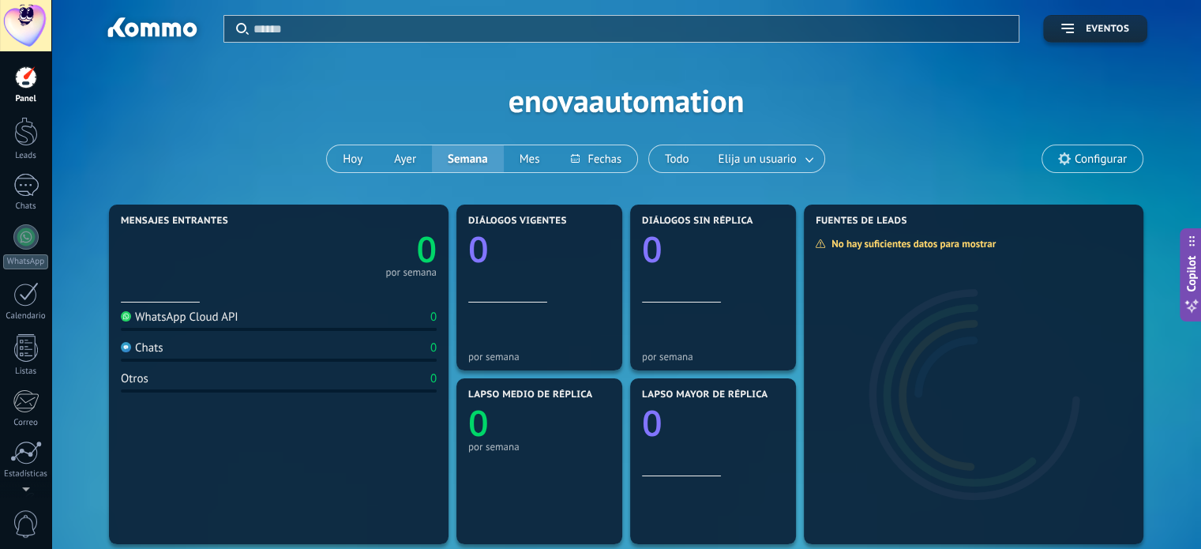
click at [1118, 152] on span "Configurar" at bounding box center [1101, 158] width 52 height 13
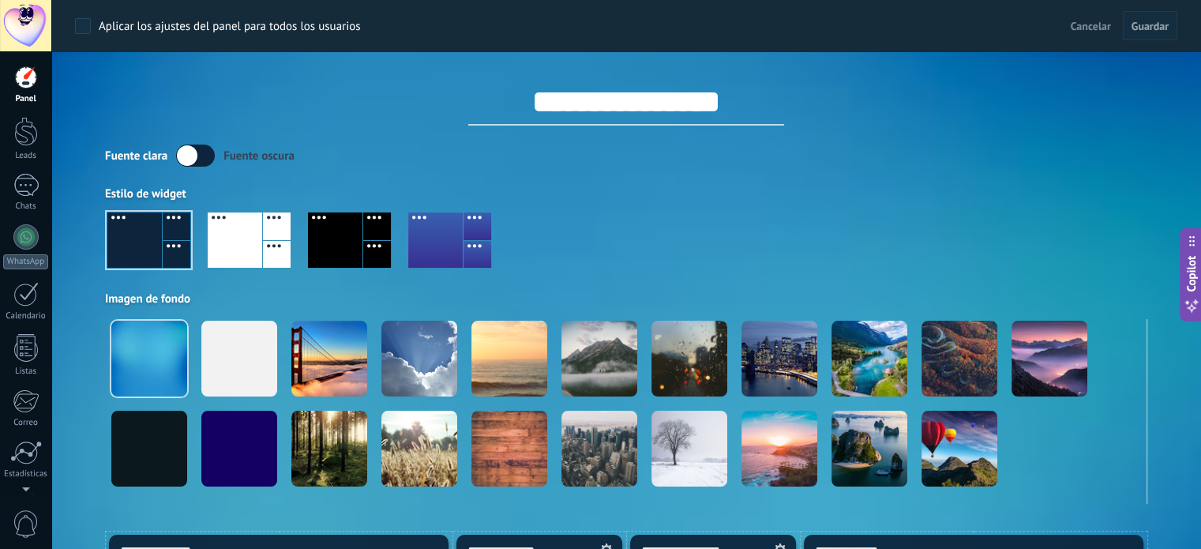
click at [1118, 151] on div "Fuente [PERSON_NAME] oscura" at bounding box center [626, 156] width 1042 height 22
click at [205, 151] on label at bounding box center [195, 156] width 39 height 22
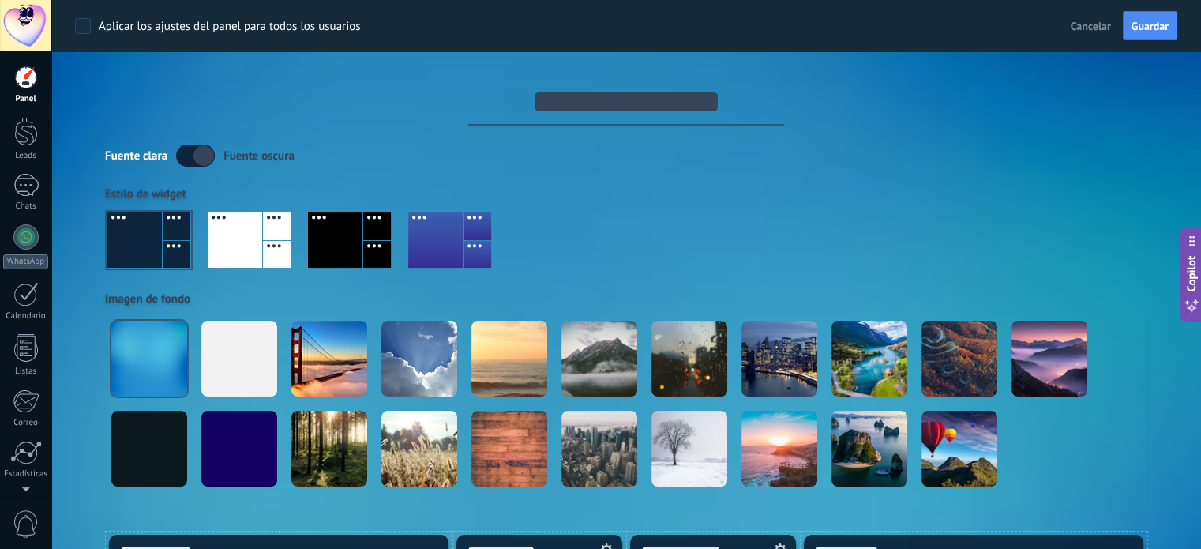
click at [22, 79] on div at bounding box center [26, 78] width 24 height 24
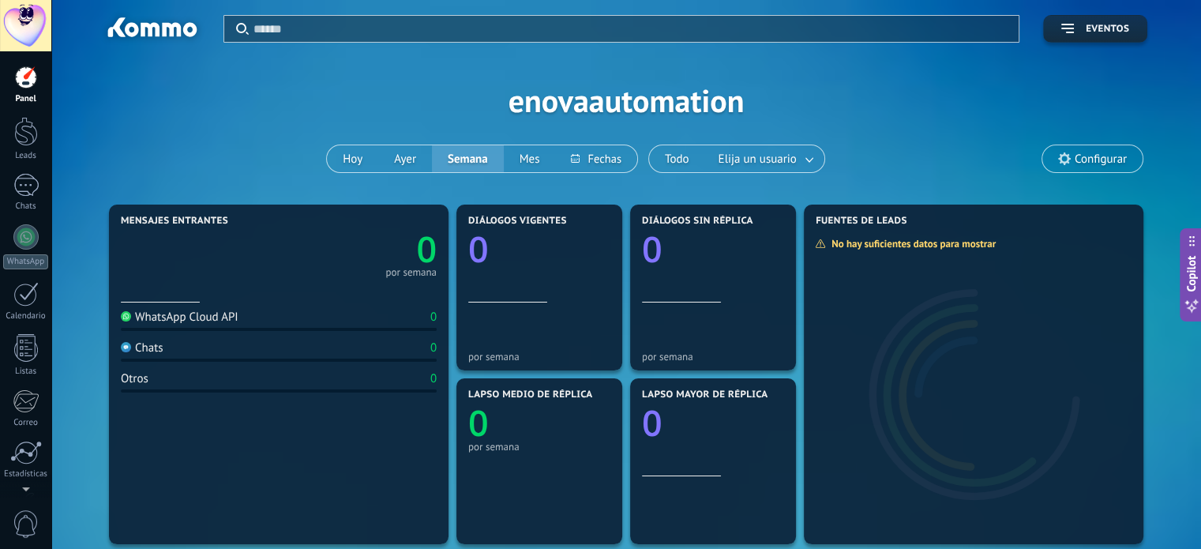
click at [1114, 162] on span "Configurar" at bounding box center [1101, 158] width 52 height 13
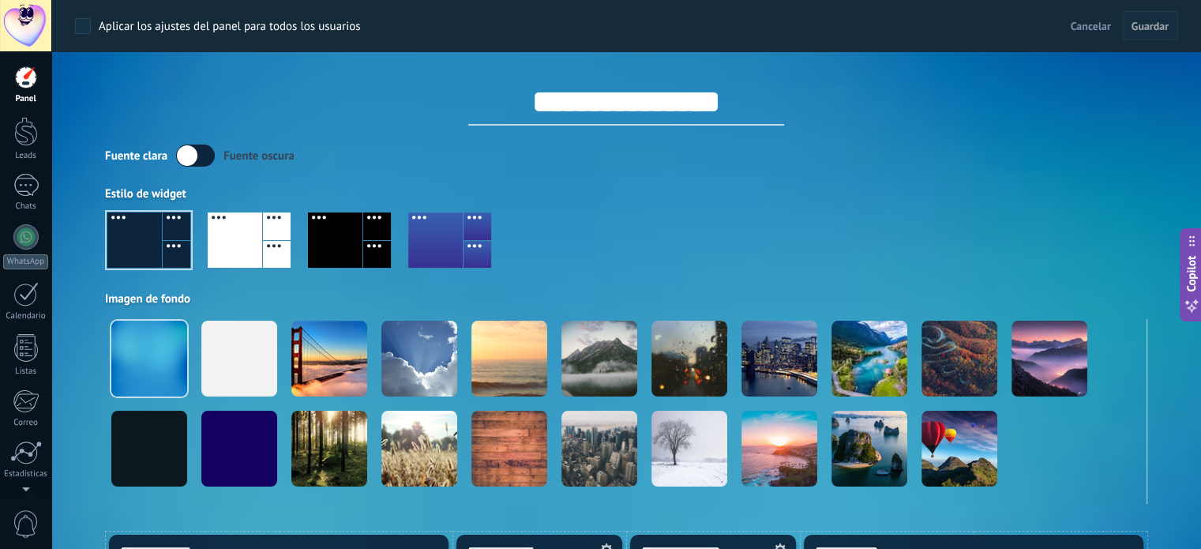
click at [208, 157] on label at bounding box center [195, 156] width 39 height 22
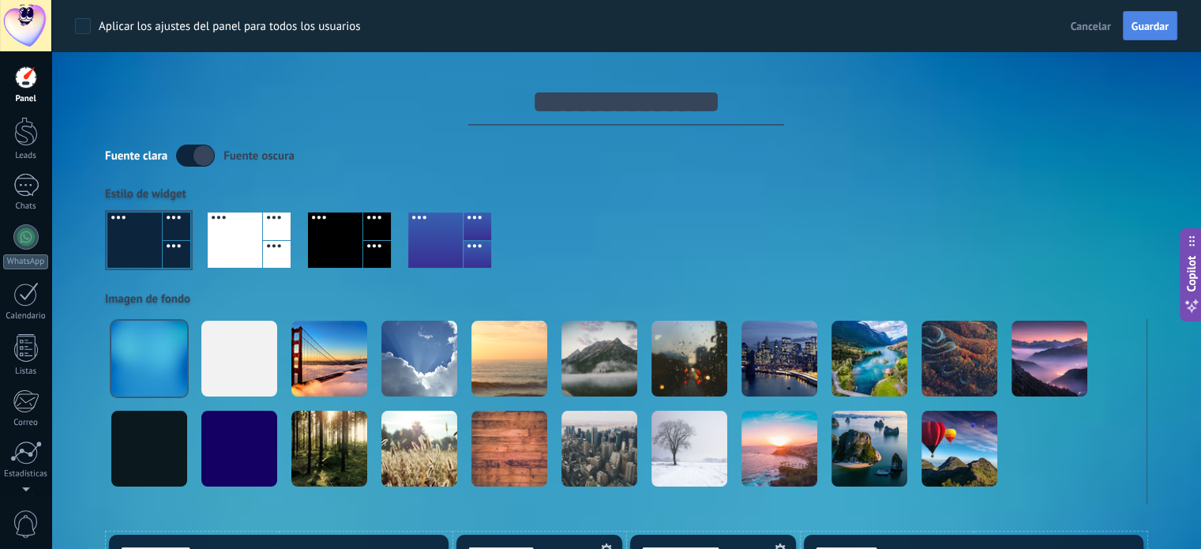
click at [1143, 21] on span "Guardar" at bounding box center [1150, 26] width 37 height 11
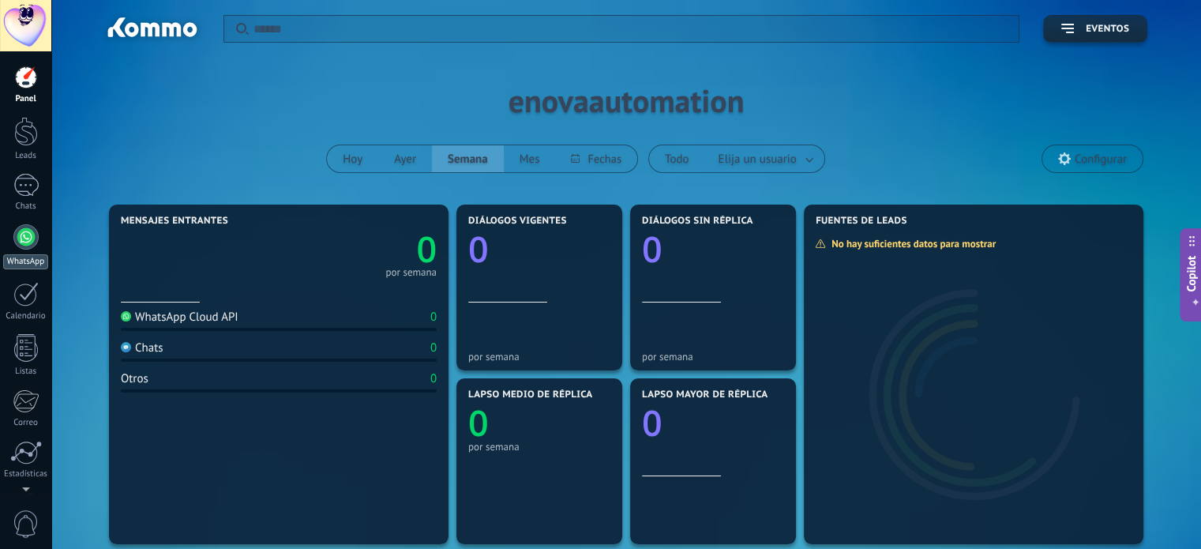
click at [13, 244] on link "WhatsApp" at bounding box center [25, 246] width 51 height 45
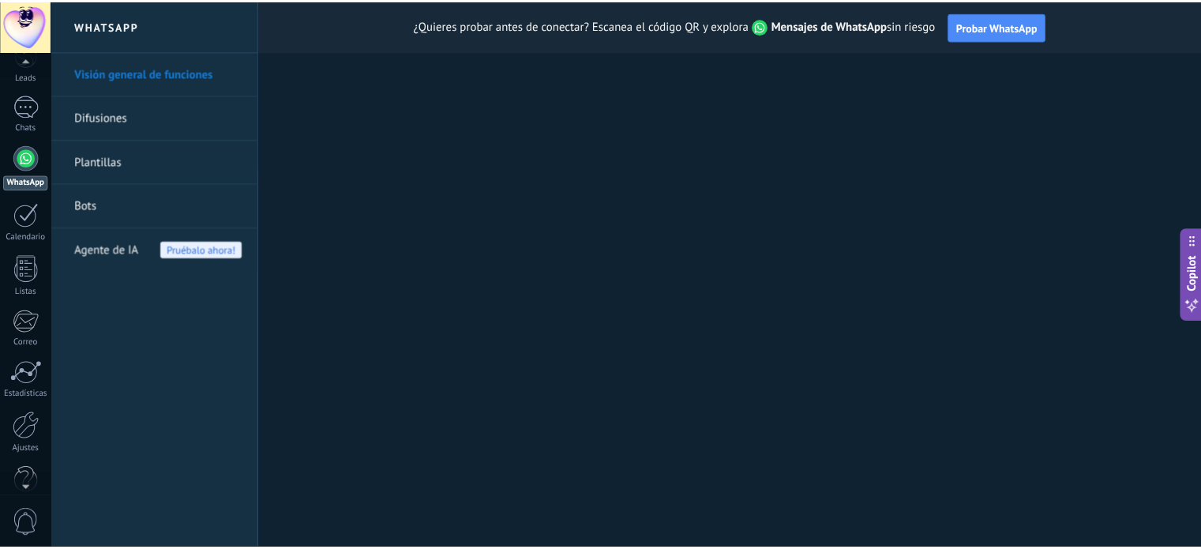
scroll to position [107, 0]
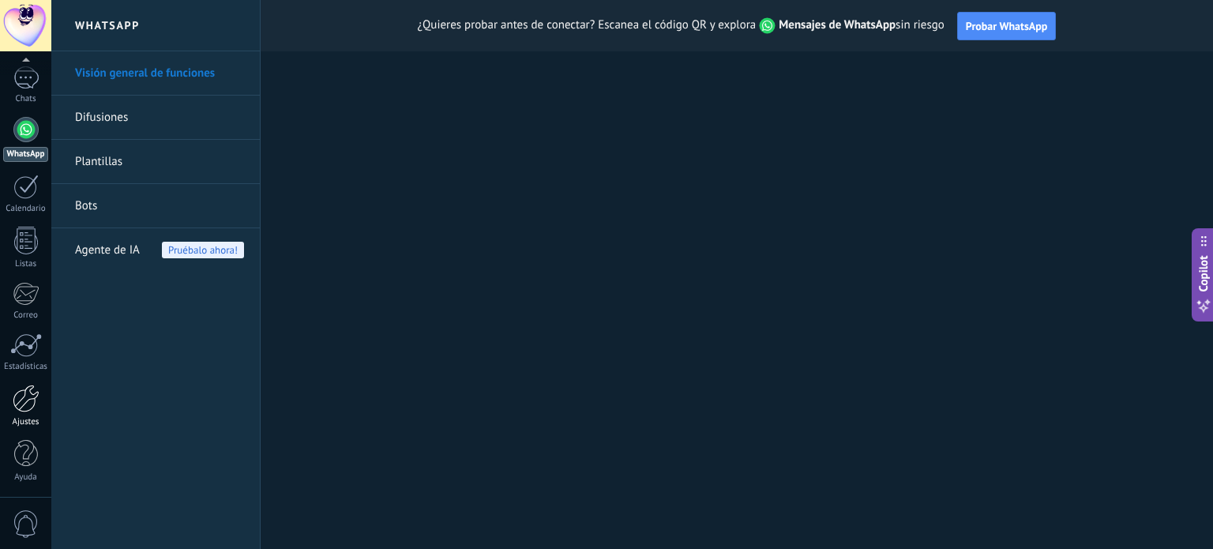
click at [8, 400] on link "Ajustes" at bounding box center [25, 406] width 51 height 43
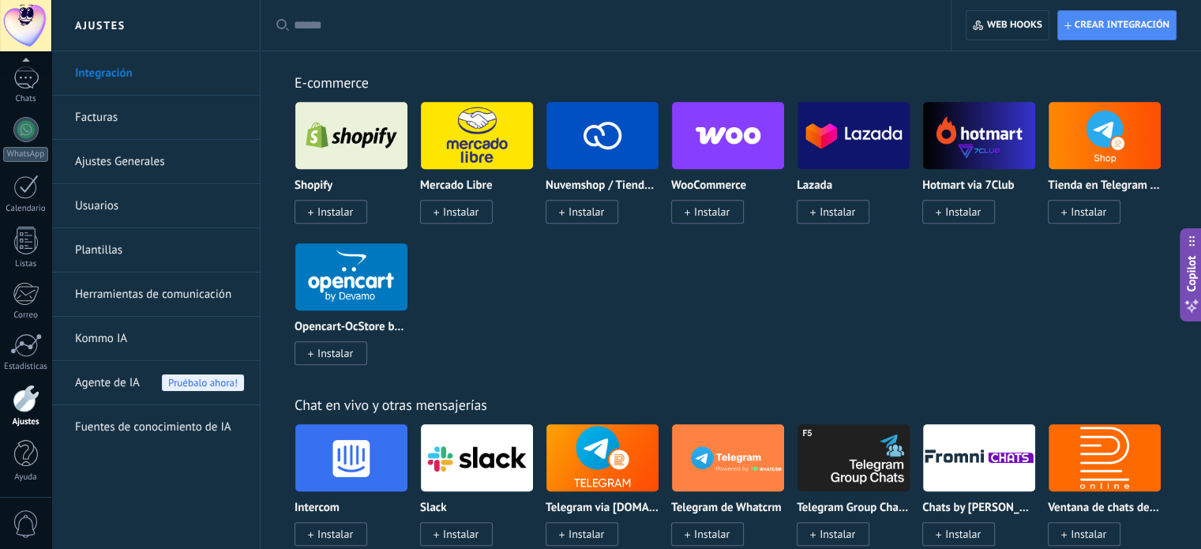
scroll to position [553, 0]
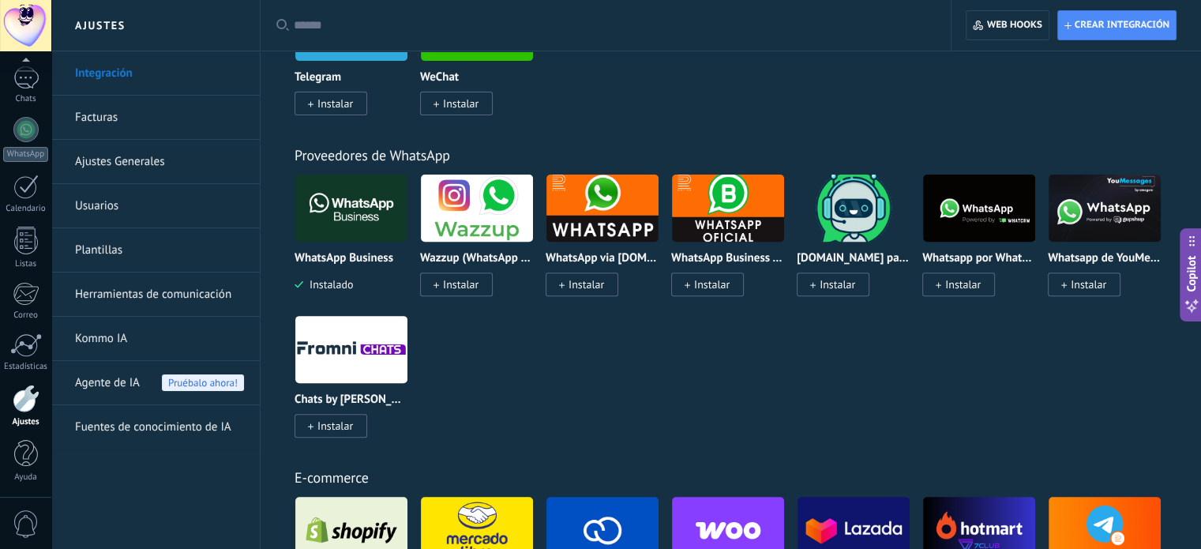
click at [360, 24] on input "text" at bounding box center [611, 25] width 635 height 17
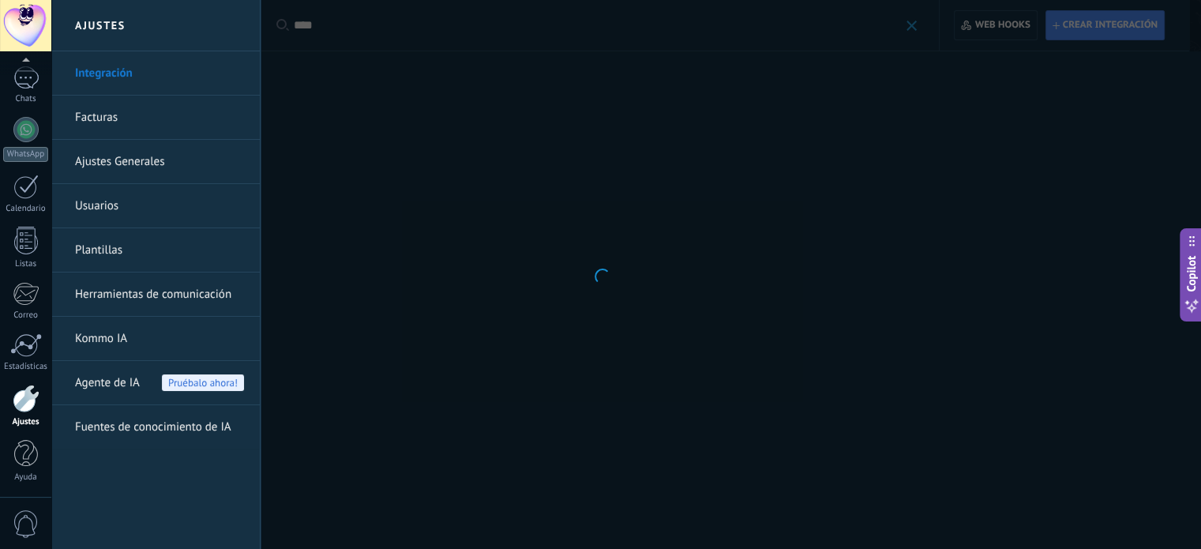
scroll to position [0, 0]
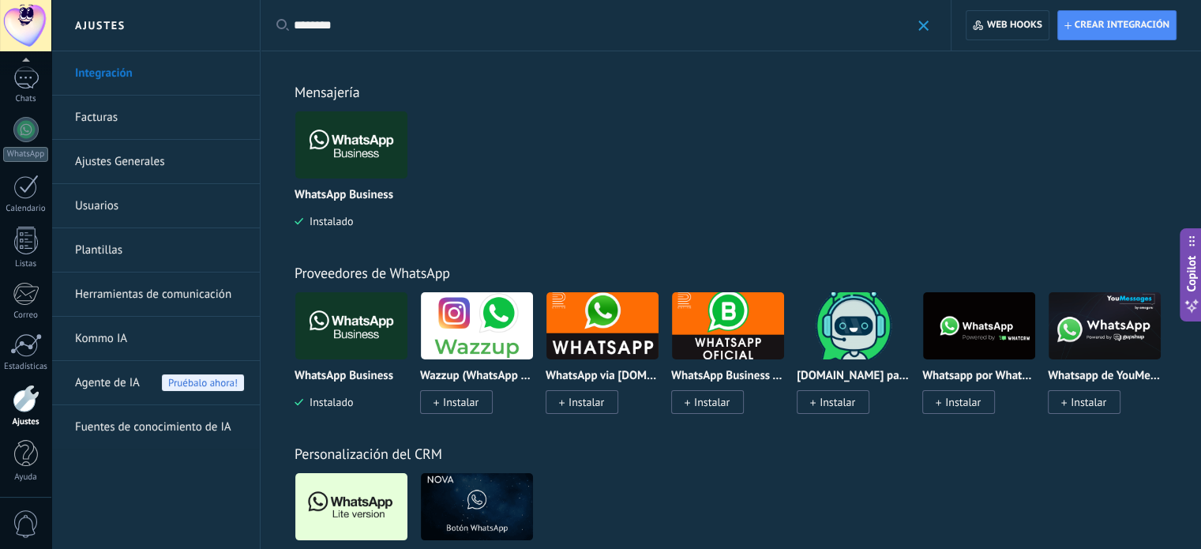
type input "********"
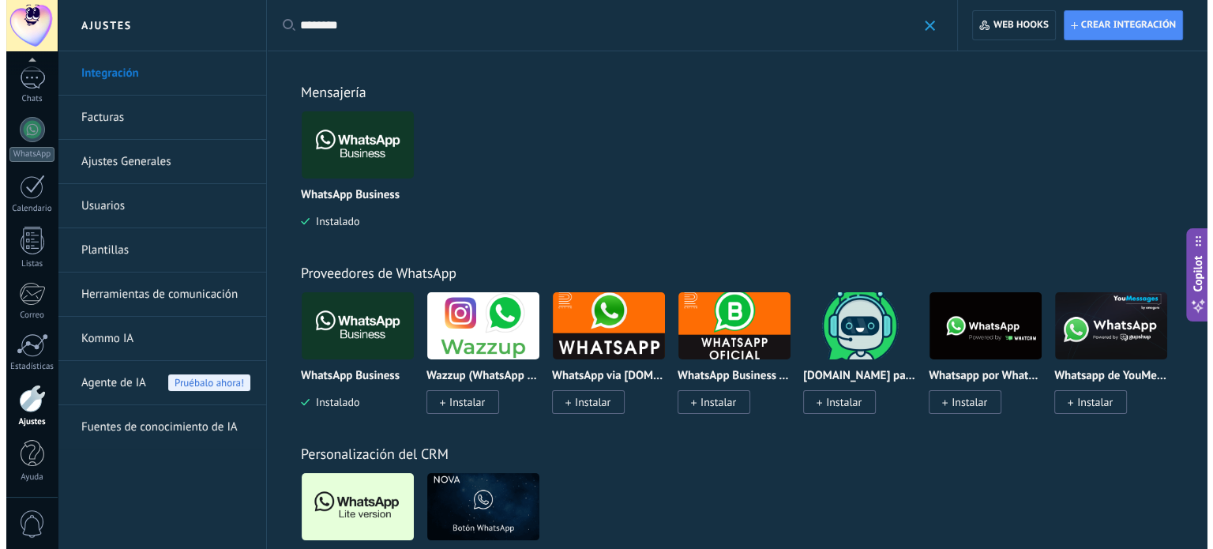
scroll to position [316, 0]
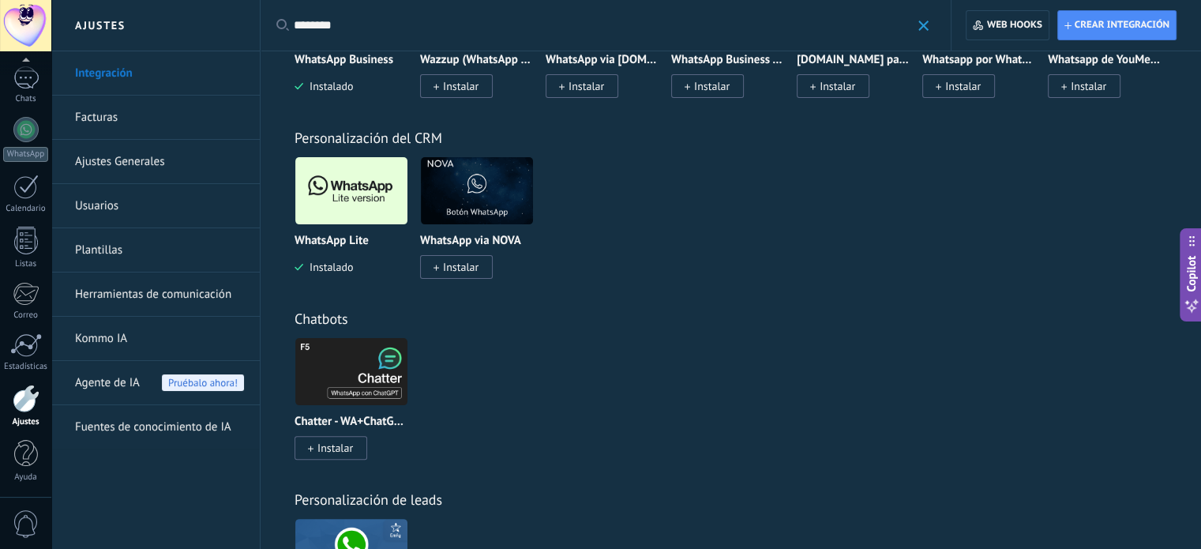
click at [358, 202] on img at bounding box center [351, 190] width 112 height 77
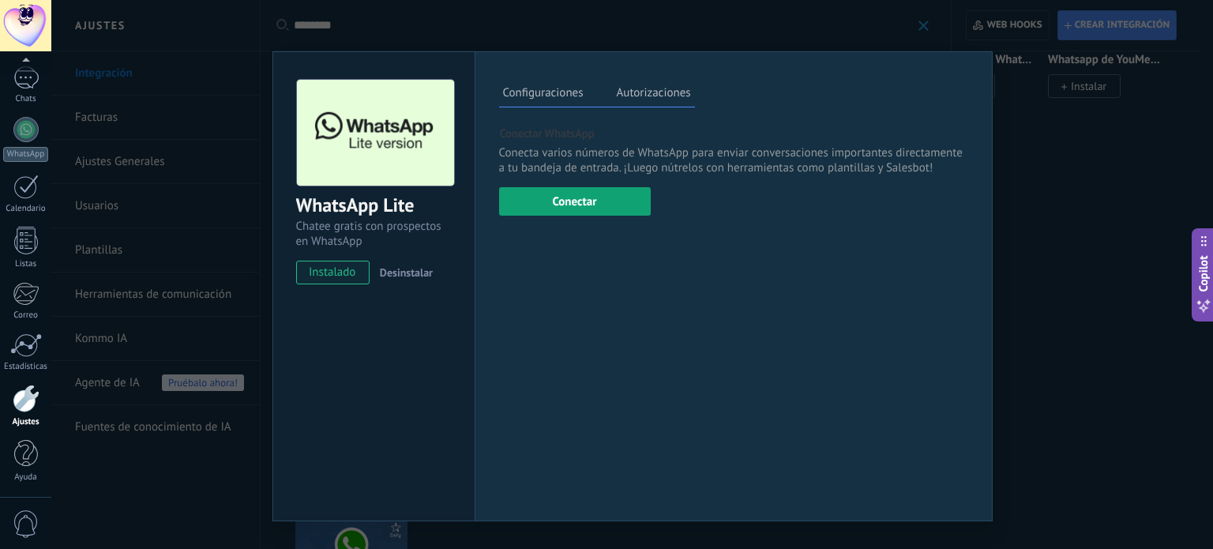
click at [580, 206] on button "Conectar" at bounding box center [575, 201] width 152 height 28
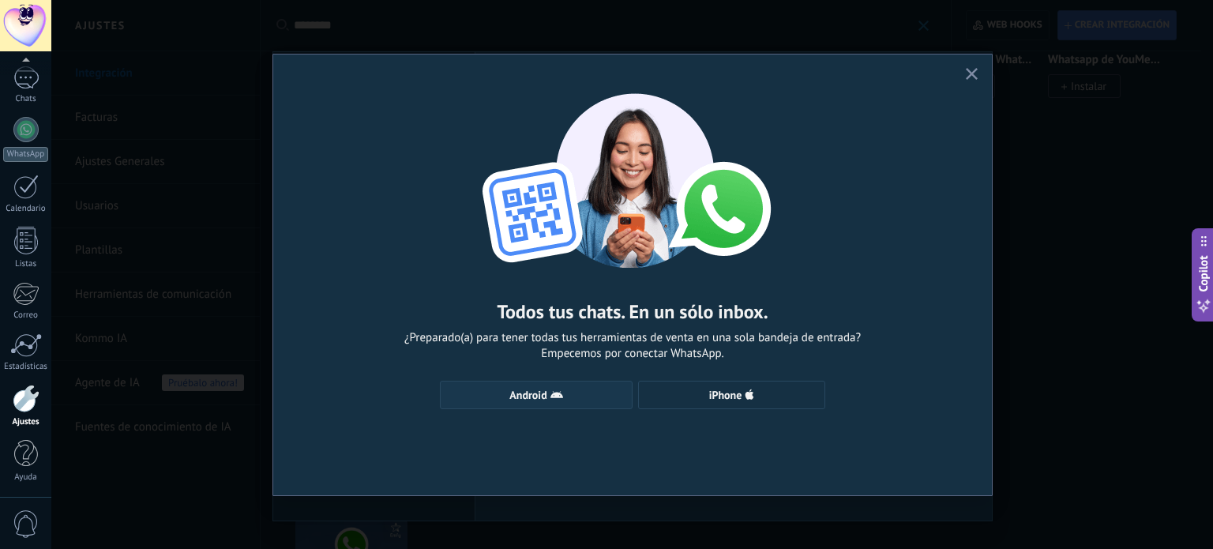
click at [561, 395] on icon "button" at bounding box center [556, 395] width 13 height 13
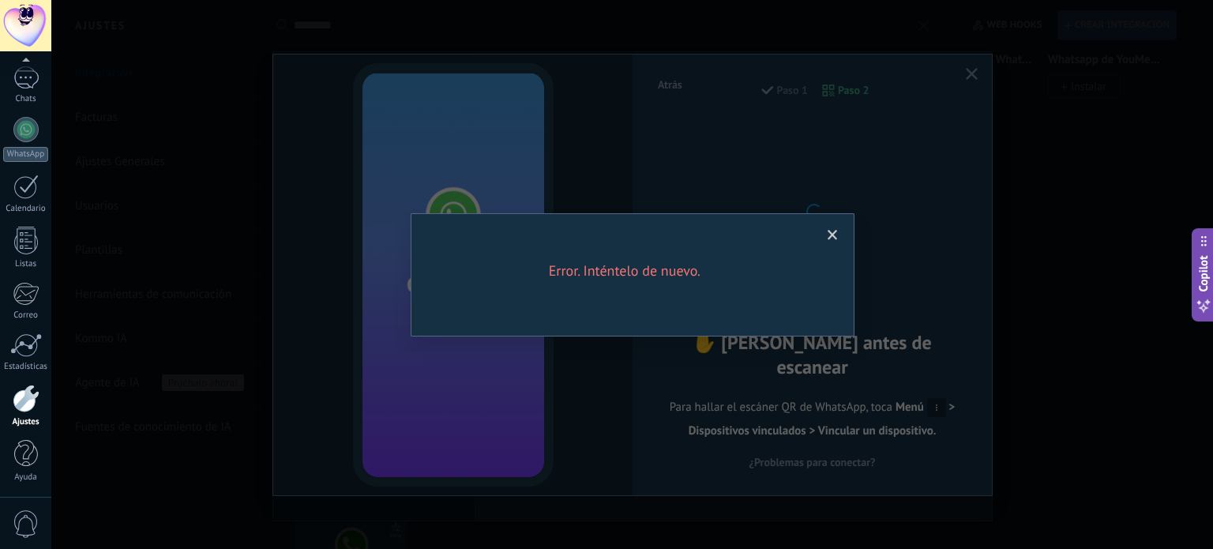
click at [835, 235] on span at bounding box center [833, 235] width 10 height 11
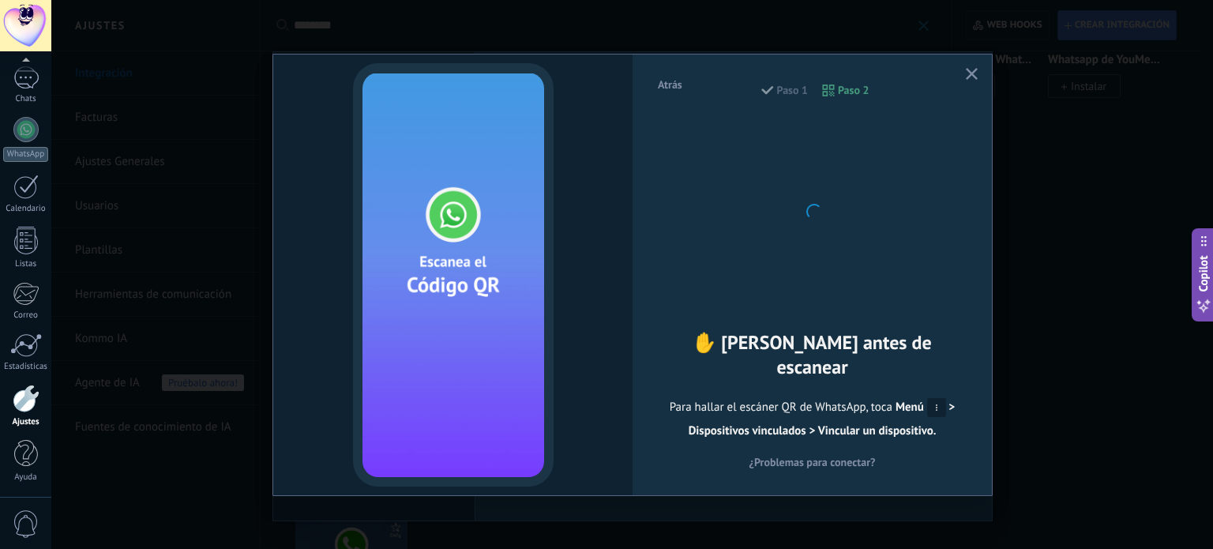
click at [893, 418] on span "Menú > Dispositivos vinculados > Vincular un dispositivo." at bounding box center [822, 419] width 267 height 39
click at [828, 456] on span "¿Problemas para conectar?" at bounding box center [812, 461] width 126 height 11
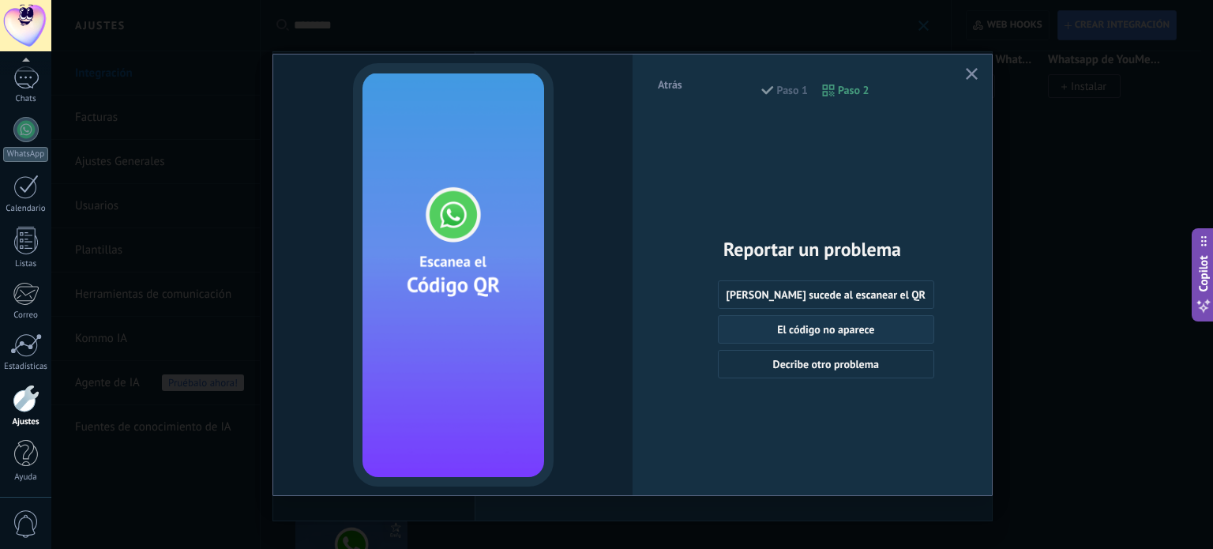
click at [815, 328] on span "El código no aparece" at bounding box center [825, 329] width 97 height 11
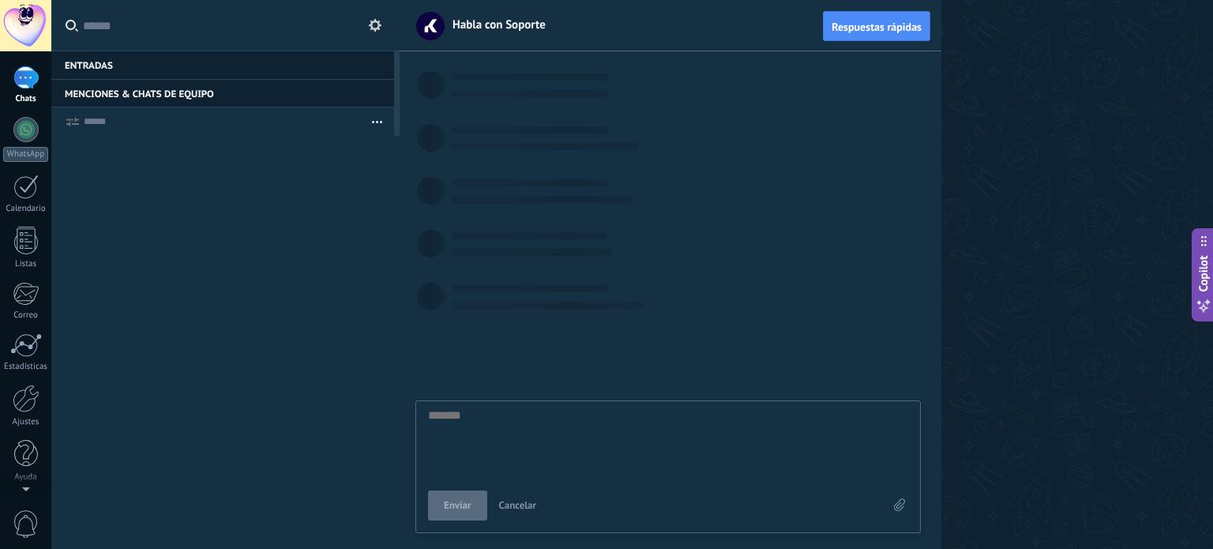
type textarea "*******"
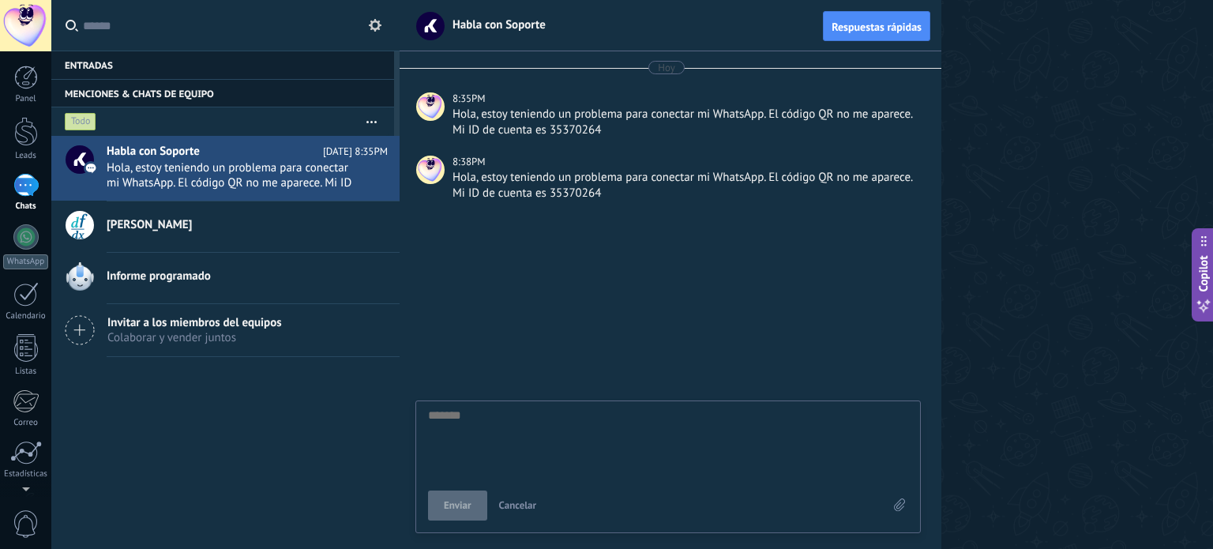
click at [474, 422] on textarea at bounding box center [668, 441] width 480 height 65
click at [524, 504] on span "Cancelar" at bounding box center [518, 504] width 38 height 13
